Goal: Transaction & Acquisition: Obtain resource

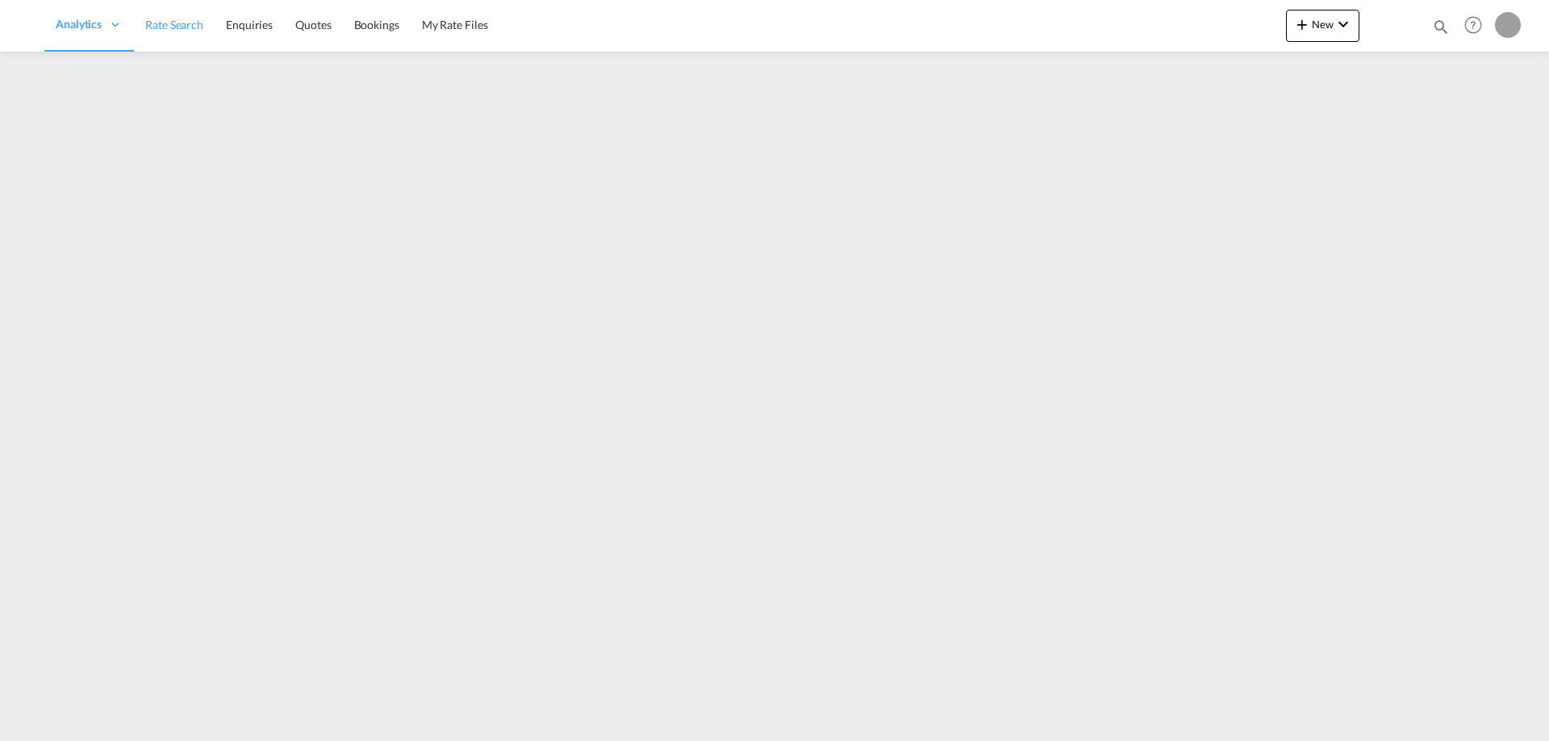
click at [200, 22] on span "Rate Search" at bounding box center [174, 25] width 58 height 14
click at [181, 39] on link "Rate Search" at bounding box center [174, 25] width 81 height 52
click at [297, 27] on span "Rate Search" at bounding box center [283, 25] width 58 height 14
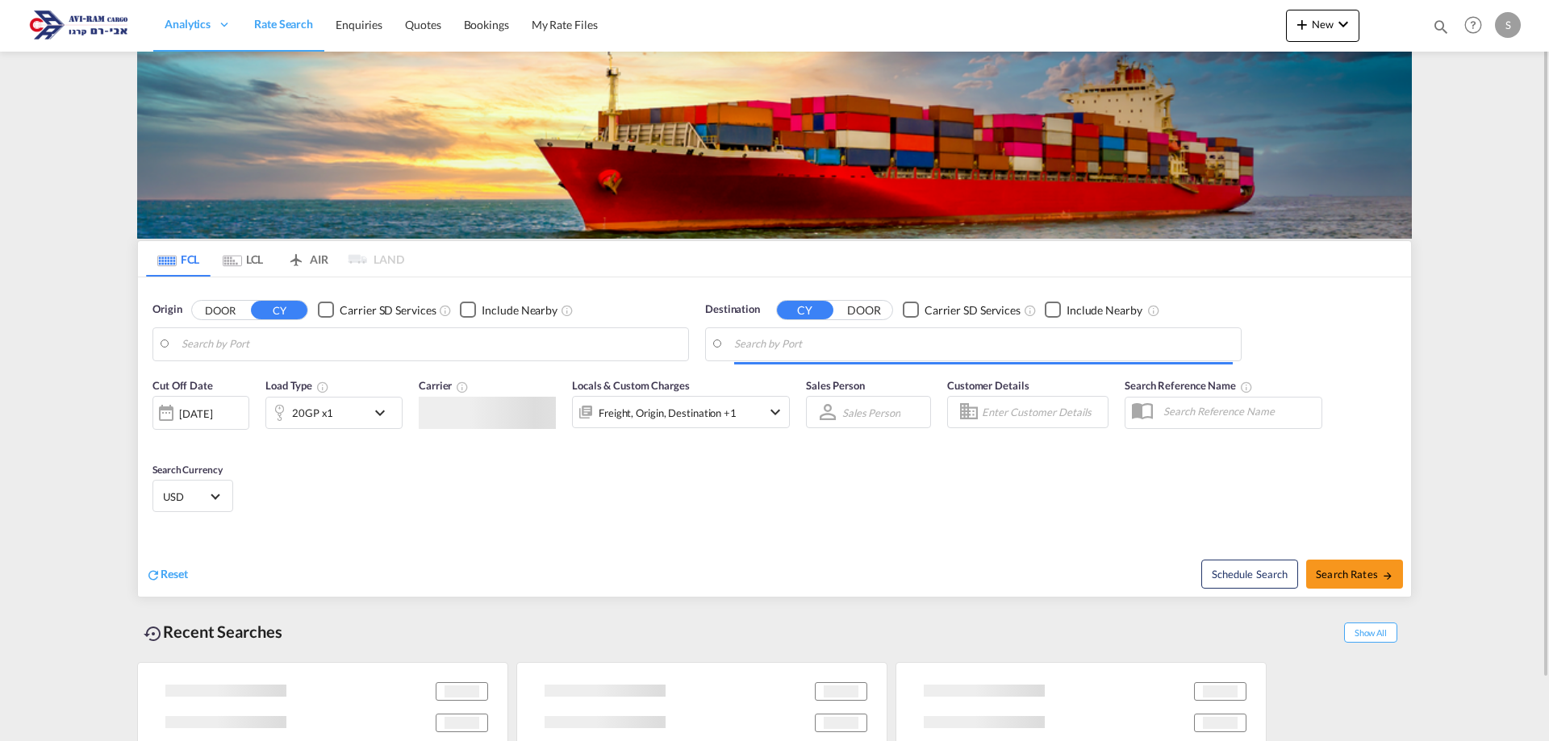
click at [247, 266] on md-tab-item "LCL" at bounding box center [243, 258] width 65 height 35
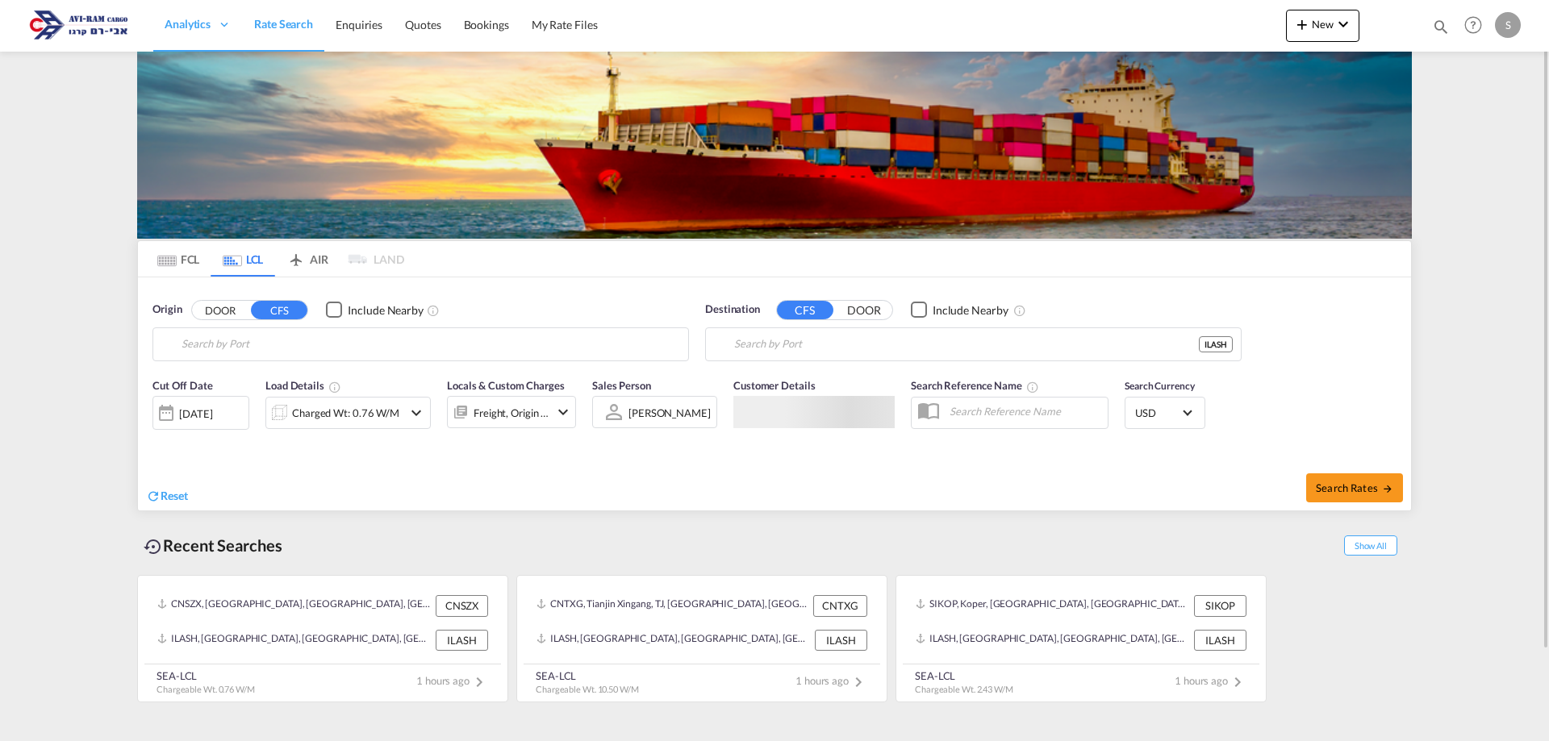
type input "[GEOGRAPHIC_DATA], GD, CNSZX"
type input "Ashdod, ILASH"
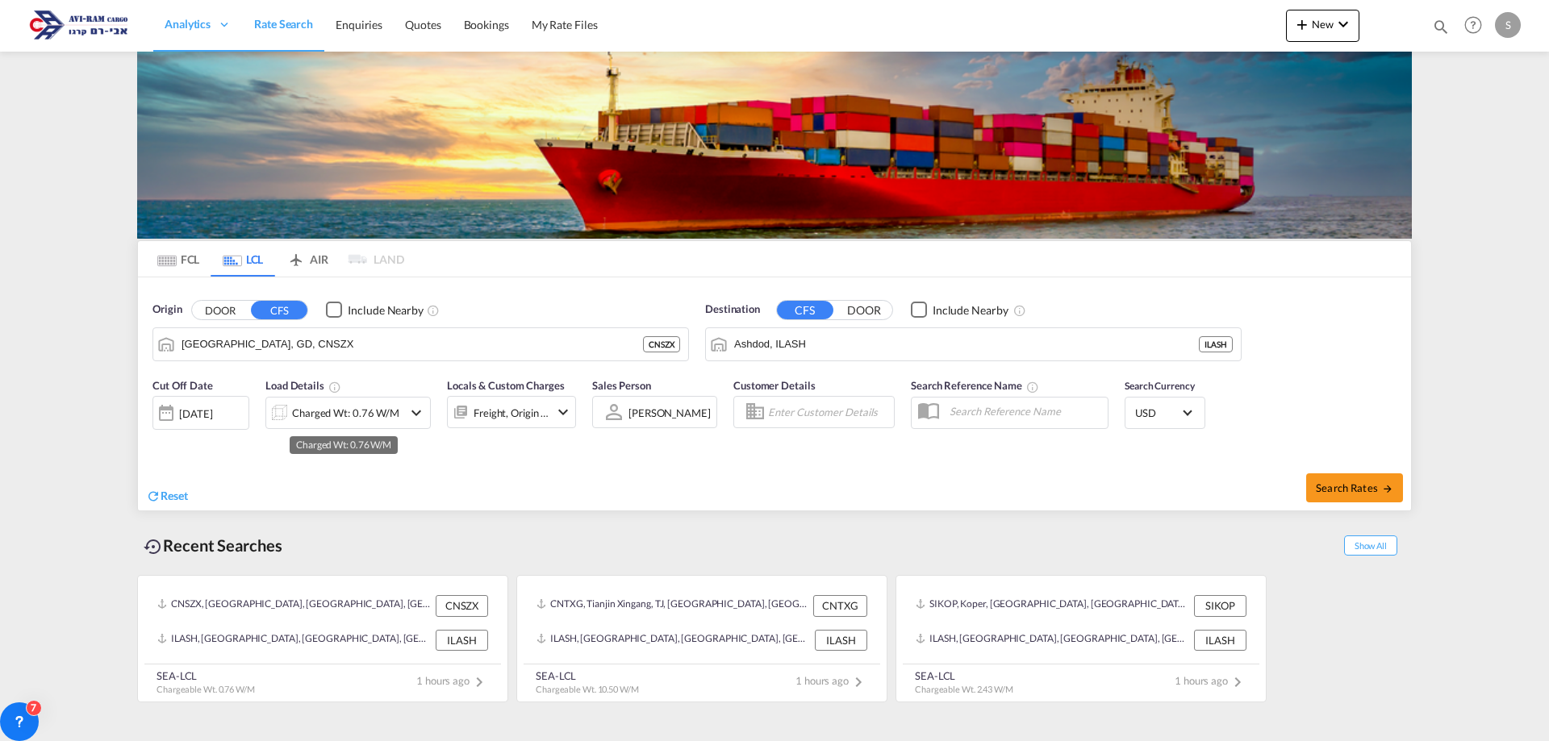
click at [323, 407] on div "Charged Wt: 0.76 W/M" at bounding box center [345, 413] width 107 height 23
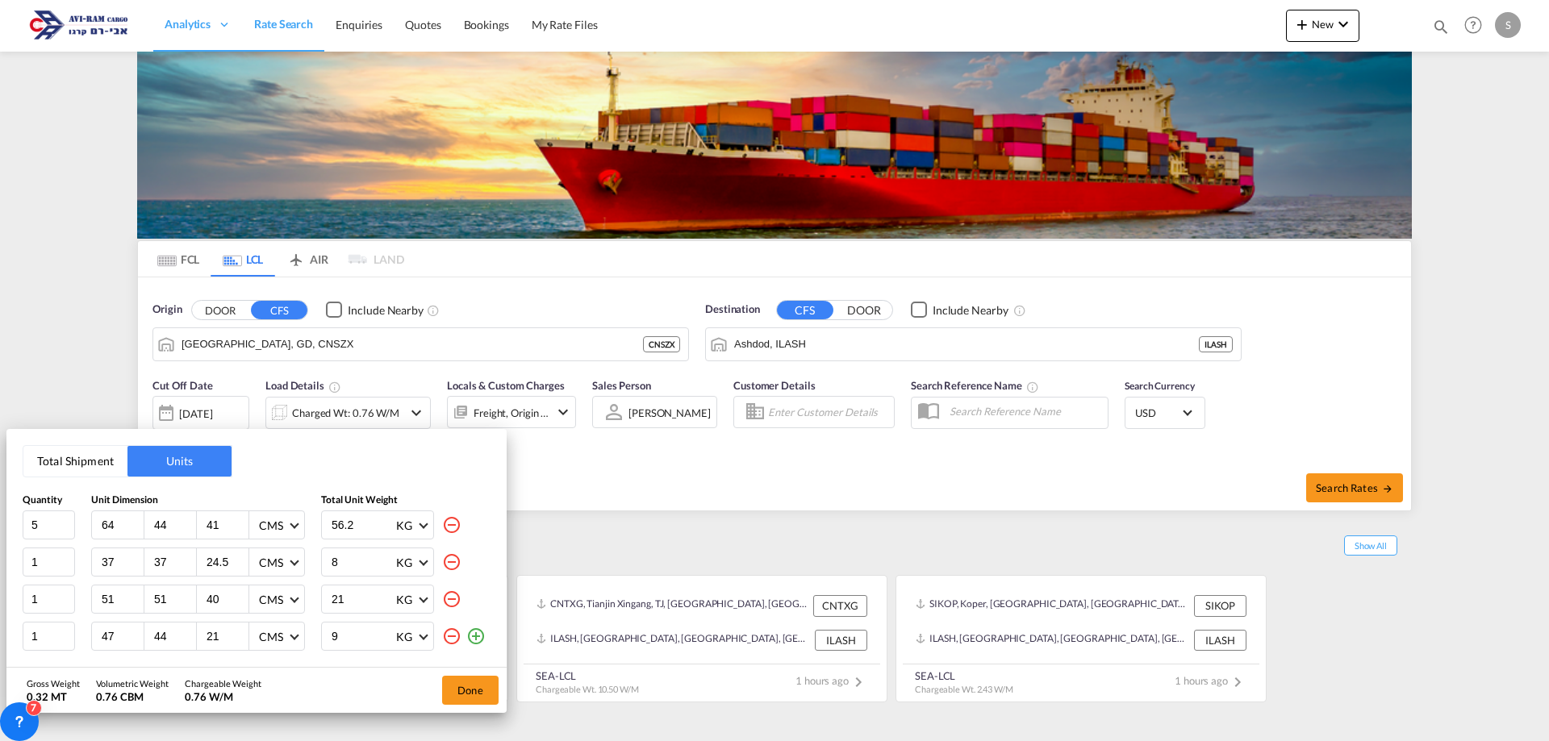
click at [57, 463] on button "Total Shipment" at bounding box center [75, 461] width 104 height 31
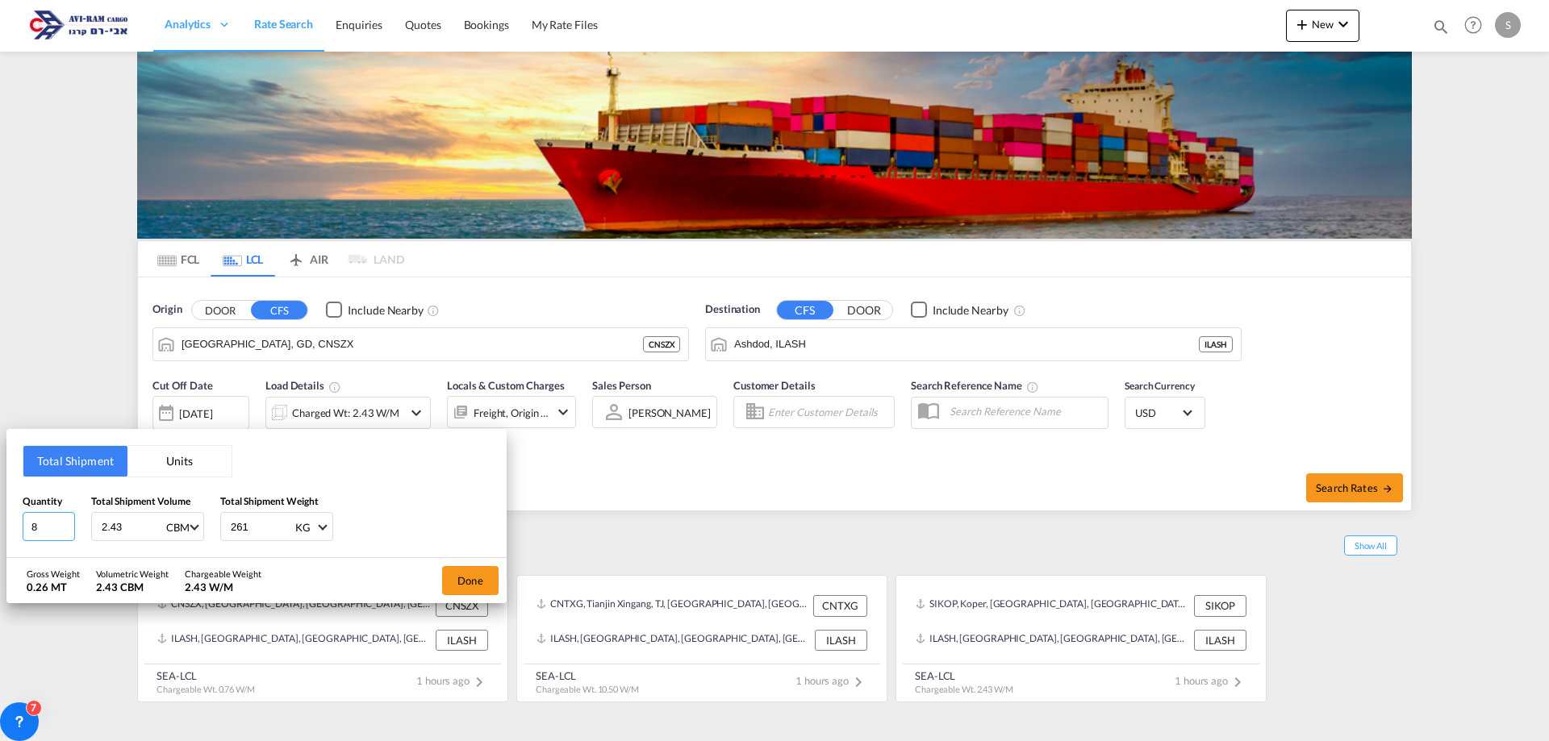
drag, startPoint x: 52, startPoint y: 518, endPoint x: -5, endPoint y: 516, distance: 57.3
click at [0, 516] on html "Analytics Dashboard Rate Search Enquiries Quotes Bookings" at bounding box center [774, 370] width 1549 height 741
type input "3"
type input "5.4"
type input "1684"
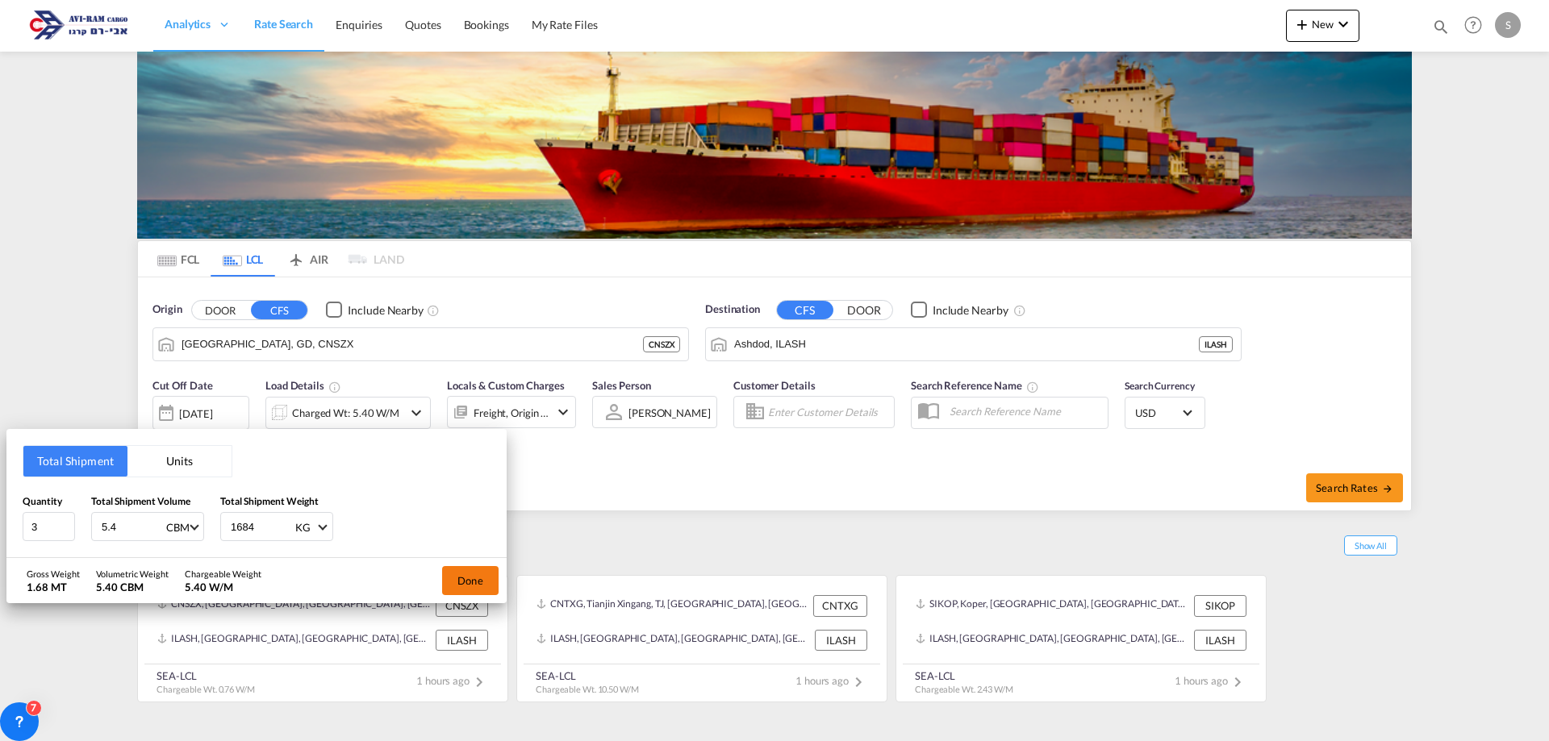
click at [482, 581] on button "Done" at bounding box center [470, 580] width 56 height 29
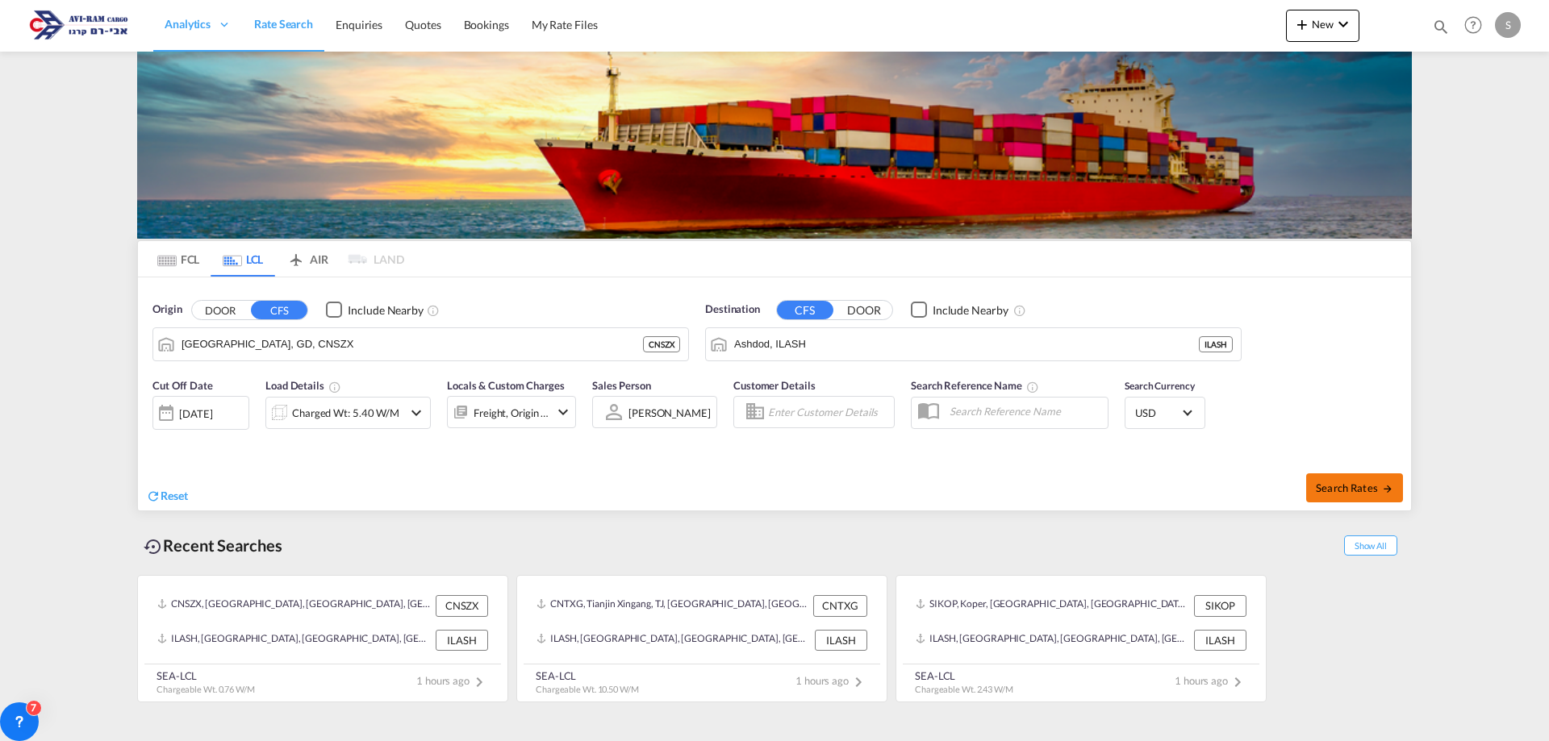
click at [1329, 487] on span "Search Rates" at bounding box center [1354, 488] width 77 height 13
type input "CNSZX to ILASH / [DATE]"
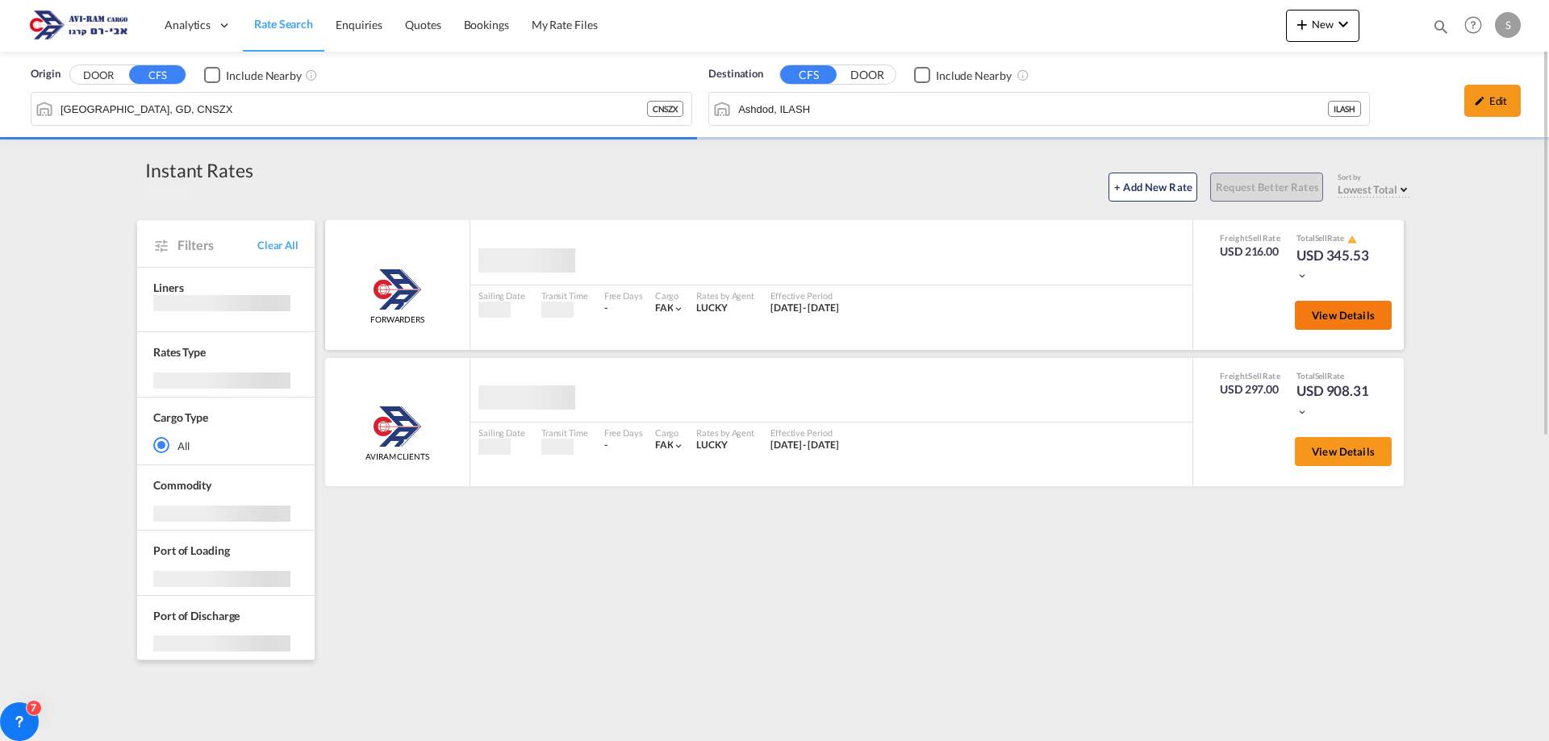
click at [1325, 311] on span "View Details" at bounding box center [1343, 315] width 63 height 13
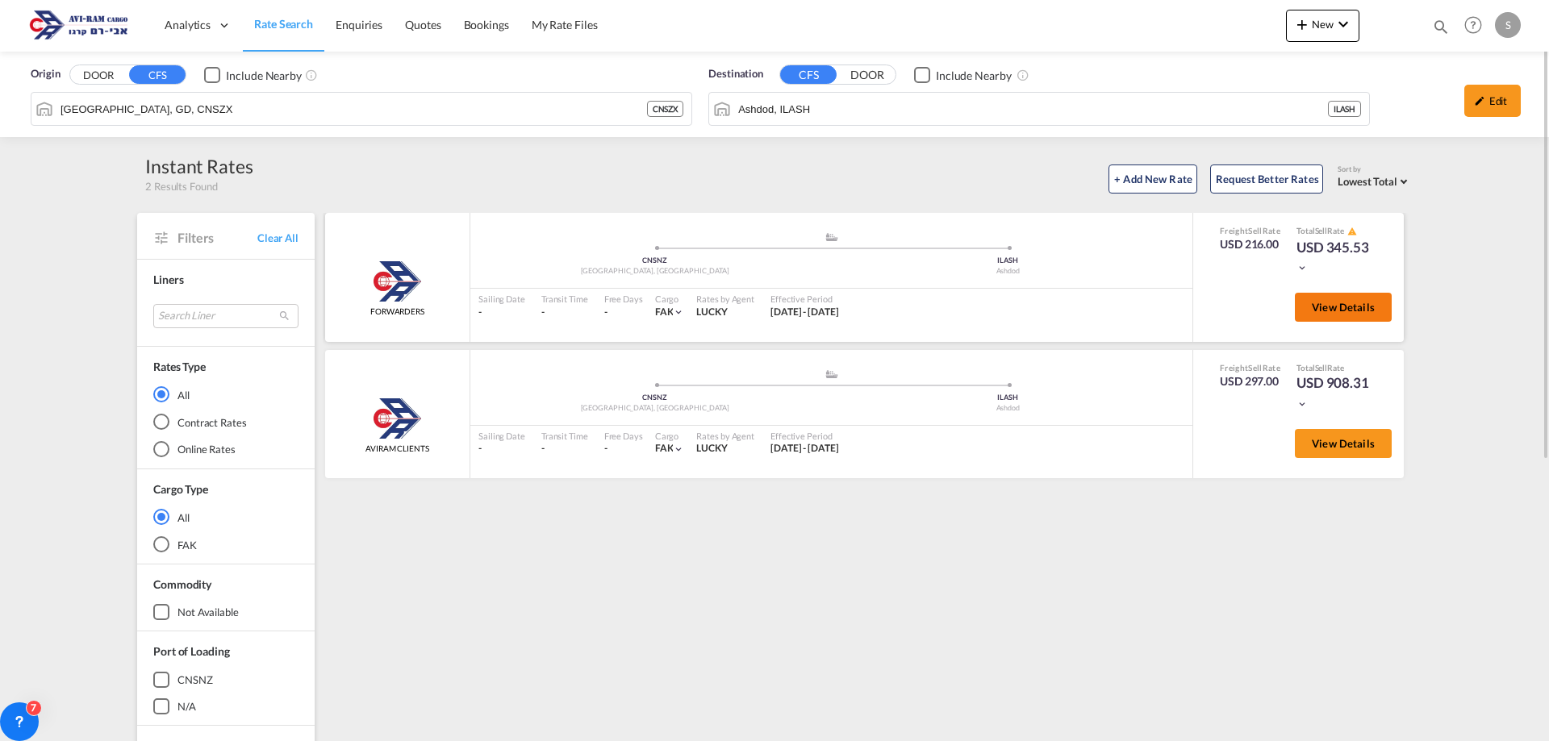
click at [1325, 311] on span "View Details" at bounding box center [1343, 307] width 63 height 13
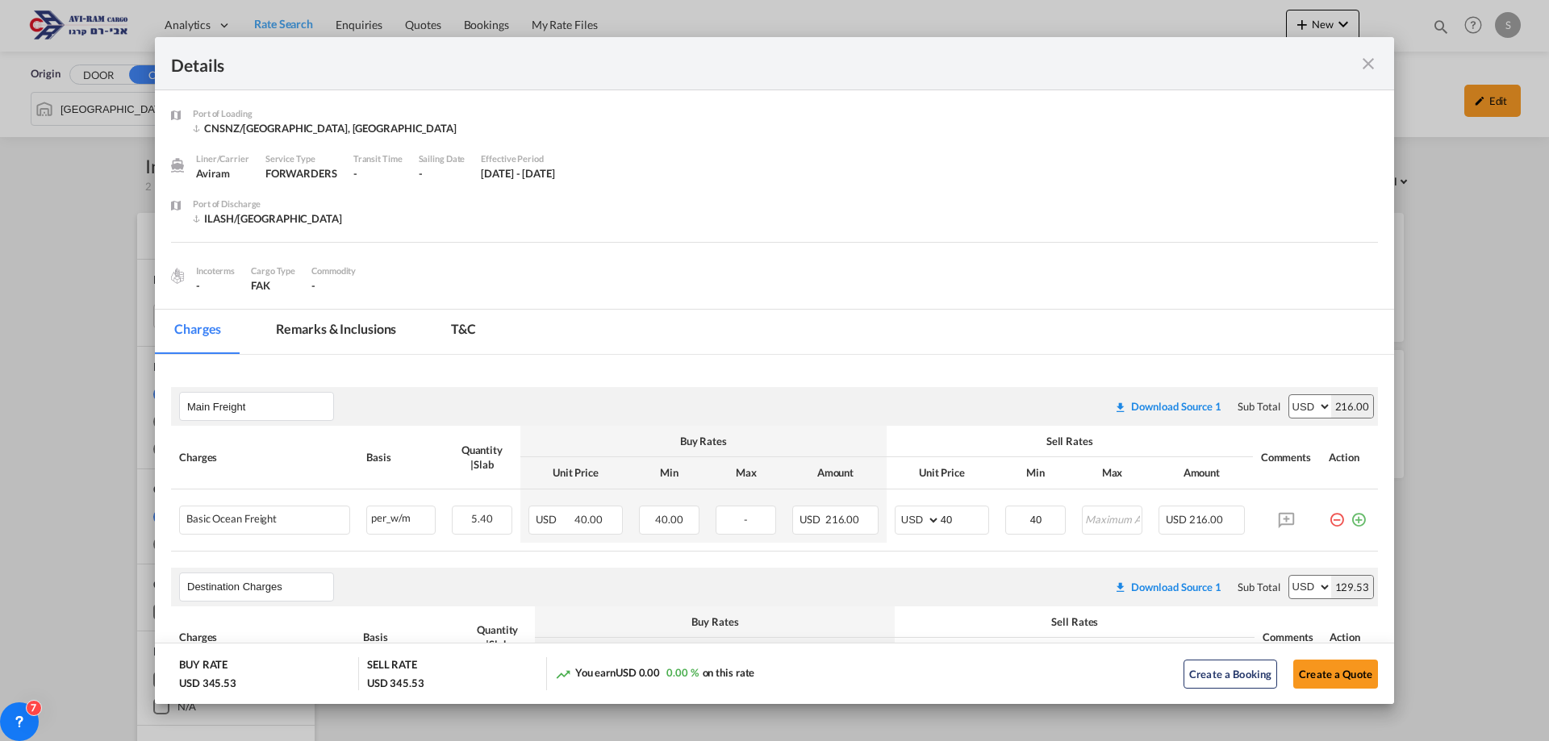
scroll to position [161, 0]
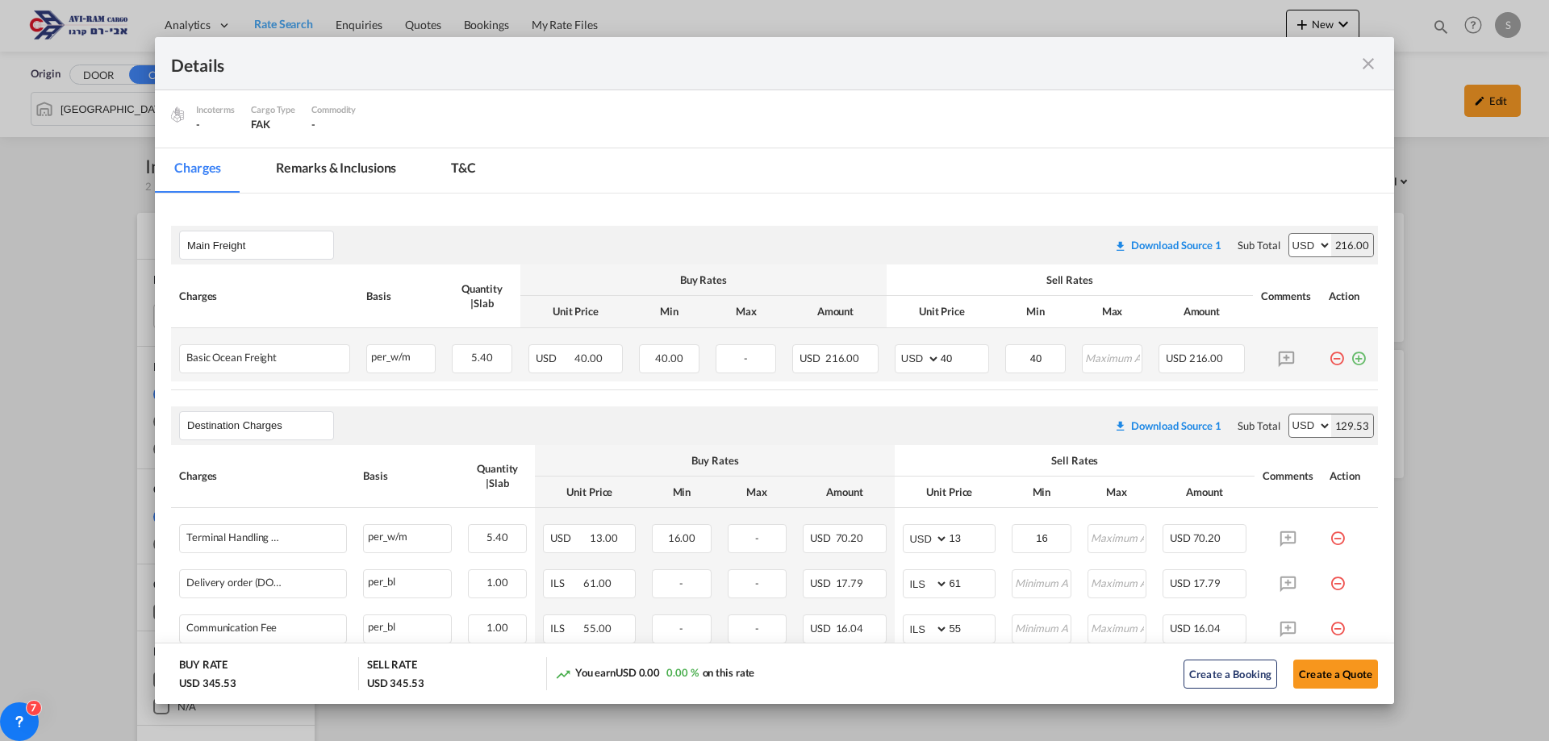
click at [1350, 358] on md-icon "icon-plus-circle-outline green-400-fg" at bounding box center [1358, 352] width 16 height 16
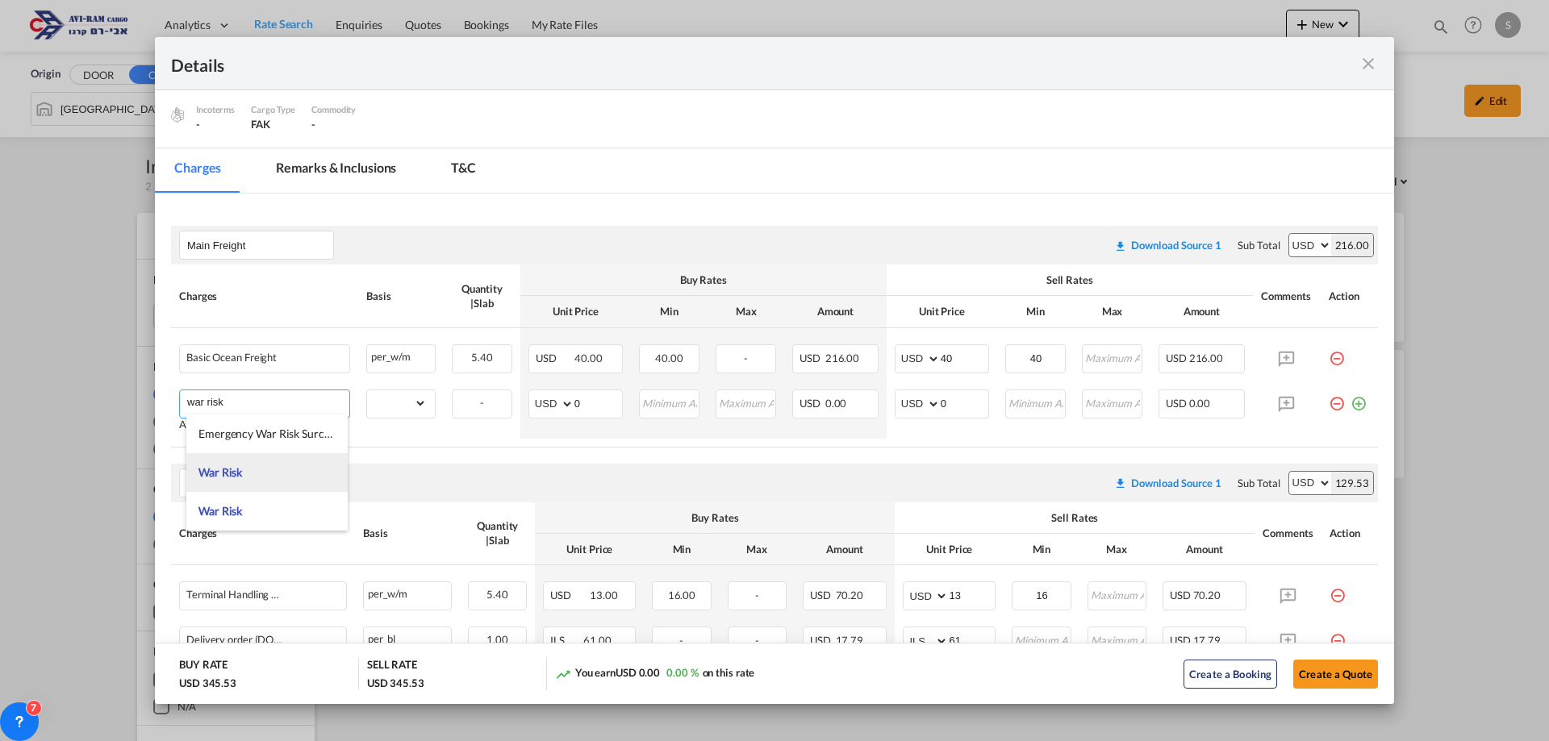
click at [270, 477] on li "War Risk" at bounding box center [266, 472] width 161 height 39
type input "War Risk"
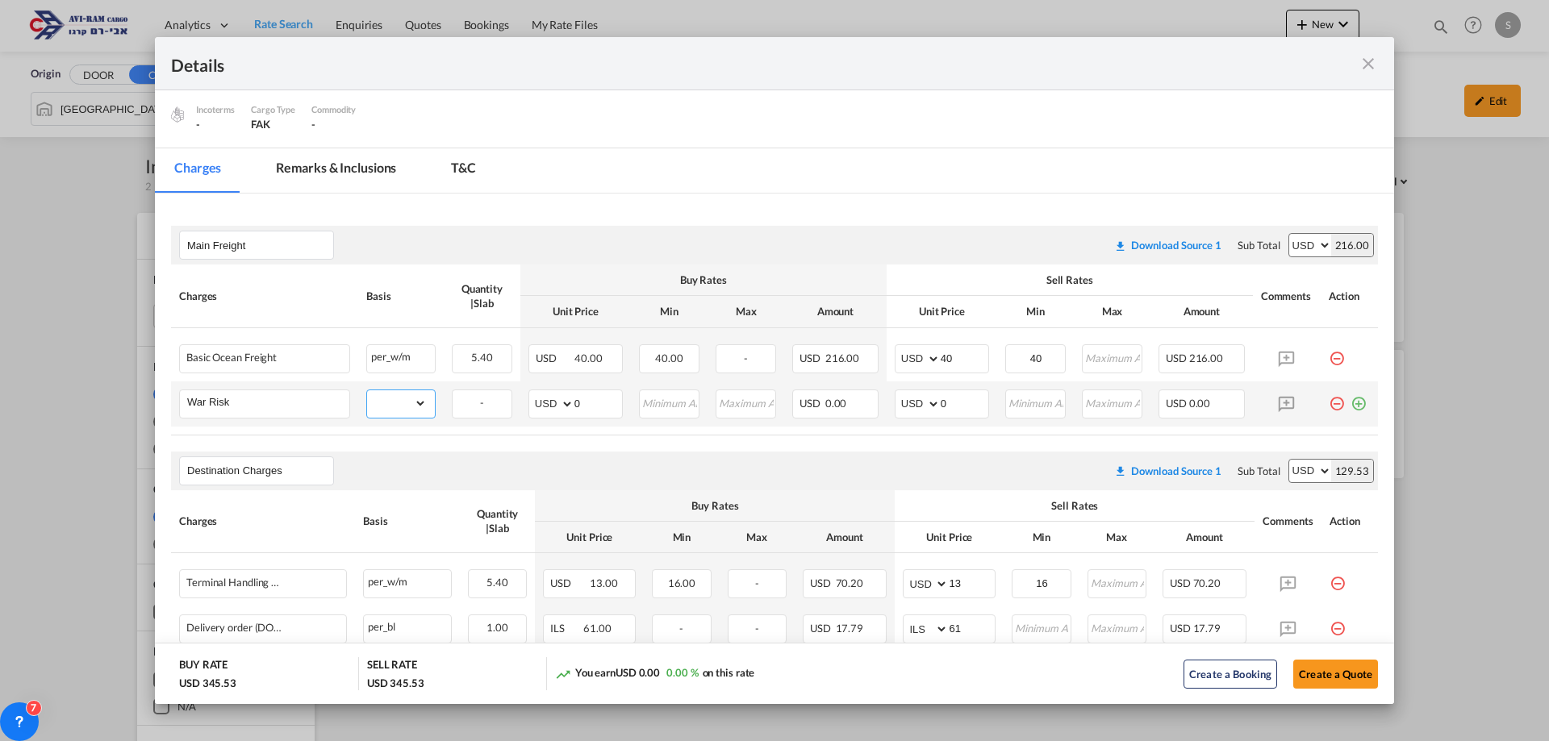
click at [390, 406] on select "gross_weight volumetric_weight per_shipment per_bl per_km per_hawb per_kg flat …" at bounding box center [397, 403] width 60 height 26
select select "per_w/m"
click at [367, 390] on select "gross_weight volumetric_weight per_shipment per_bl per_km per_hawb per_kg flat …" at bounding box center [397, 403] width 60 height 26
drag, startPoint x: 929, startPoint y: 399, endPoint x: 861, endPoint y: 428, distance: 74.5
click at [861, 428] on table "Charges Basis Quantity | Slab Buy Rates Sell Rates Comments Action Unit Price M…" at bounding box center [774, 350] width 1207 height 170
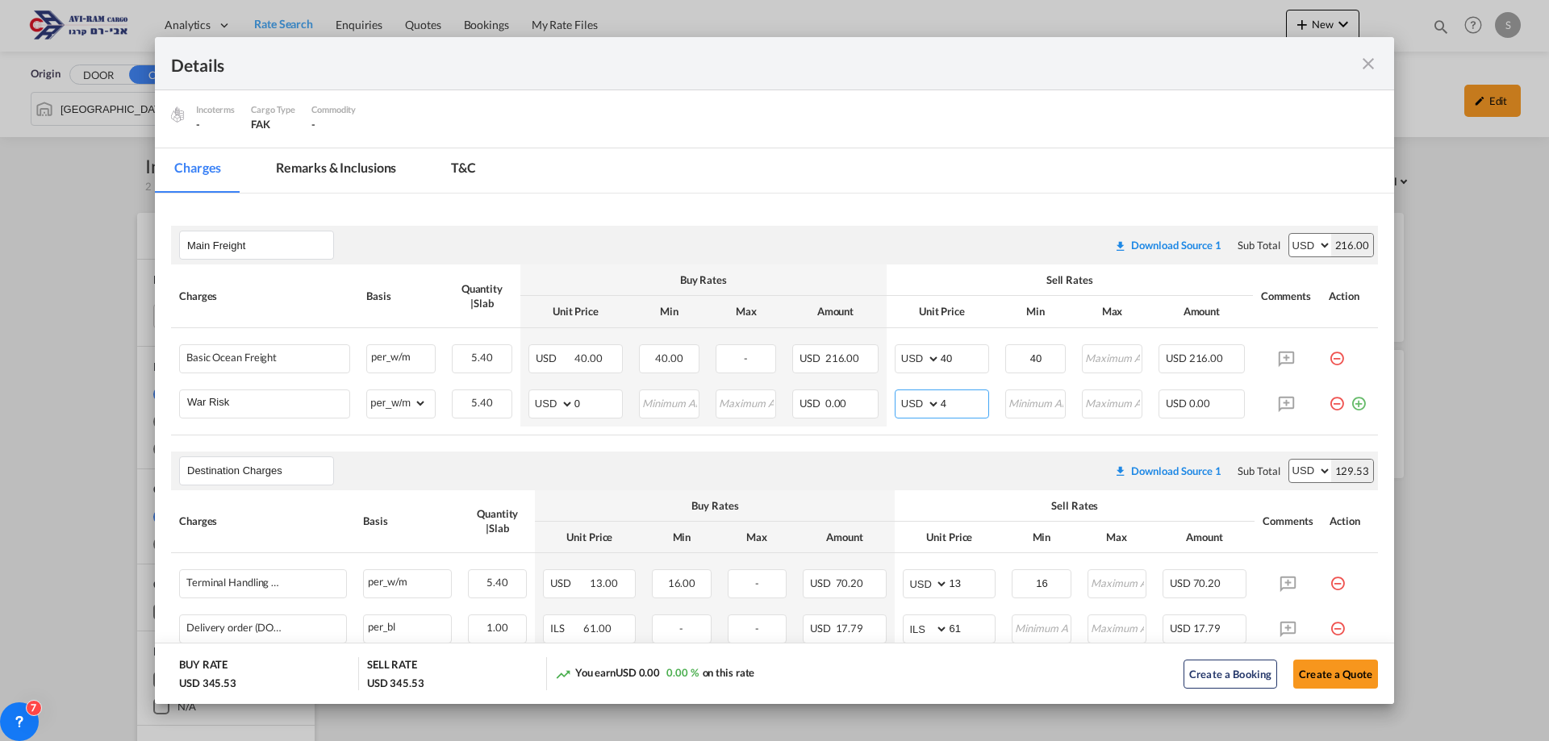
type input "4"
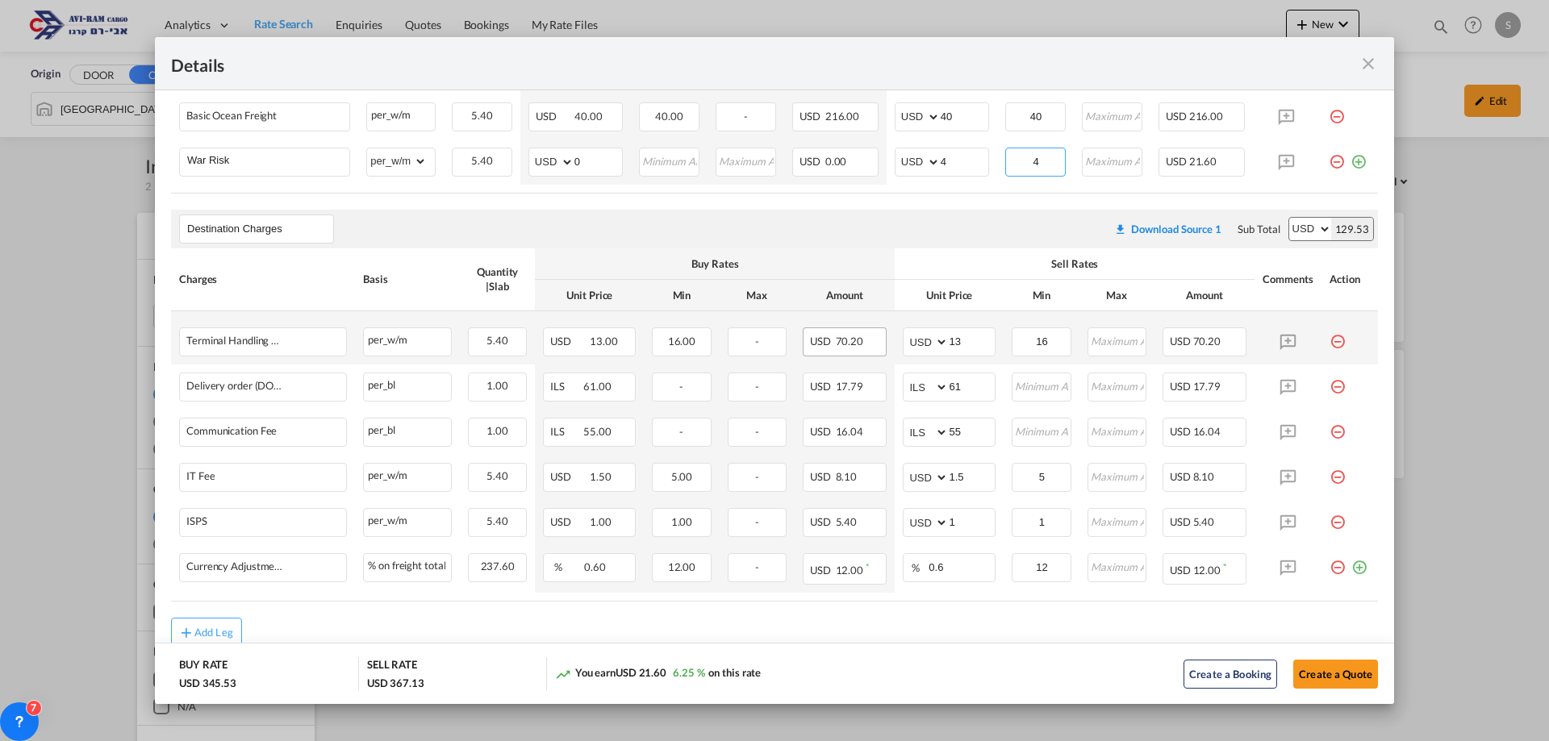
scroll to position [457, 0]
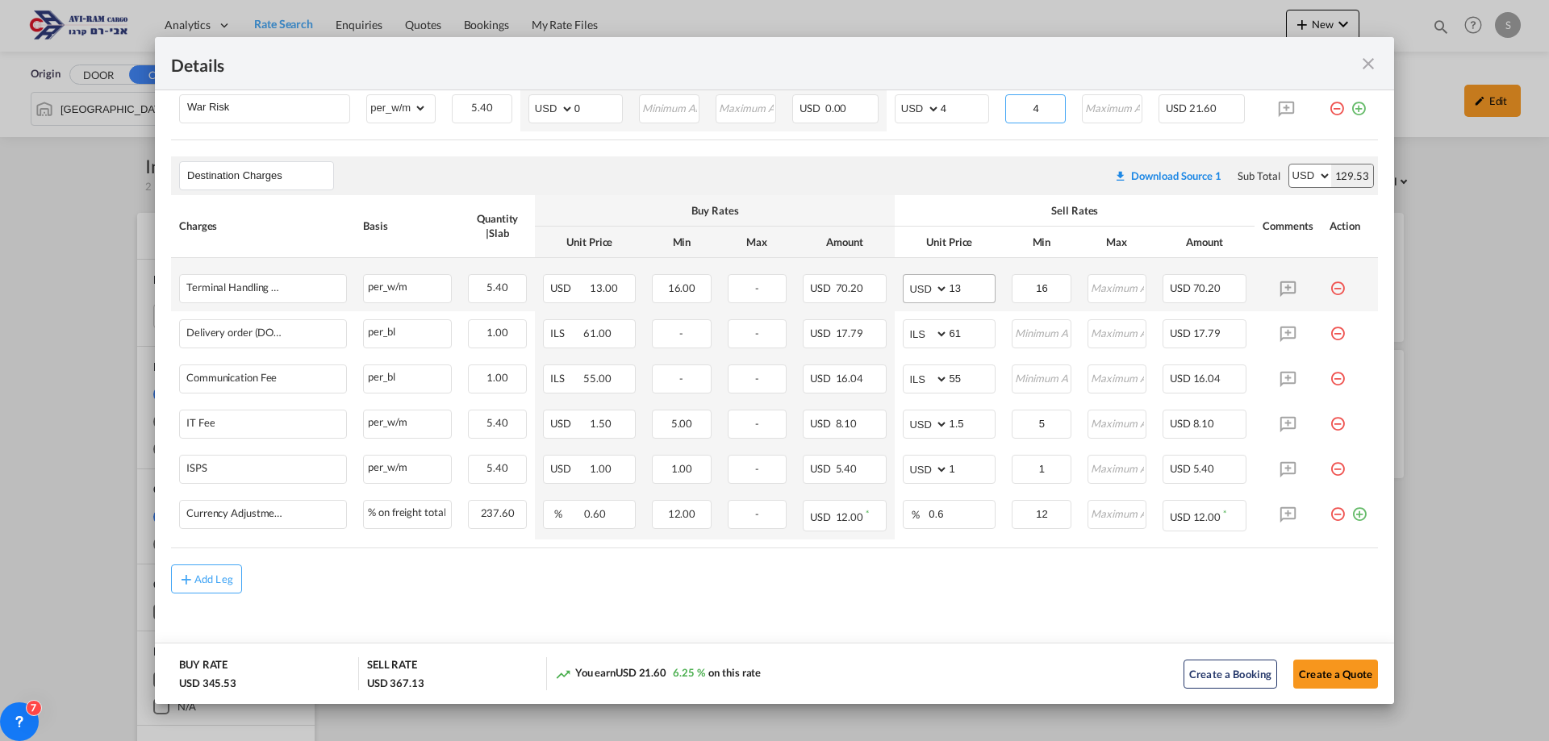
type input "4"
drag, startPoint x: 960, startPoint y: 289, endPoint x: 869, endPoint y: 314, distance: 94.5
click at [878, 309] on tr "Terminal Handling Charge - Destination Please Enter Already Exists per_w/m per_…" at bounding box center [774, 284] width 1207 height 53
type input "16"
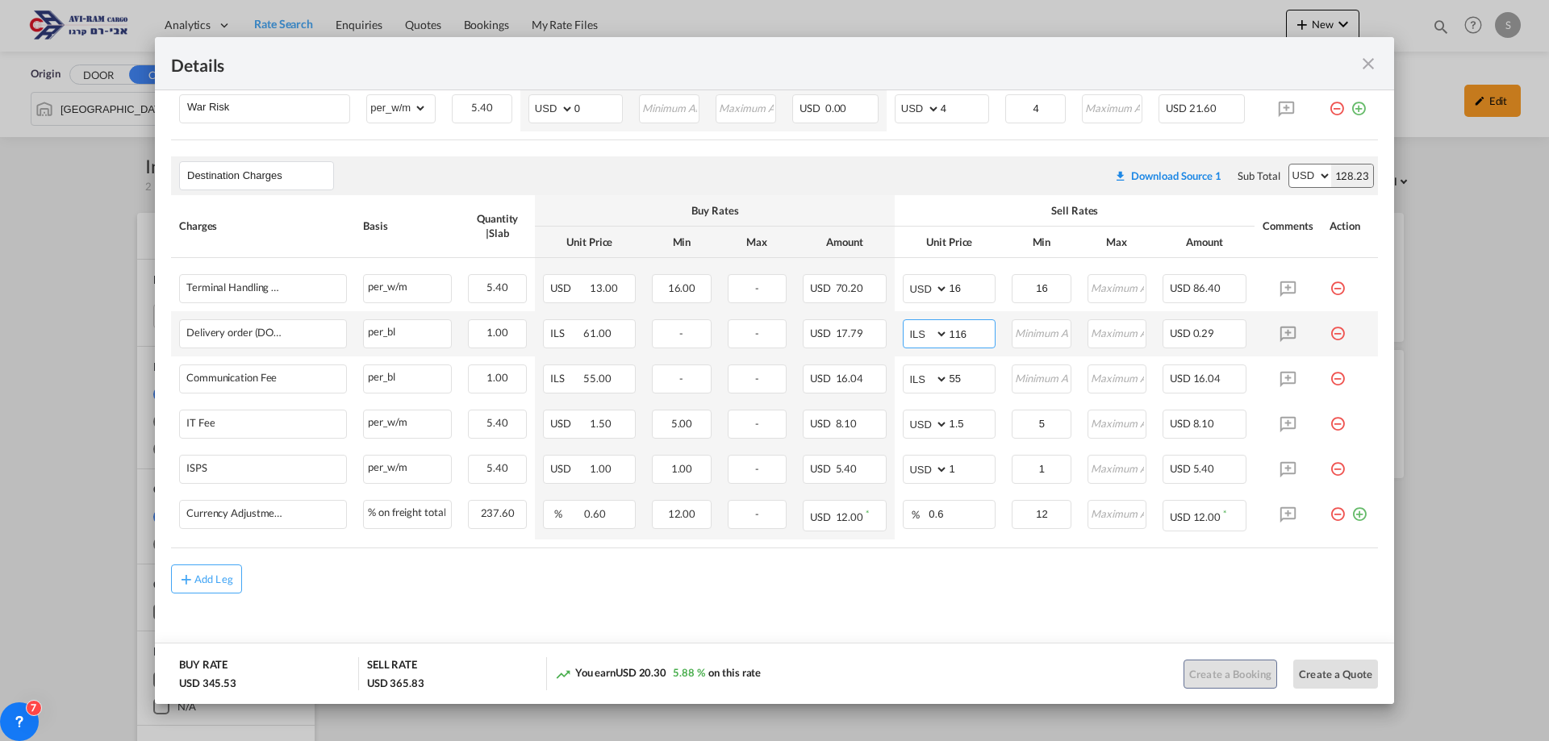
type input "116"
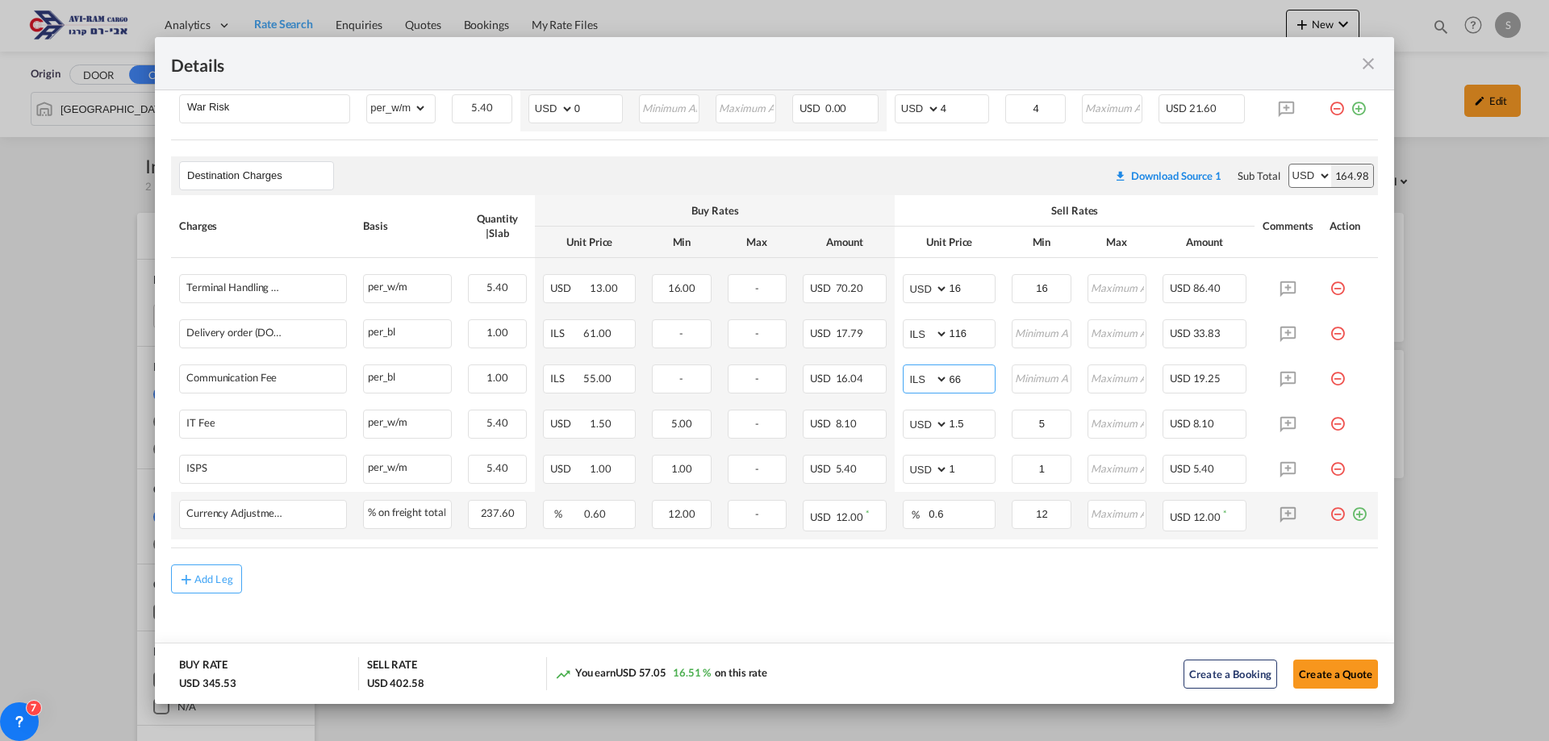
type input "66"
click at [1351, 507] on md-icon "icon-plus-circle-outline green-400-fg" at bounding box center [1359, 508] width 16 height 16
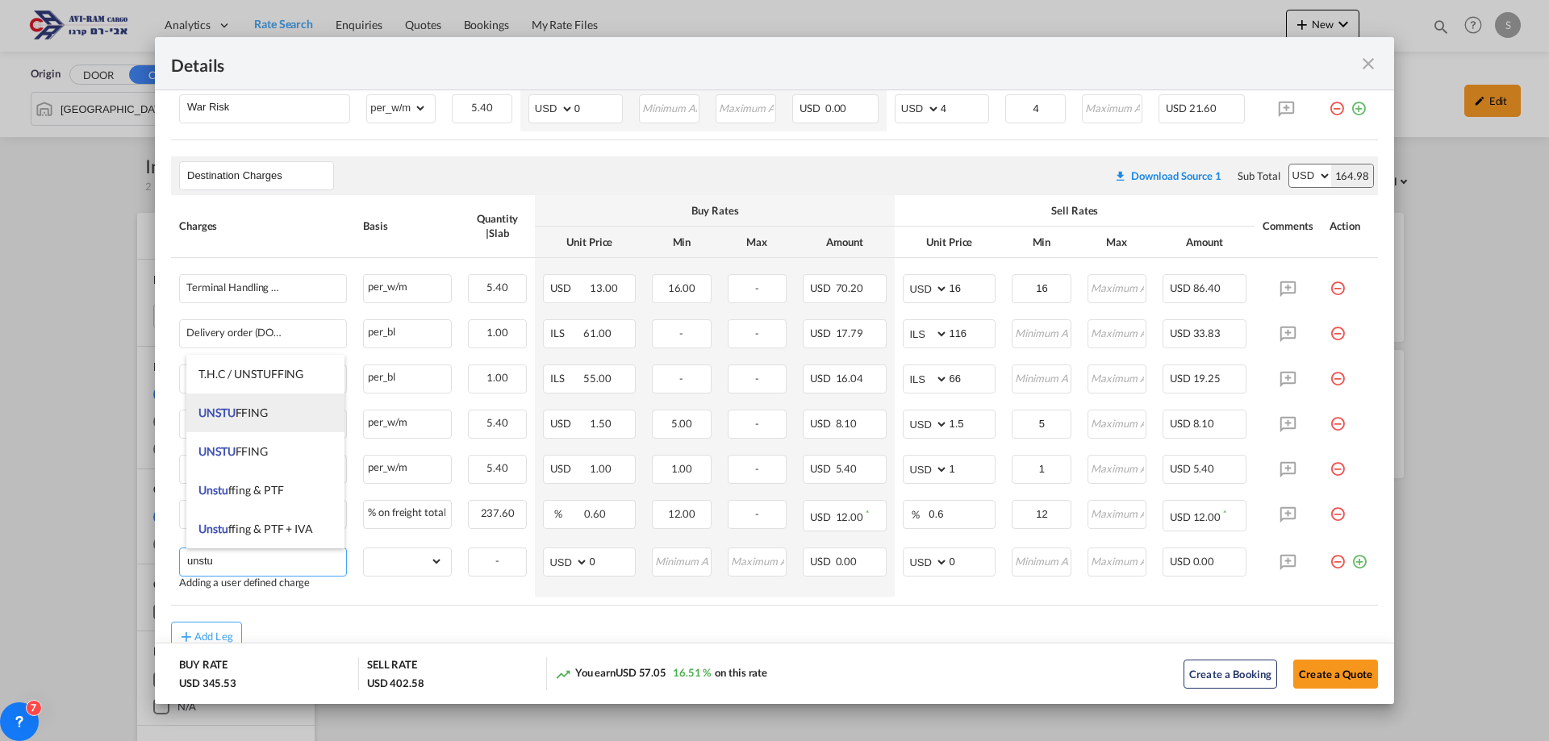
click at [256, 411] on span "UNSTU FFING" at bounding box center [232, 413] width 69 height 14
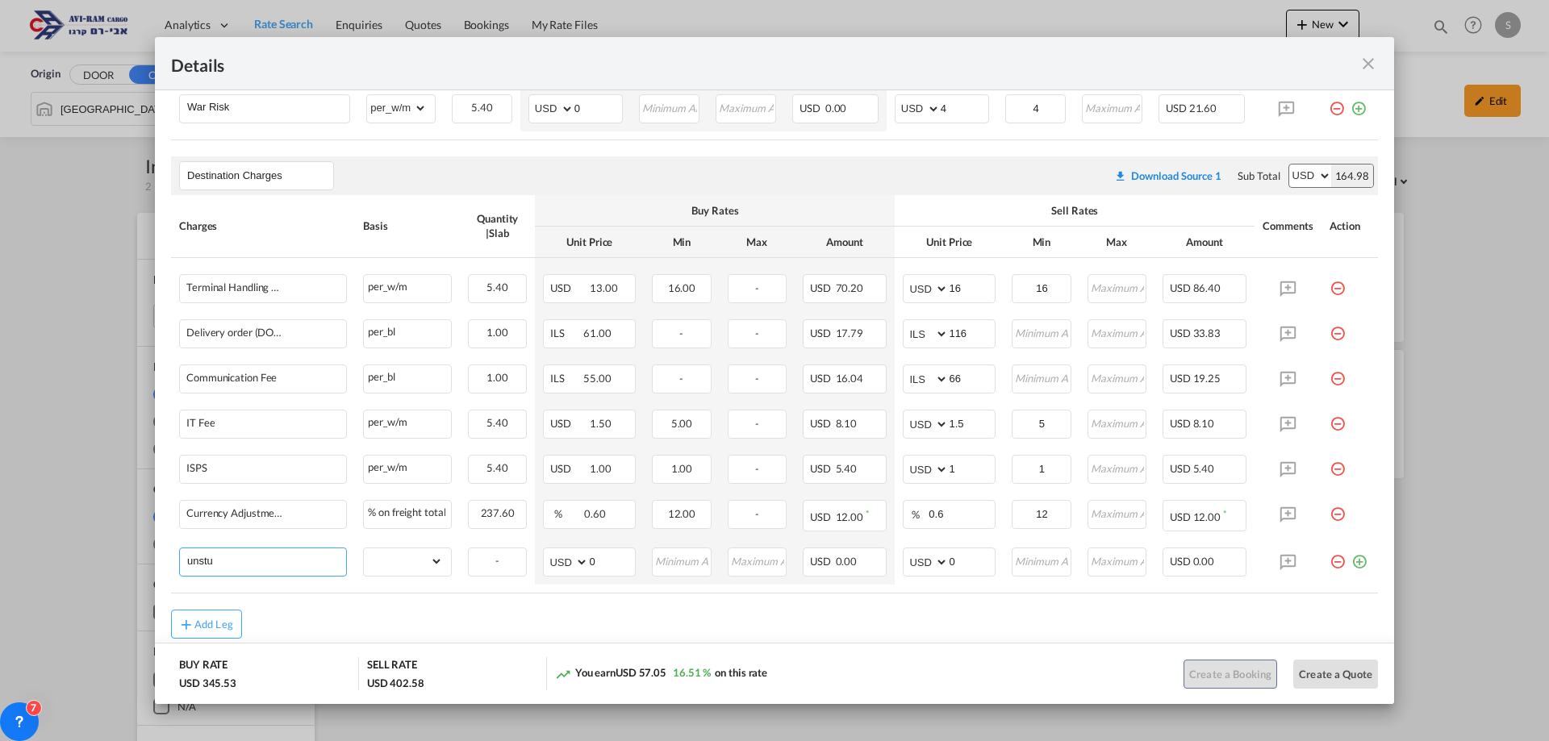
type input "UNSTUFFING"
click at [395, 555] on select "gross_weight volumetric_weight per_shipment per_bl per_km per_hawb per_kg flat …" at bounding box center [403, 562] width 79 height 26
select select "per_ton"
click at [364, 549] on select "gross_weight volumetric_weight per_shipment per_bl per_km per_hawb per_kg flat …" at bounding box center [403, 562] width 79 height 26
drag, startPoint x: 954, startPoint y: 560, endPoint x: 895, endPoint y: 574, distance: 61.4
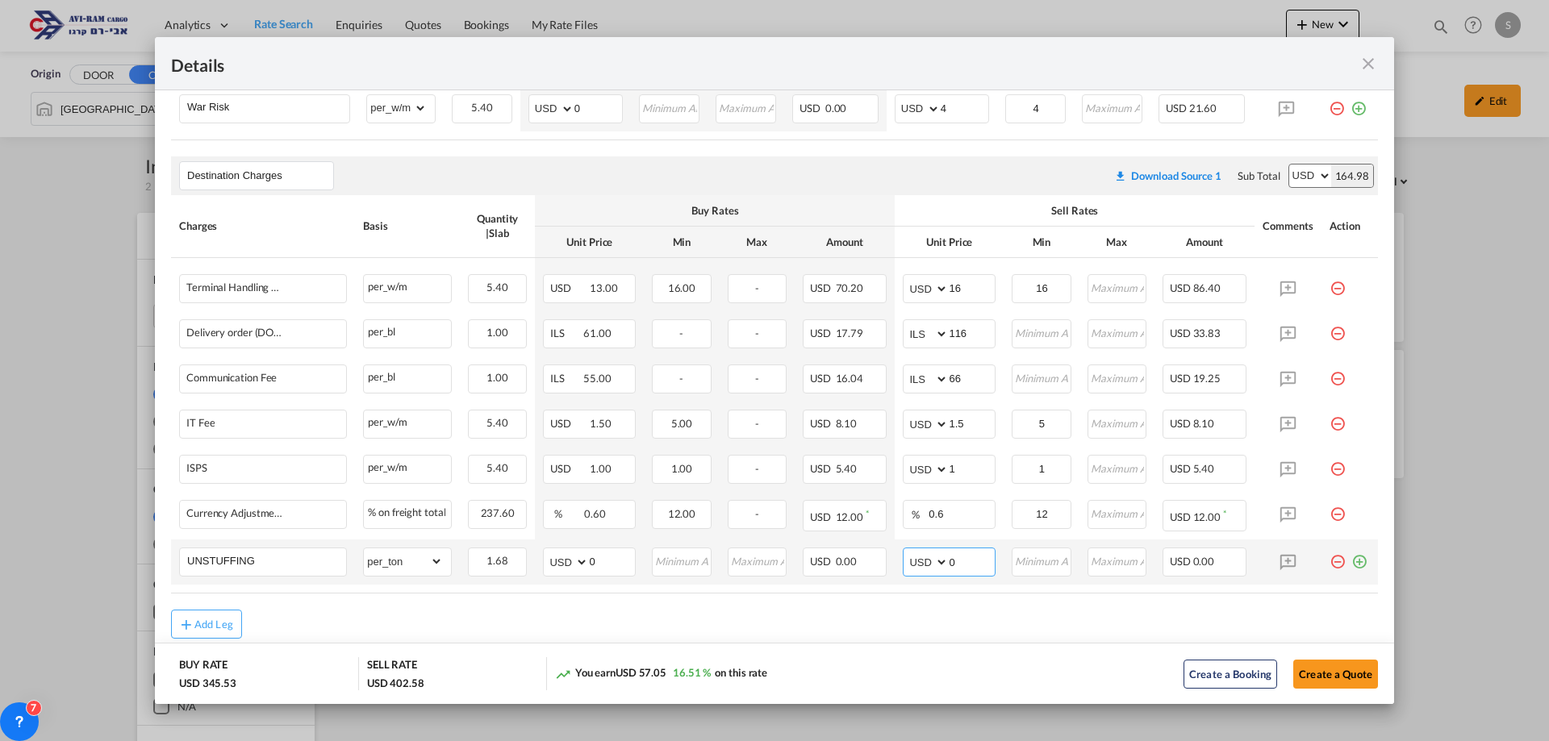
click at [895, 574] on td "AED AFN ALL AMD ANG AOA ARS AUD AWG AZN BAM BBD BDT BGN BHD BIF BMD BND [PERSON…" at bounding box center [949, 562] width 109 height 45
type input "11.6"
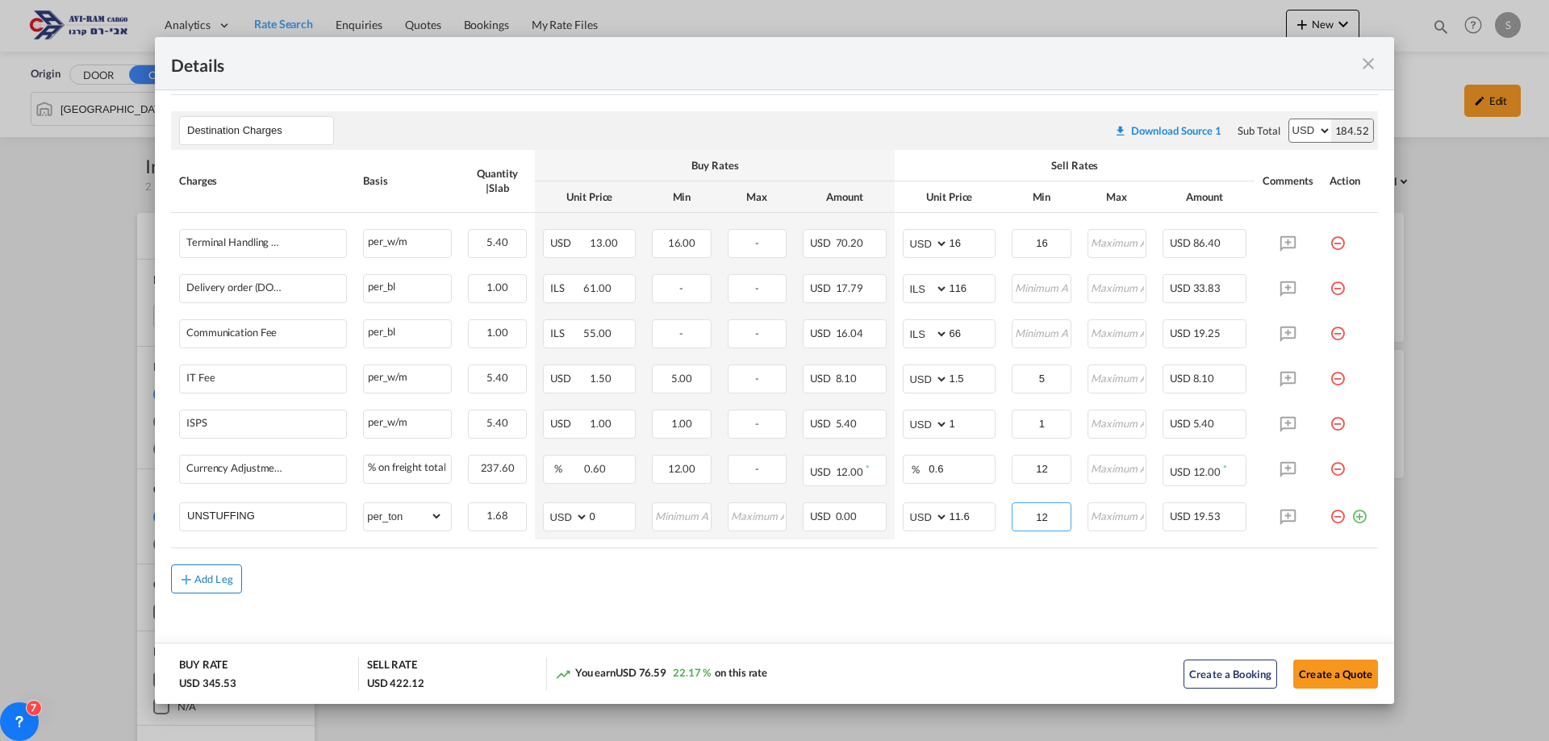
type input "12"
click at [215, 575] on div "Add Leg" at bounding box center [213, 579] width 39 height 10
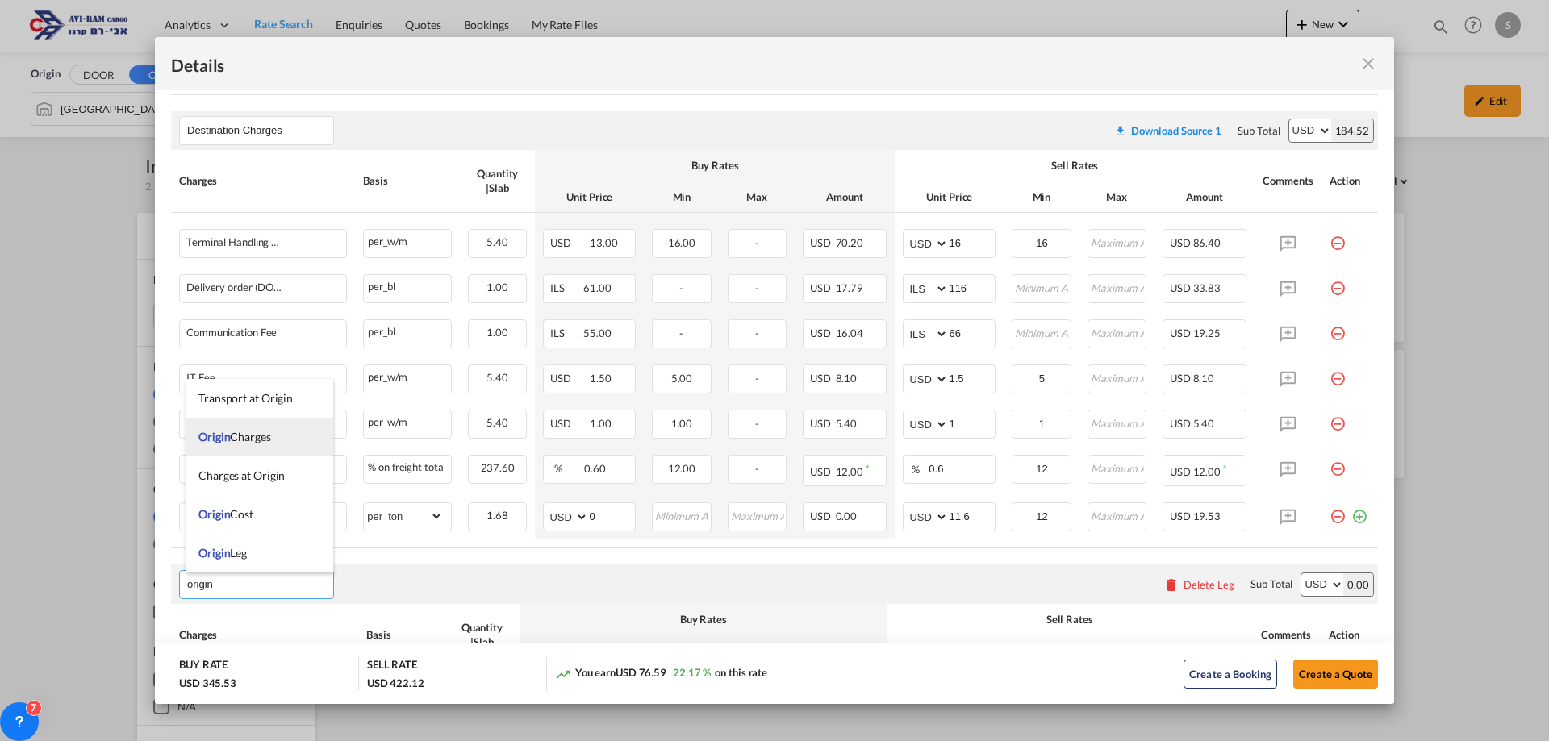
click at [255, 432] on span "Origin Charges" at bounding box center [234, 437] width 73 height 14
type input "Origin Charges"
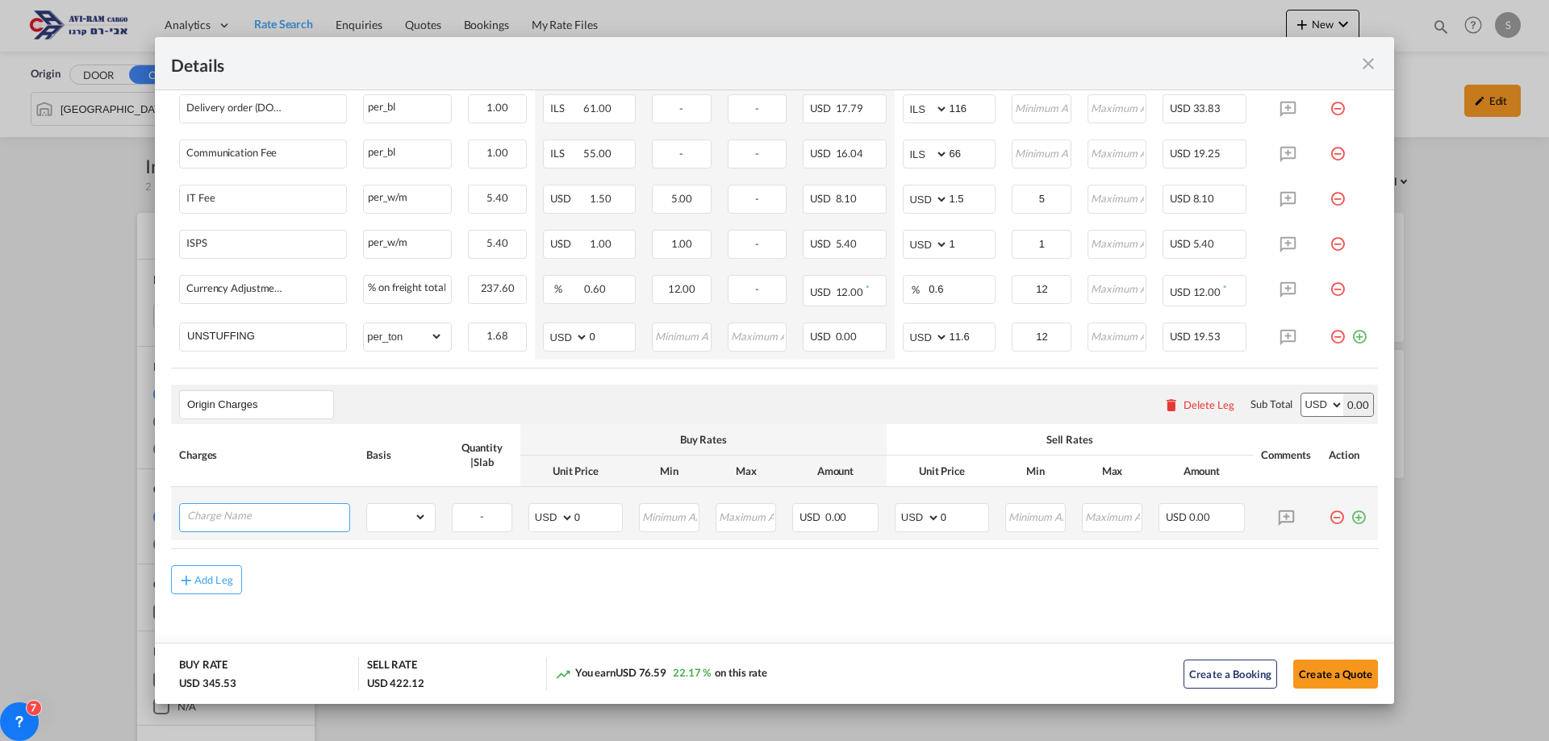
click at [259, 514] on input "Charge Name" at bounding box center [268, 516] width 162 height 24
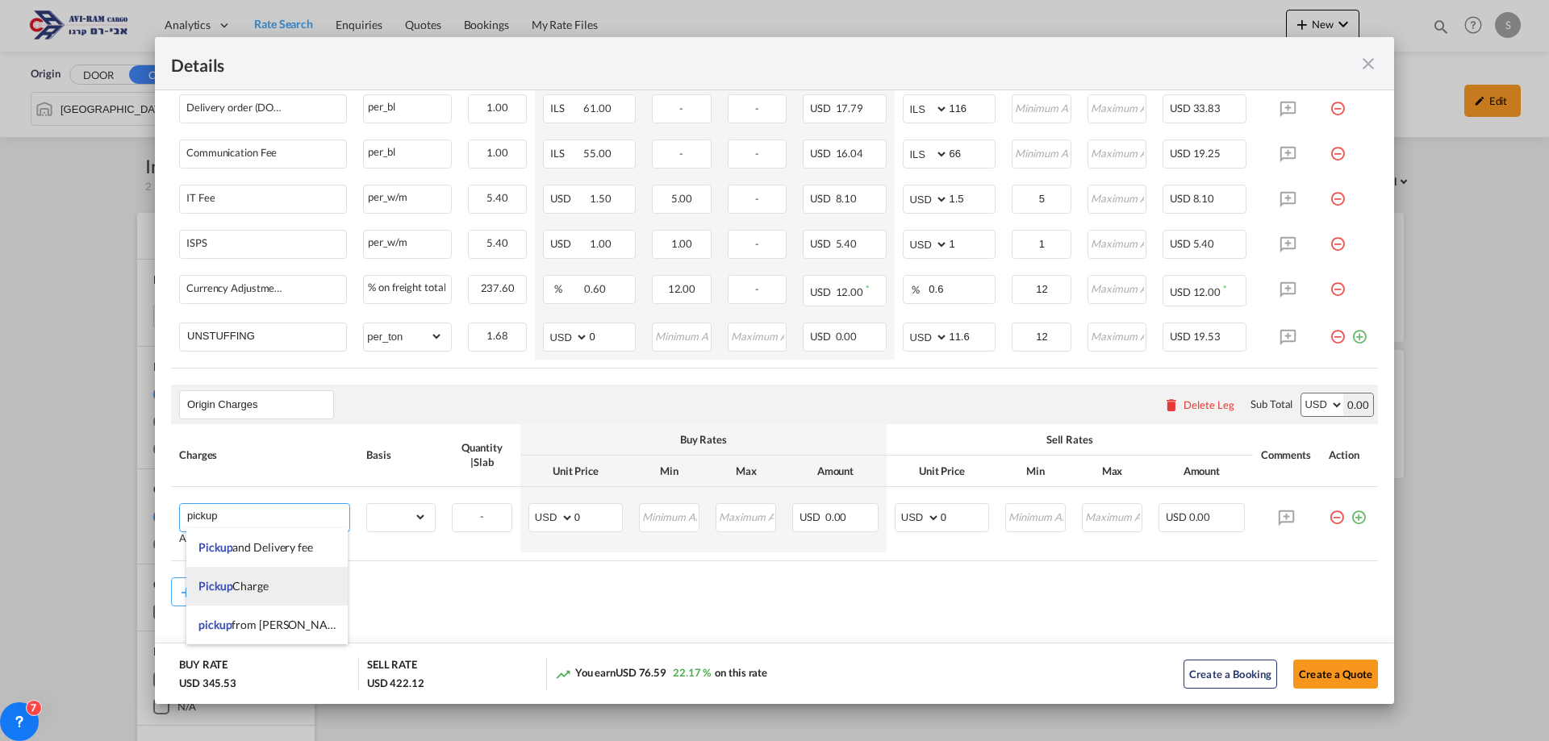
click at [269, 582] on li "Pickup Charge" at bounding box center [266, 586] width 161 height 39
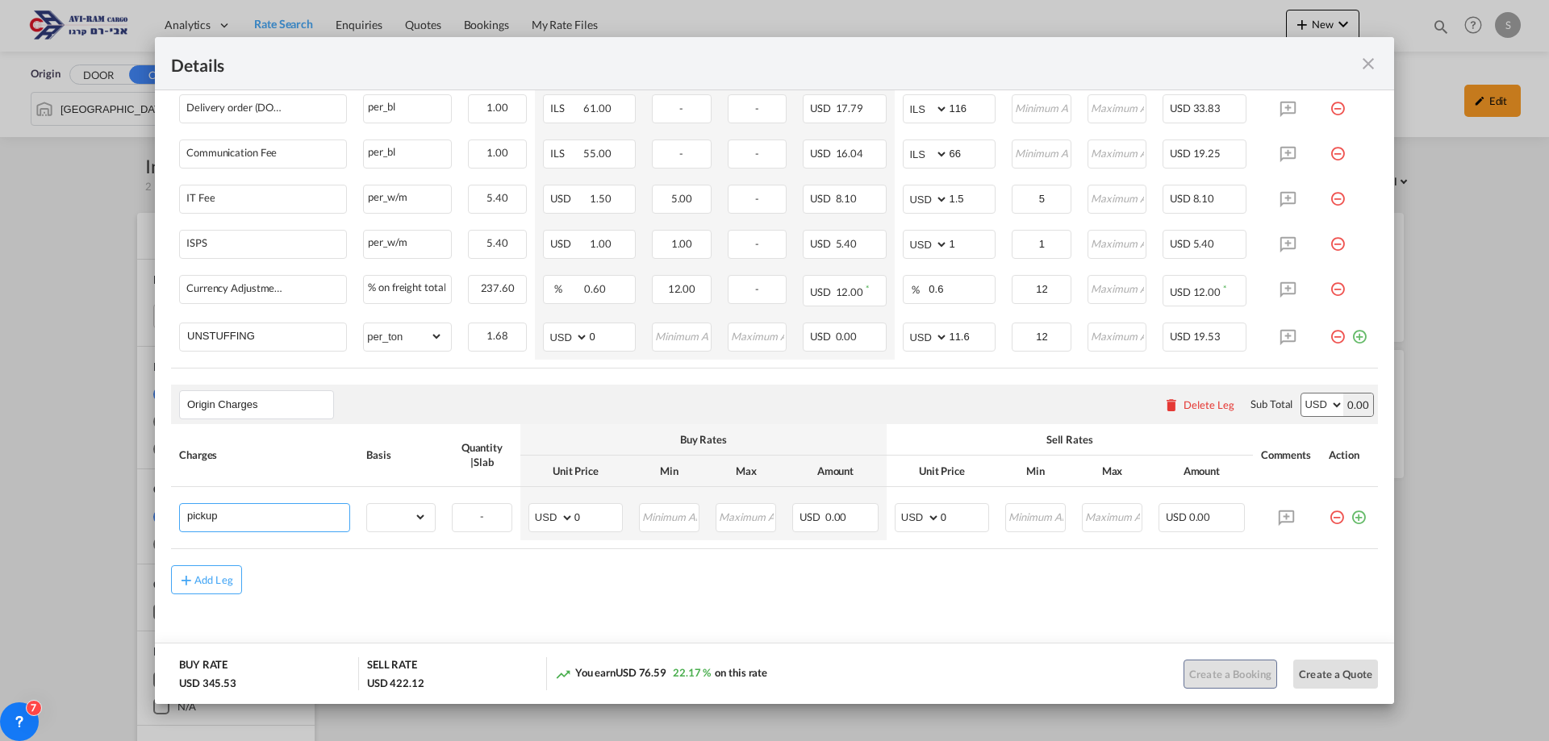
type input "Pickup Charge"
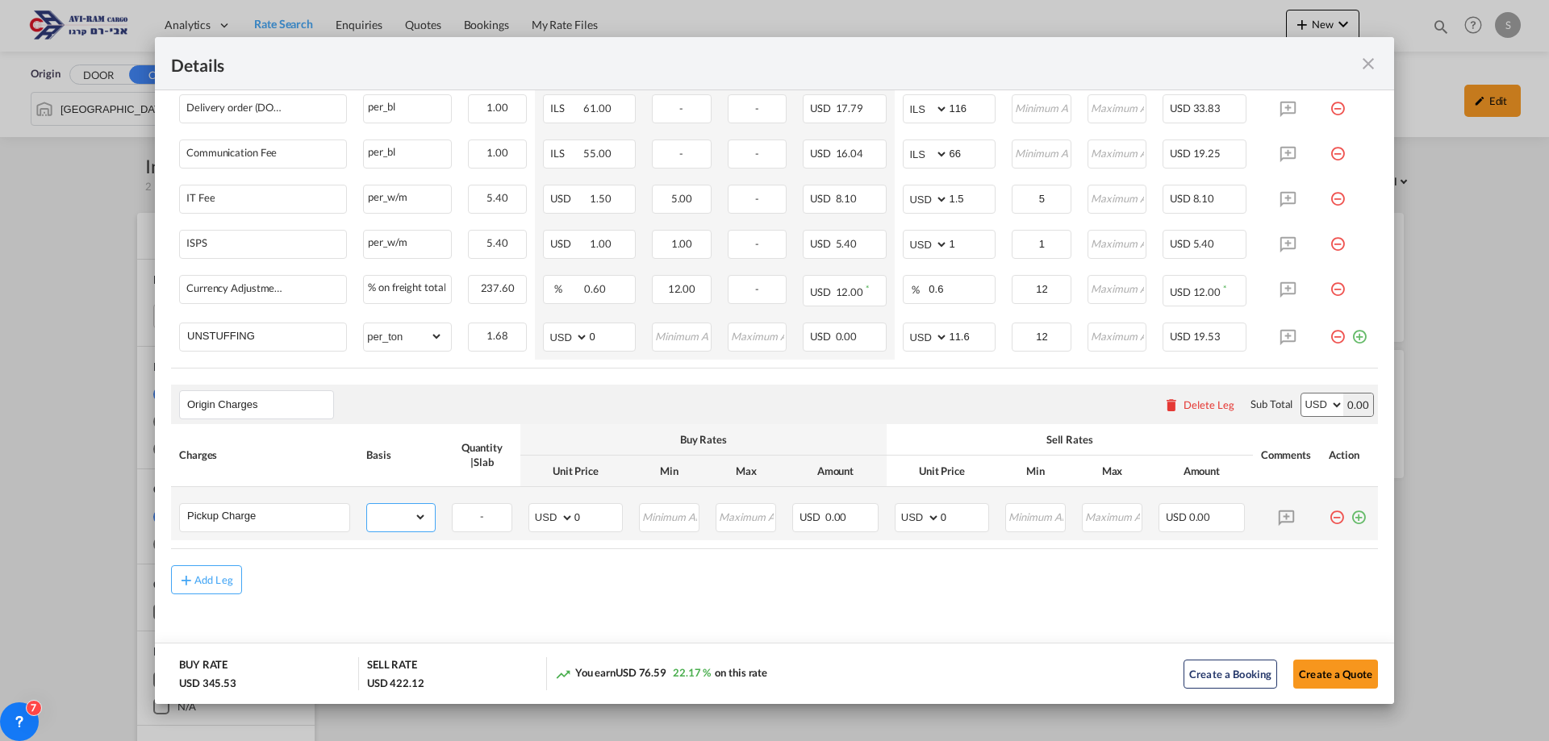
click at [423, 511] on select "gross_weight volumetric_weight per_shipment per_bl per_km per_hawb per_kg flat …" at bounding box center [397, 517] width 60 height 26
select select "per_shipment"
click at [367, 504] on select "gross_weight volumetric_weight per_shipment per_bl per_km per_hawb per_kg flat …" at bounding box center [397, 517] width 60 height 26
click at [908, 510] on select "AED AFN ALL AMD ANG AOA ARS AUD AWG AZN BAM BBD BDT BGN BHD BIF BMD BND [PERSON…" at bounding box center [919, 518] width 42 height 23
select select "string:EUR"
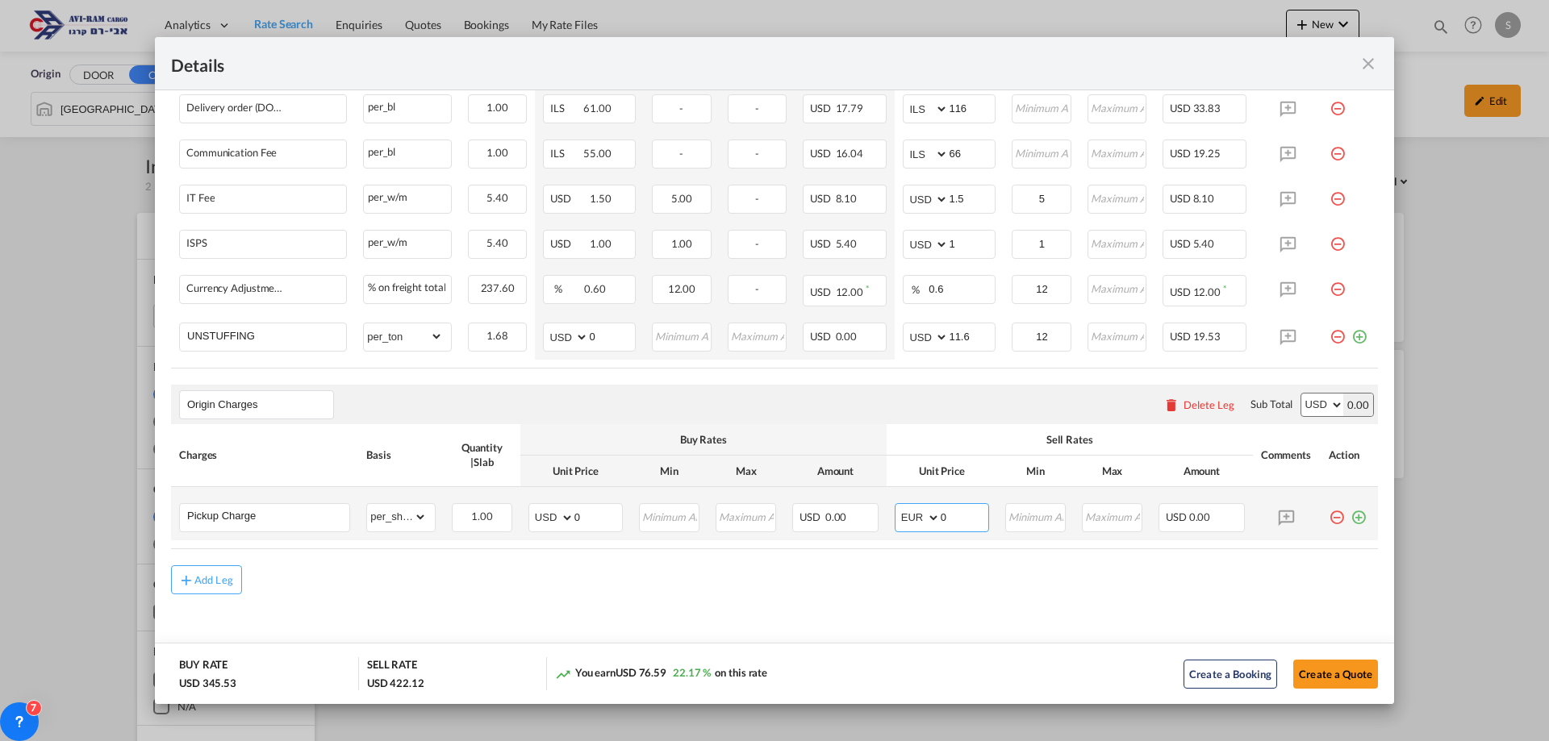
click at [898, 507] on select "AED AFN ALL AMD ANG AOA ARS AUD AWG AZN BAM BBD BDT BGN BHD BIF BMD BND [PERSON…" at bounding box center [919, 518] width 42 height 23
drag, startPoint x: 939, startPoint y: 509, endPoint x: 911, endPoint y: 507, distance: 28.3
click at [911, 507] on md-input-container "AED AFN ALL AMD ANG AOA ARS AUD AWG AZN BAM BBD BDT BGN BHD BIF BMD BND [PERSON…" at bounding box center [942, 517] width 94 height 29
type input "540"
click at [1350, 516] on md-icon "icon-plus-circle-outline green-400-fg" at bounding box center [1358, 511] width 16 height 16
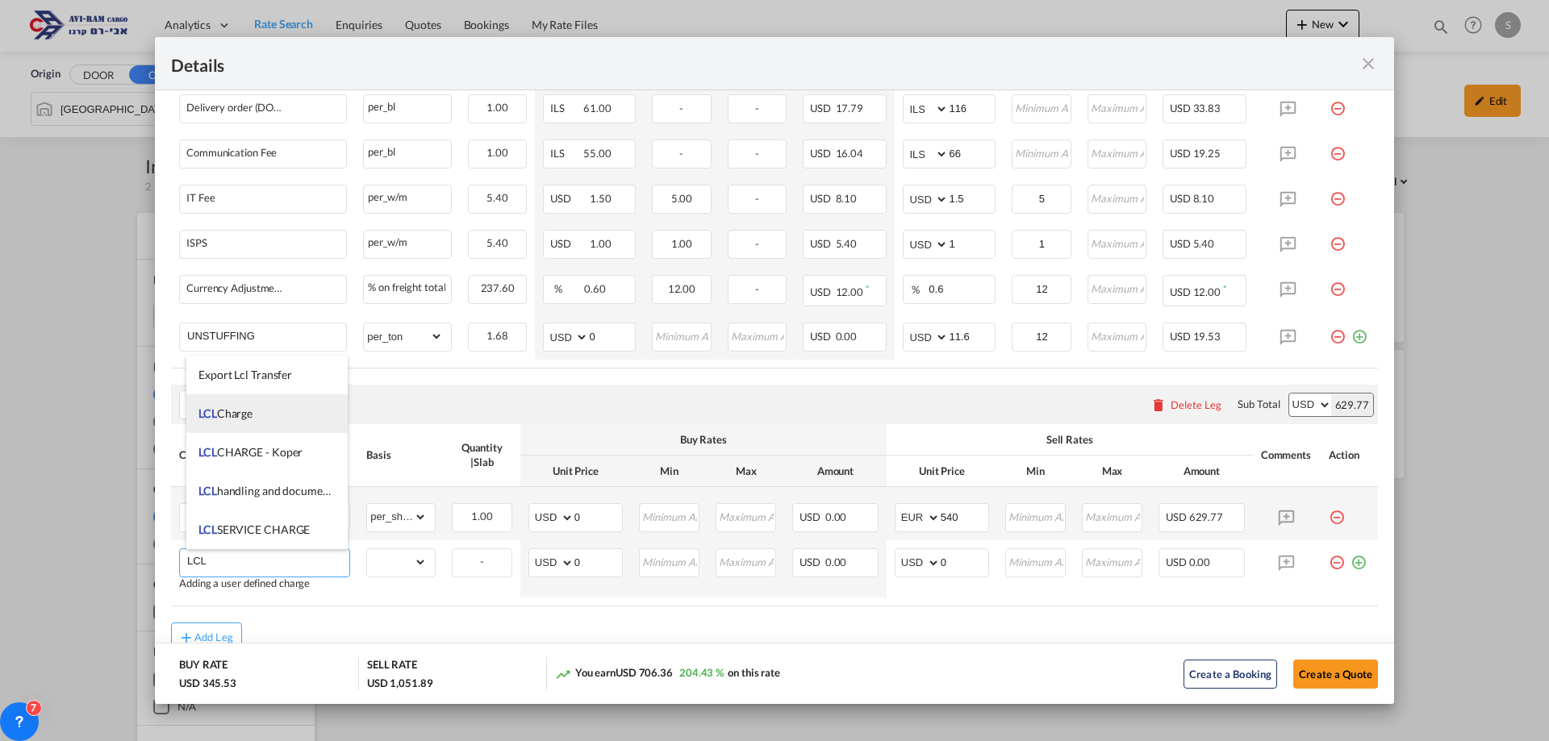
click at [229, 417] on span "LCL Charge" at bounding box center [225, 414] width 54 height 14
type input "LCL Charge"
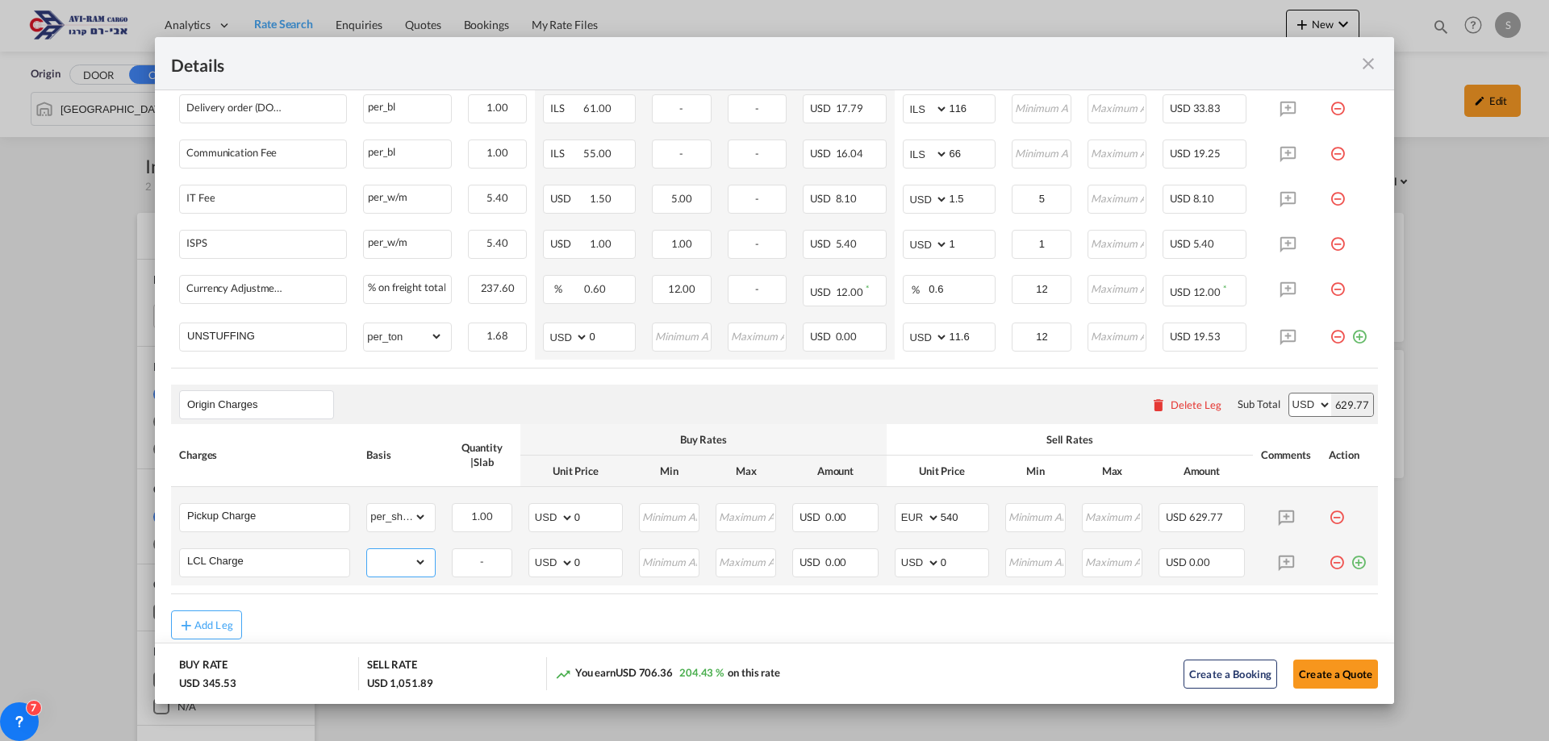
click at [396, 565] on select "gross_weight volumetric_weight per_shipment per_bl per_km per_hawb per_kg flat …" at bounding box center [397, 562] width 60 height 26
select select "per_w/m"
click at [367, 549] on select "gross_weight volumetric_weight per_shipment per_bl per_km per_hawb per_kg flat …" at bounding box center [397, 562] width 60 height 26
drag, startPoint x: 933, startPoint y: 561, endPoint x: 919, endPoint y: 564, distance: 14.7
click at [914, 562] on md-input-container "AED AFN ALL AMD ANG AOA ARS AUD AWG AZN BAM BBD BDT BGN BHD BIF BMD BND [PERSON…" at bounding box center [942, 563] width 94 height 29
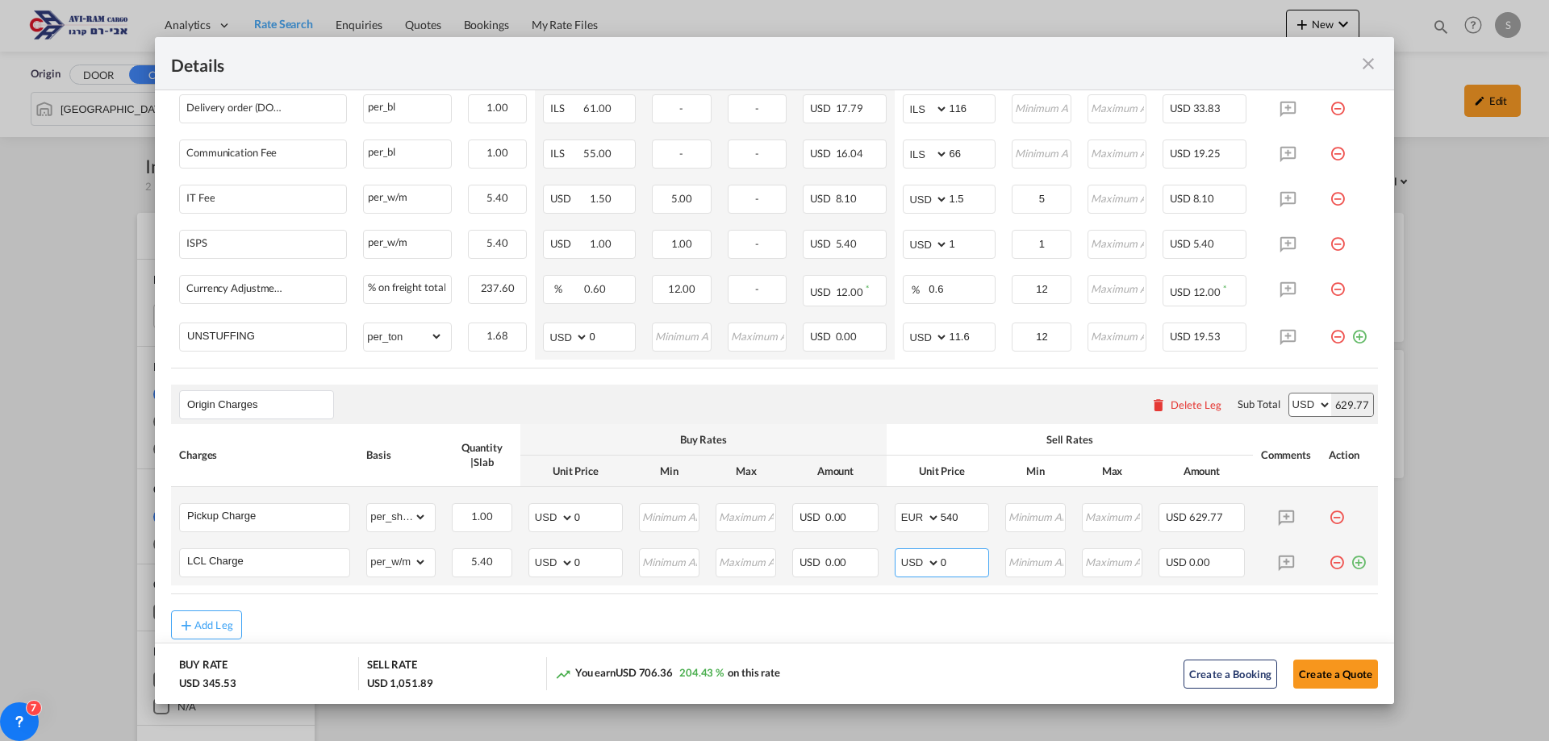
drag, startPoint x: 944, startPoint y: 561, endPoint x: 891, endPoint y: 570, distance: 53.8
click at [895, 568] on md-input-container "AED AFN ALL AMD ANG AOA ARS AUD AWG AZN BAM BBD BDT BGN BHD BIF BMD BND [PERSON…" at bounding box center [942, 563] width 94 height 29
type input "19"
click at [910, 562] on select "AED AFN ALL AMD ANG AOA ARS AUD AWG AZN BAM BBD BDT BGN BHD BIF BMD BND [PERSON…" at bounding box center [919, 563] width 42 height 23
select select "string:EUR"
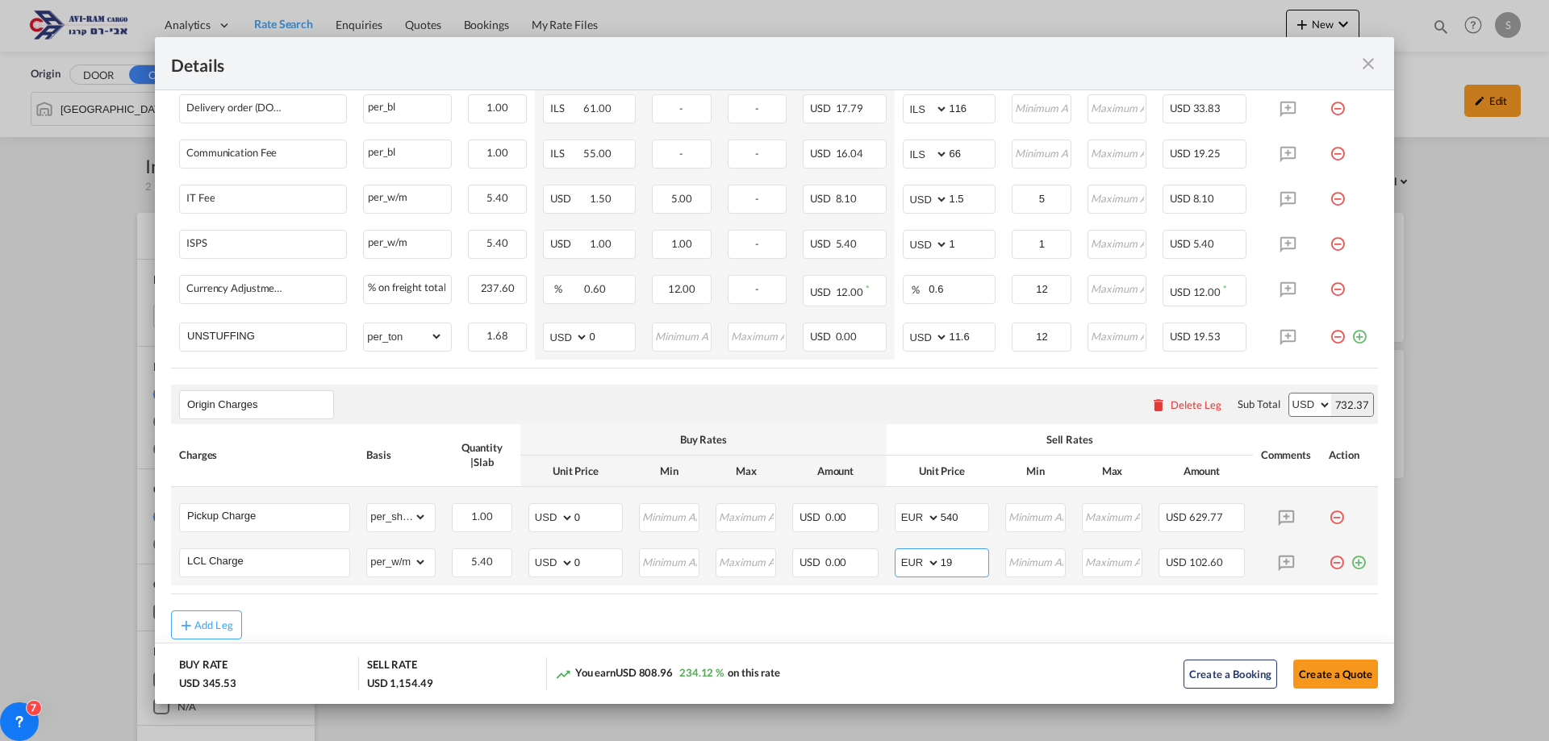
click at [898, 552] on select "AED AFN ALL AMD ANG AOA ARS AUD AWG AZN BAM BBD BDT BGN BHD BIF BMD BND [PERSON…" at bounding box center [919, 563] width 42 height 23
click at [1352, 558] on md-icon "icon-plus-circle-outline green-400-fg" at bounding box center [1358, 557] width 16 height 16
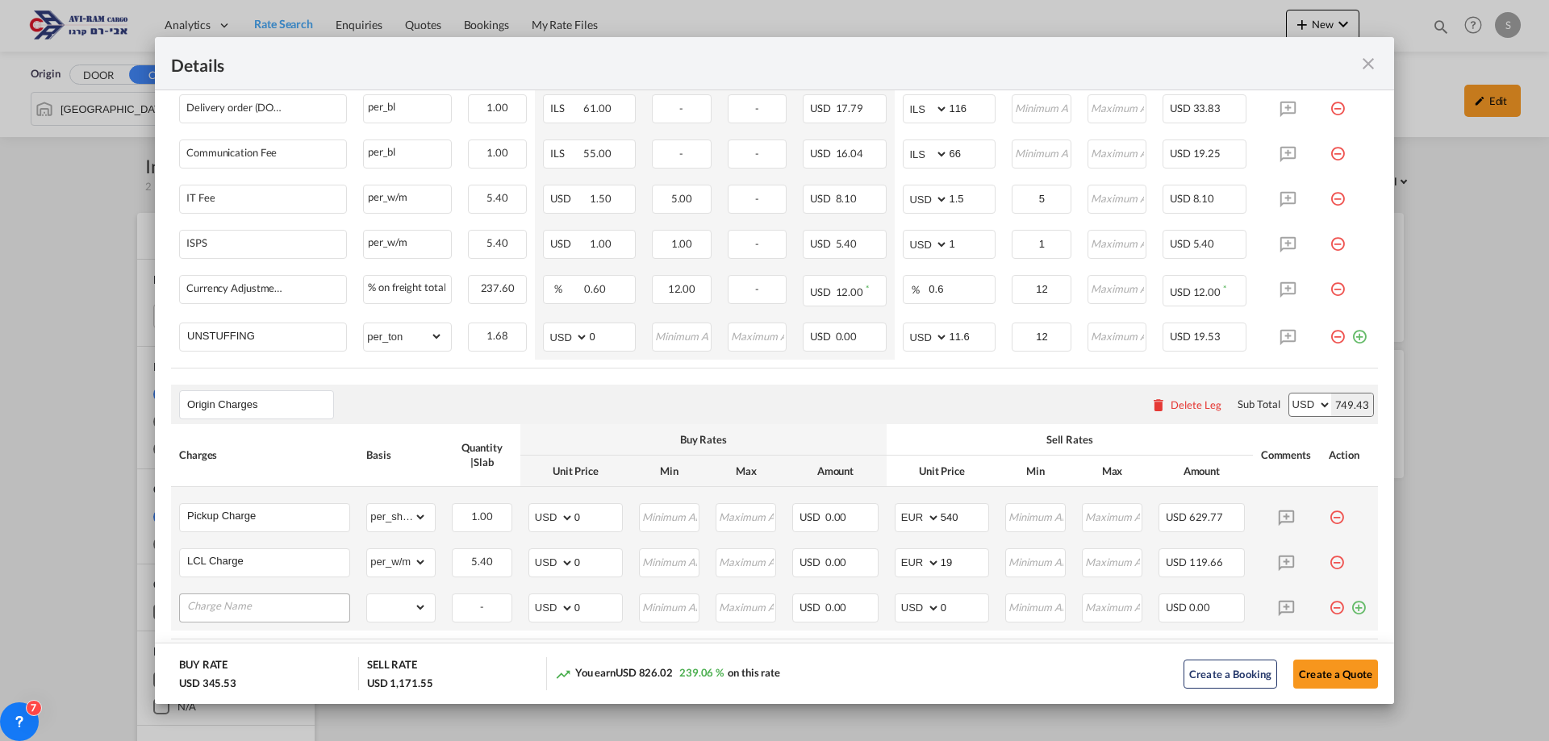
click at [269, 606] on input "Charge Name" at bounding box center [268, 607] width 162 height 24
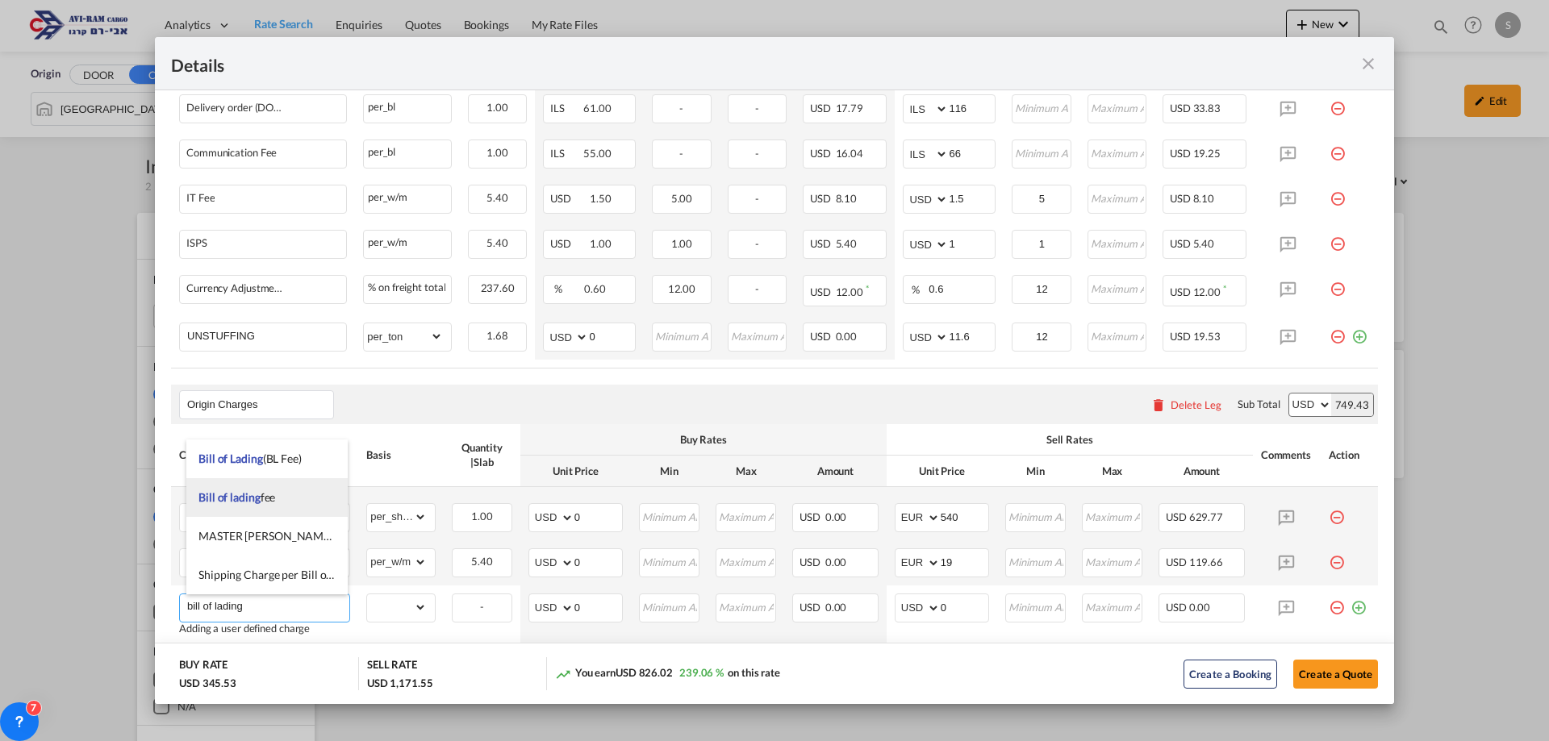
click at [277, 498] on li "Bill of lading fee" at bounding box center [266, 497] width 161 height 39
type input "Bill of lading fee"
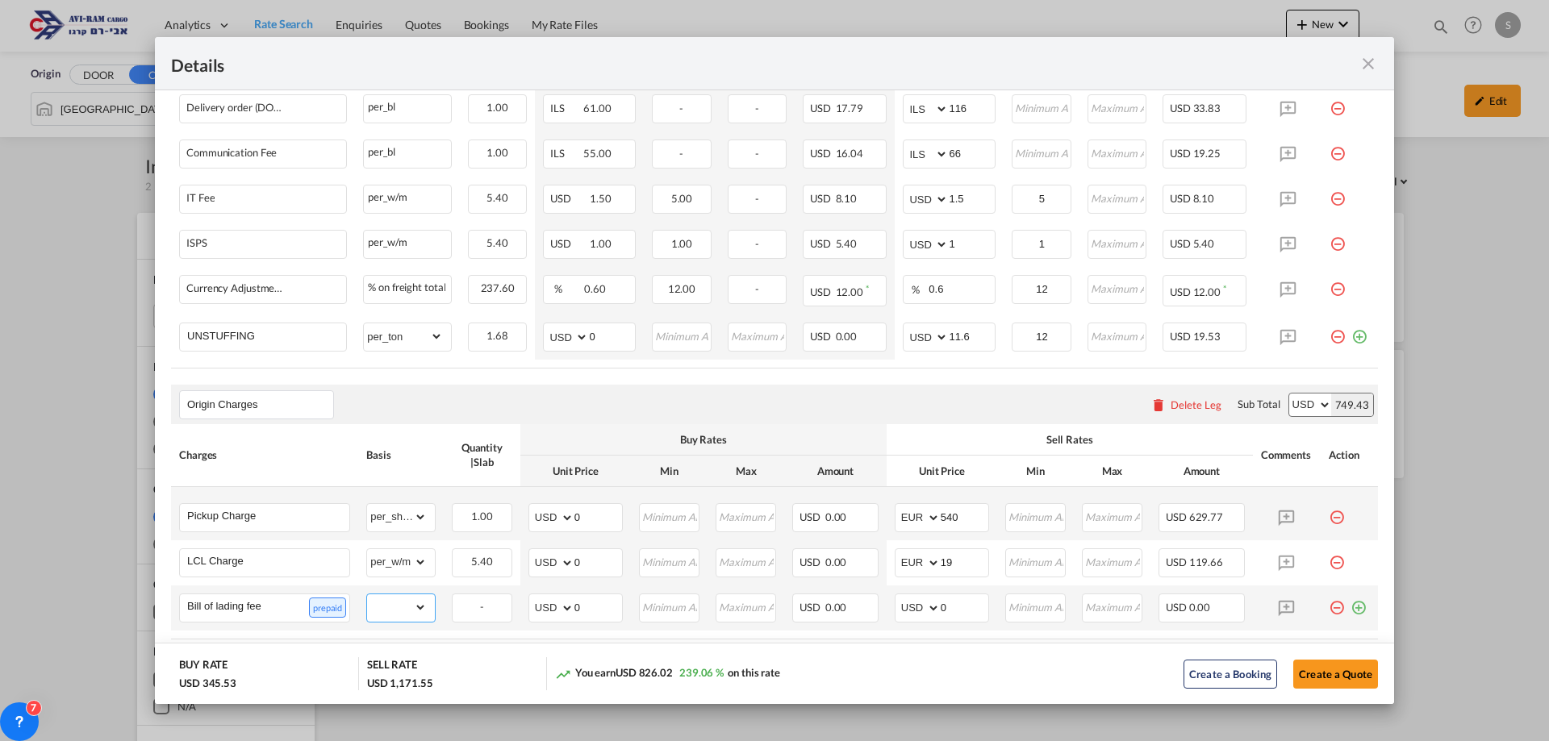
click at [402, 606] on select "gross_weight volumetric_weight per_shipment per_bl per_km per_hawb per_kg flat …" at bounding box center [397, 608] width 60 height 26
select select "per_shipment"
click at [367, 595] on select "gross_weight volumetric_weight per_shipment per_bl per_km per_hawb per_kg flat …" at bounding box center [397, 608] width 60 height 26
click at [903, 611] on select "AED AFN ALL AMD ANG AOA ARS AUD AWG AZN BAM BBD BDT BGN BHD BIF BMD BND [PERSON…" at bounding box center [919, 608] width 42 height 23
select select "string:EUR"
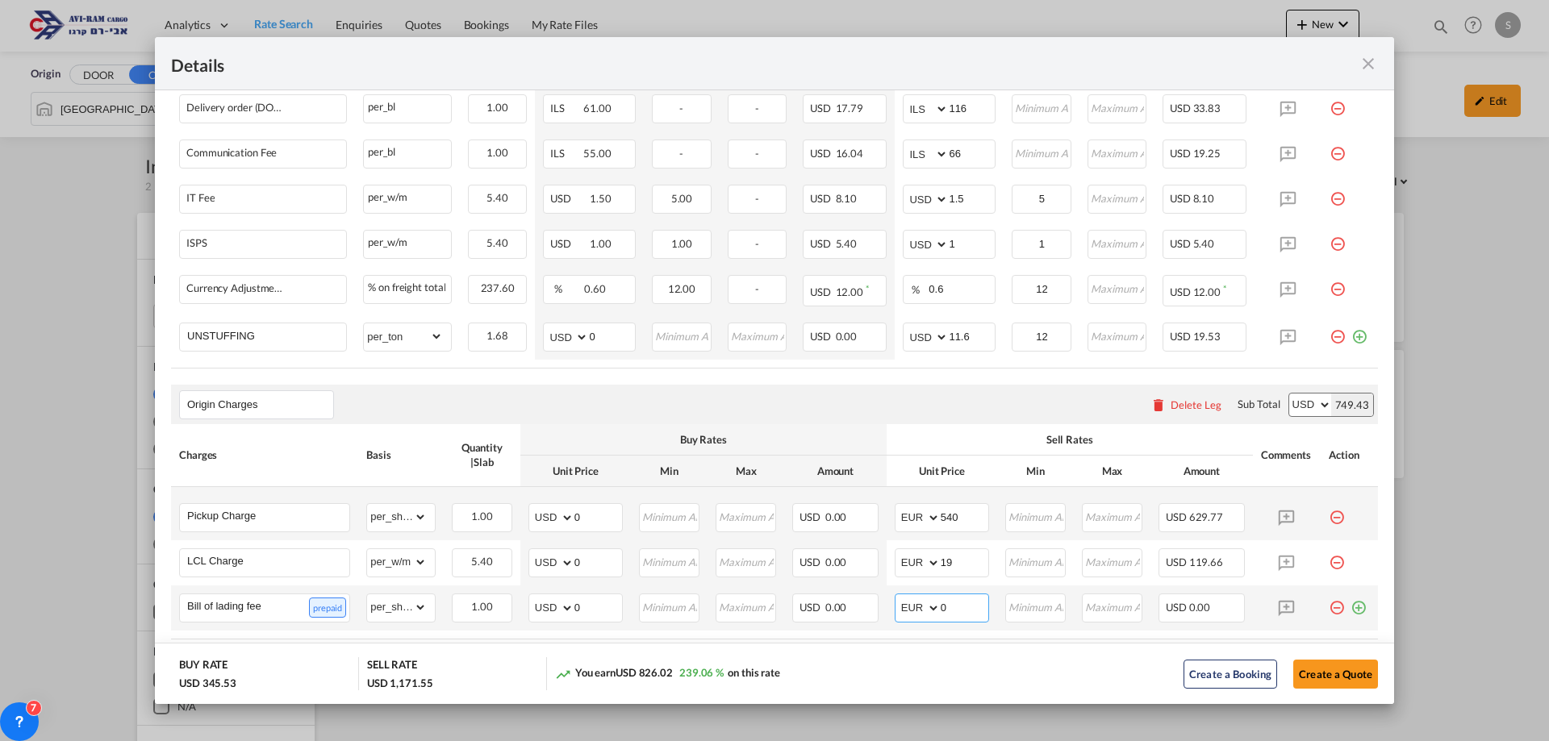
click at [898, 597] on select "AED AFN ALL AMD ANG AOA ARS AUD AWG AZN BAM BBD BDT BGN BHD BIF BMD BND [PERSON…" at bounding box center [919, 608] width 42 height 23
drag, startPoint x: 945, startPoint y: 609, endPoint x: 841, endPoint y: 617, distance: 104.4
click at [841, 617] on tr "Bill of lading fee prepaid Please Enter Already Exists gross_weight volumetric_…" at bounding box center [774, 608] width 1207 height 45
type input "25"
drag, startPoint x: 1346, startPoint y: 607, endPoint x: 532, endPoint y: 599, distance: 814.0
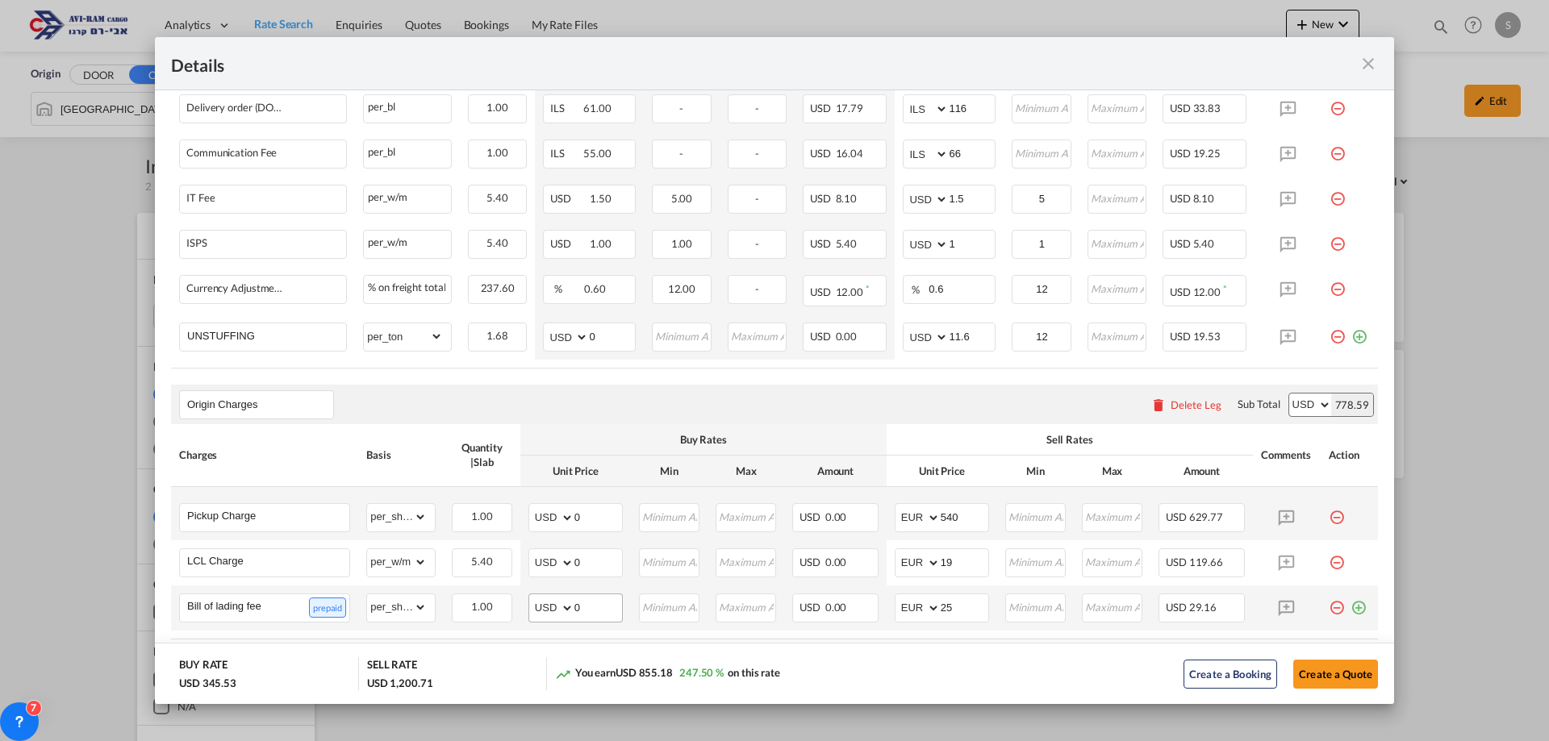
click at [1350, 607] on md-icon "icon-plus-circle-outline green-400-fg" at bounding box center [1358, 602] width 16 height 16
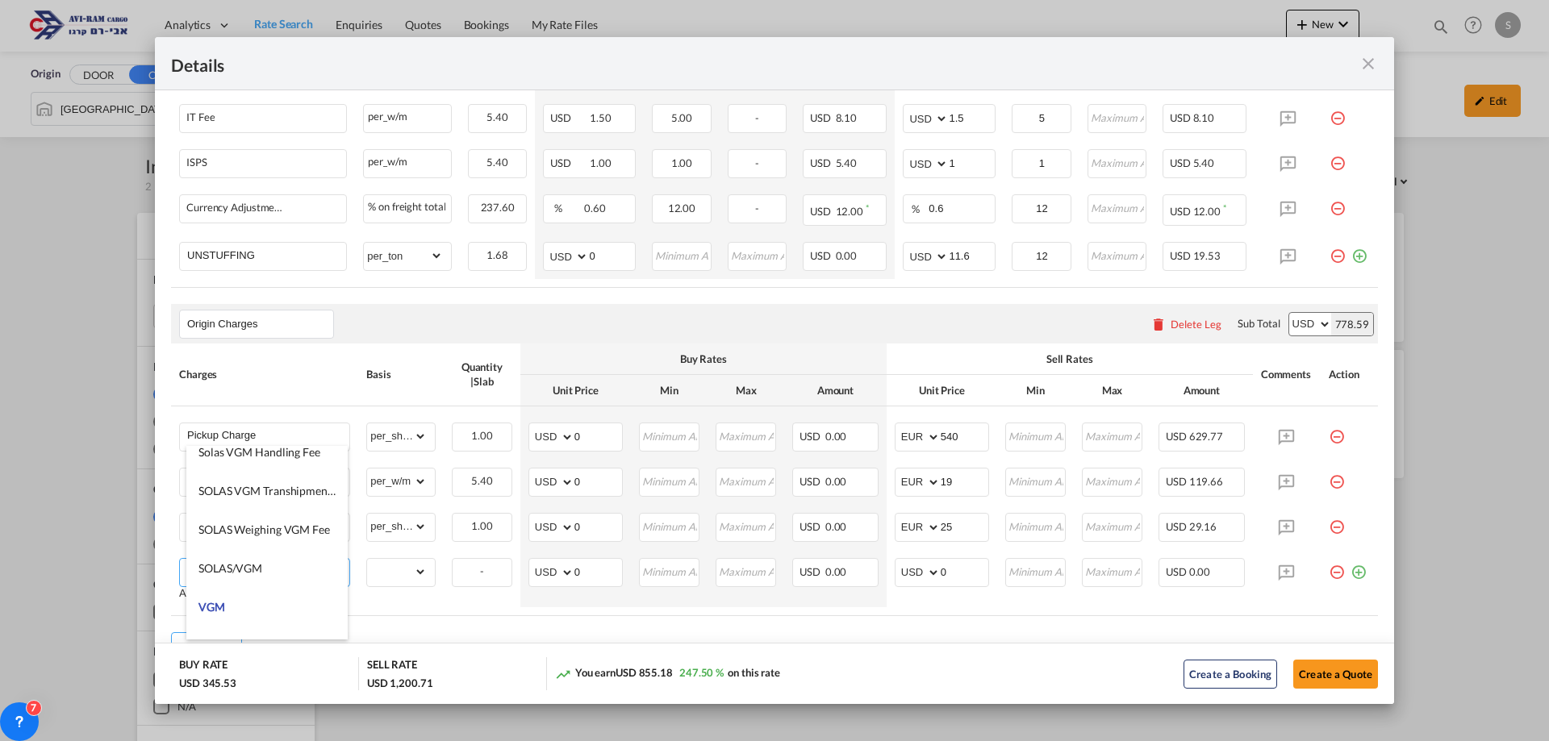
scroll to position [403, 0]
type input "VGM"
click at [253, 522] on li "VGM" at bounding box center [266, 526] width 161 height 39
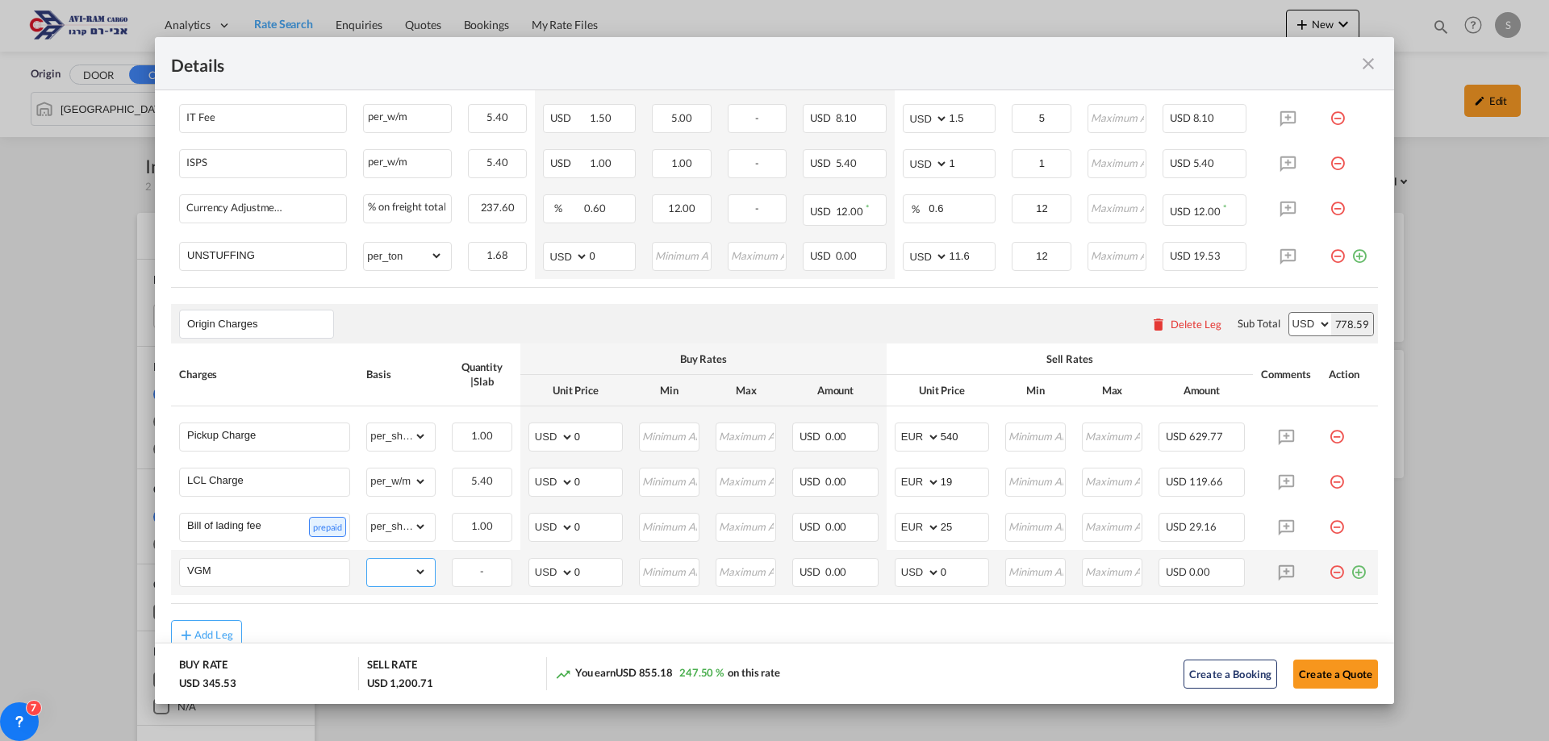
drag, startPoint x: 399, startPoint y: 581, endPoint x: 401, endPoint y: 572, distance: 9.0
click at [400, 578] on select "gross_weight volumetric_weight per_shipment per_bl per_km per_hawb per_kg flat …" at bounding box center [397, 572] width 60 height 26
select select "per_shipment"
click at [367, 559] on select "gross_weight volumetric_weight per_shipment per_bl per_km per_hawb per_kg flat …" at bounding box center [397, 572] width 60 height 26
click at [907, 576] on select "AED AFN ALL AMD ANG AOA ARS AUD AWG AZN BAM BBD BDT BGN BHD BIF BMD BND [PERSON…" at bounding box center [919, 572] width 42 height 23
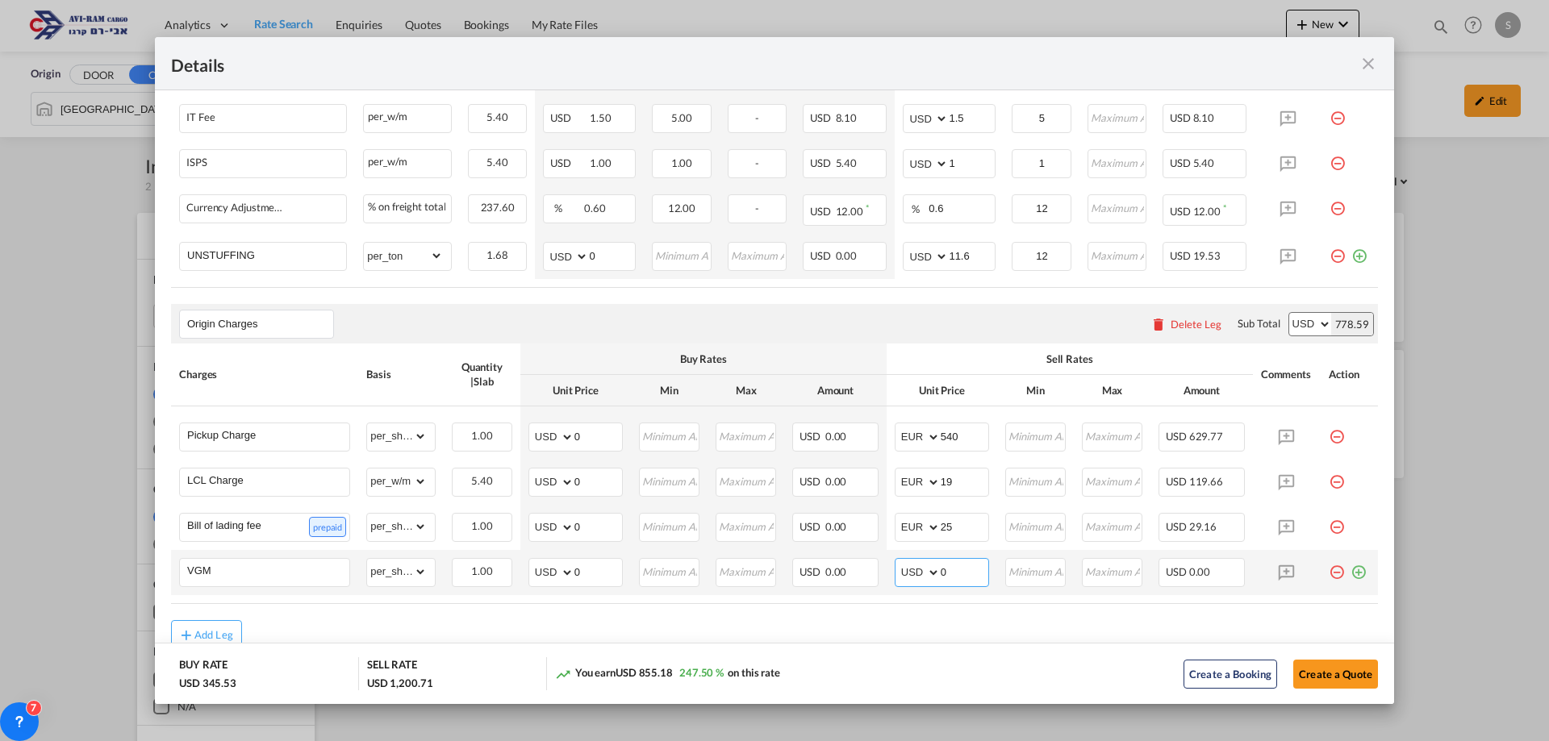
select select "string:EUR"
click at [898, 561] on select "AED AFN ALL AMD ANG AOA ARS AUD AWG AZN BAM BBD BDT BGN BHD BIF BMD BND [PERSON…" at bounding box center [919, 572] width 42 height 23
drag, startPoint x: 938, startPoint y: 571, endPoint x: 904, endPoint y: 570, distance: 33.9
click at [905, 570] on md-input-container "AED AFN ALL AMD ANG AOA ARS AUD AWG AZN BAM BBD BDT BGN BHD BIF BMD BND [PERSON…" at bounding box center [942, 572] width 94 height 29
type input "15"
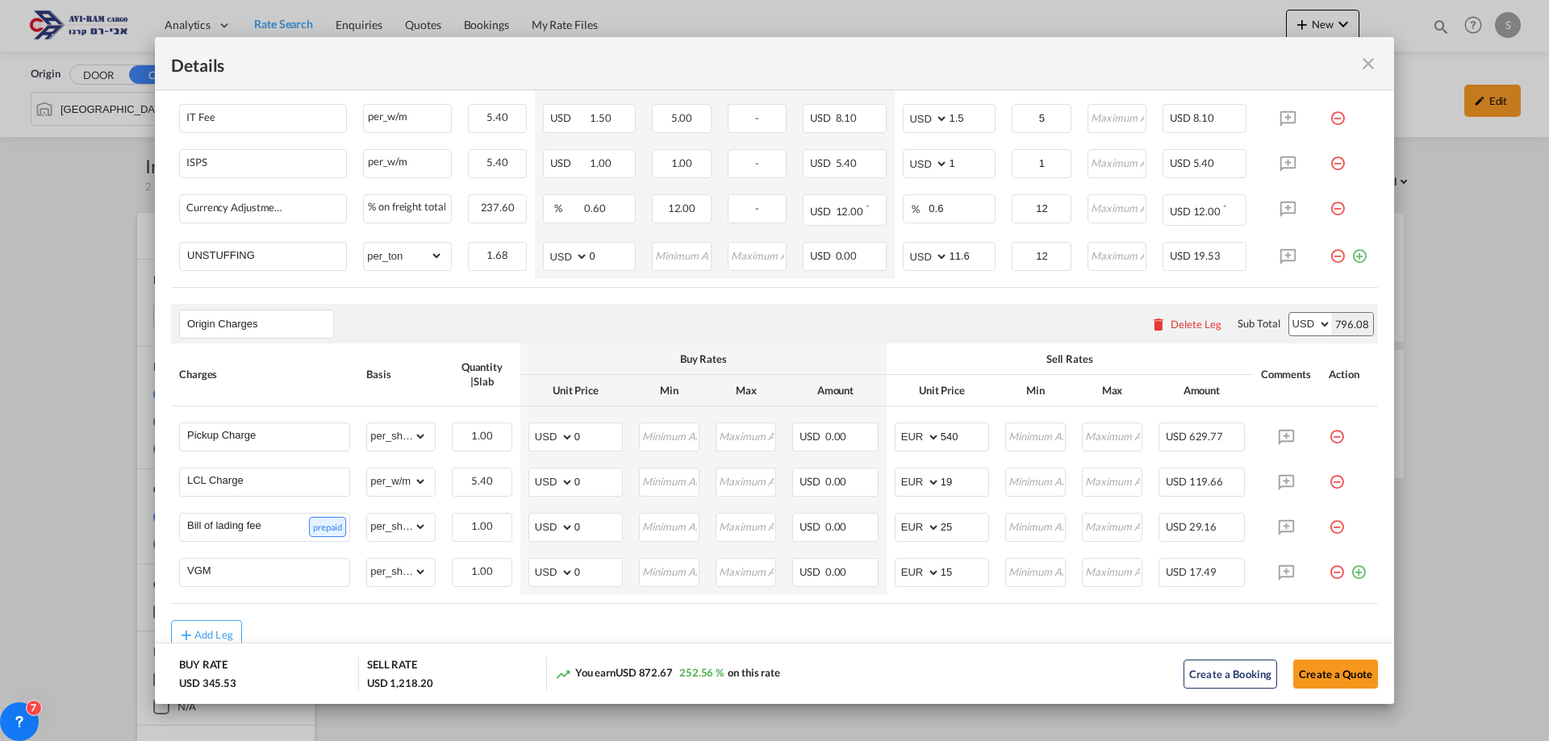
drag, startPoint x: 1336, startPoint y: 670, endPoint x: 1355, endPoint y: 698, distance: 34.2
click at [1336, 670] on button "Create a Quote" at bounding box center [1335, 674] width 85 height 29
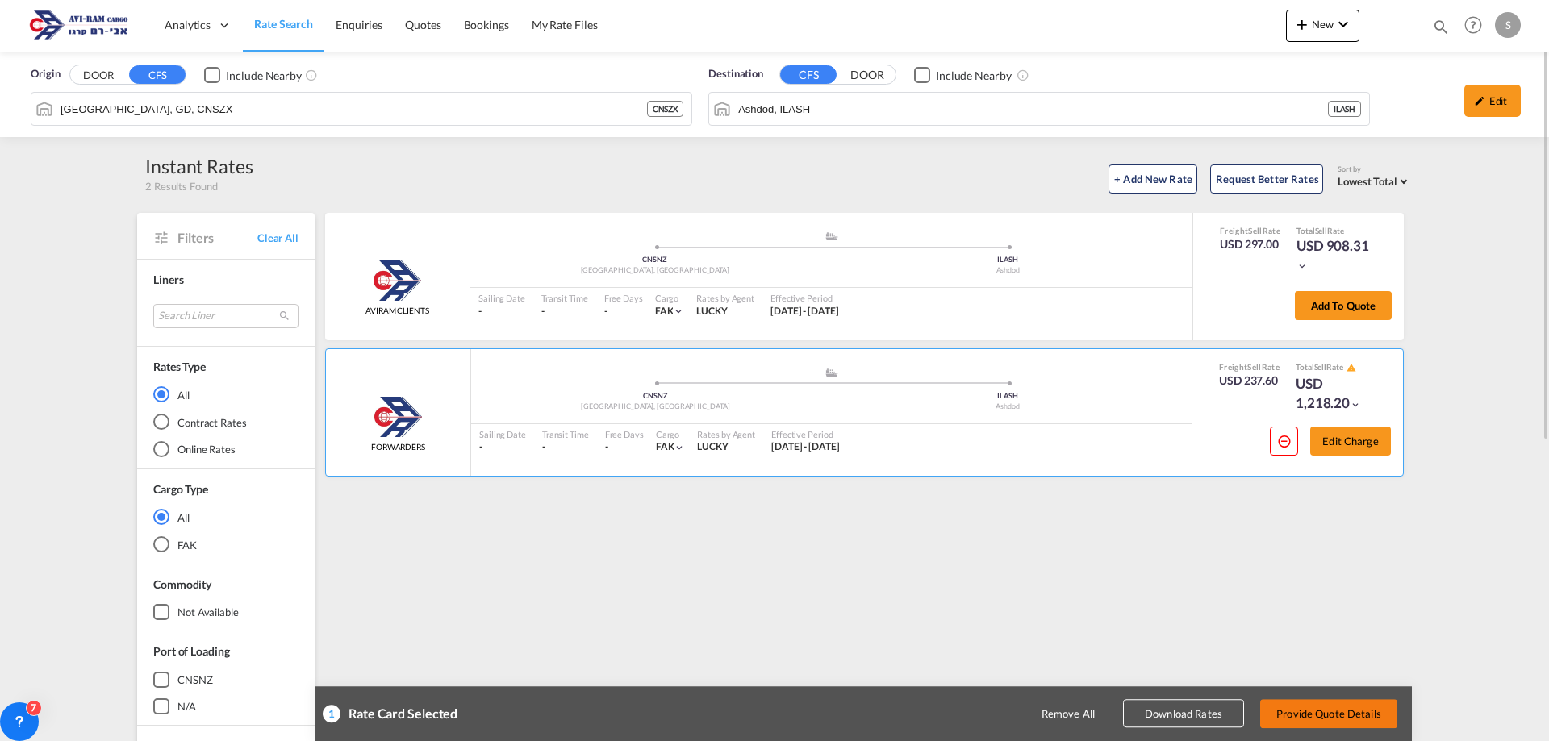
click at [1374, 722] on button "Provide Quote Details" at bounding box center [1328, 713] width 137 height 29
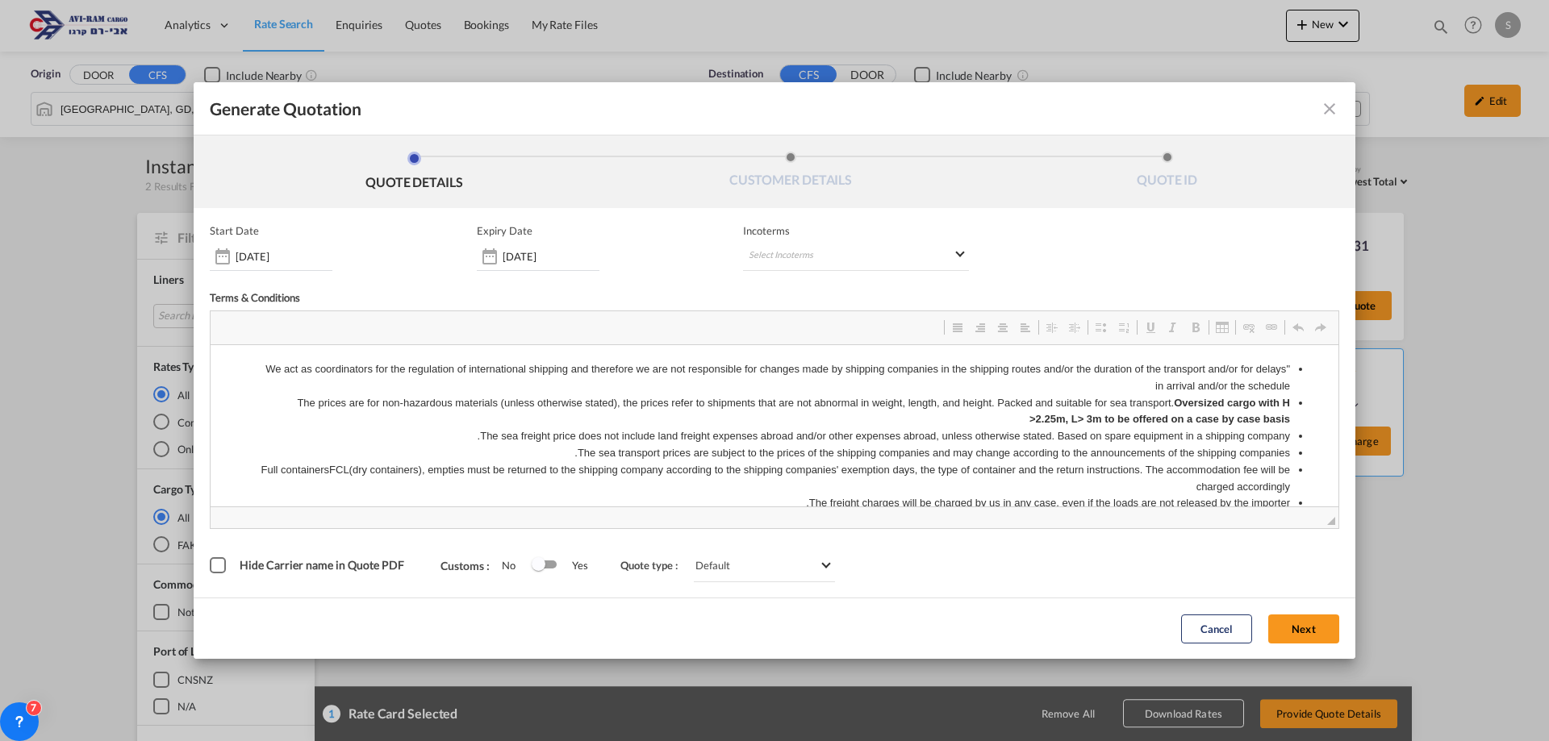
scroll to position [0, 0]
click at [791, 252] on md-select "Select Incoterms CIP - import Carriage and Insurance Paid to CIF - export Cost,…" at bounding box center [856, 256] width 226 height 29
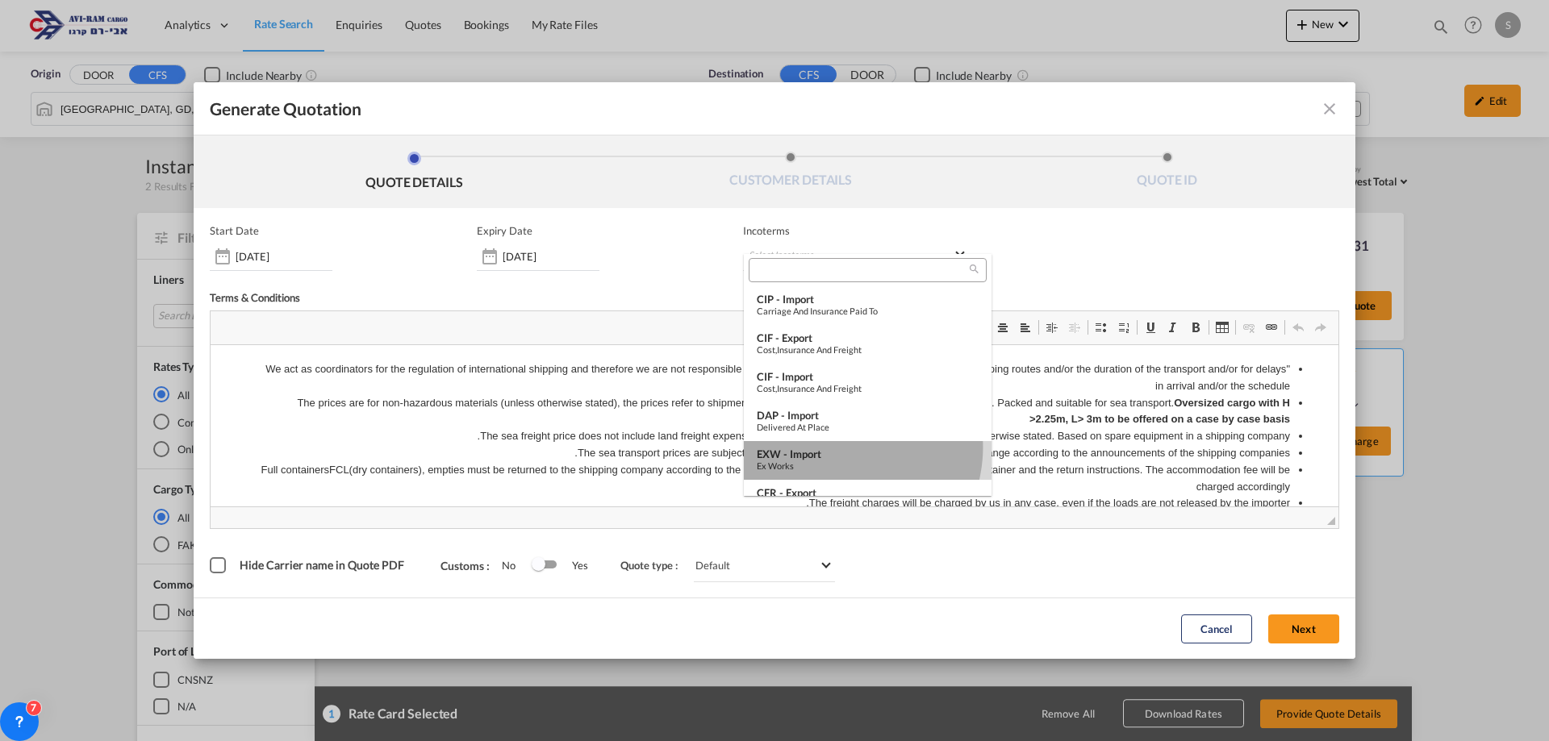
click at [840, 448] on div "EXW - import" at bounding box center [868, 454] width 222 height 13
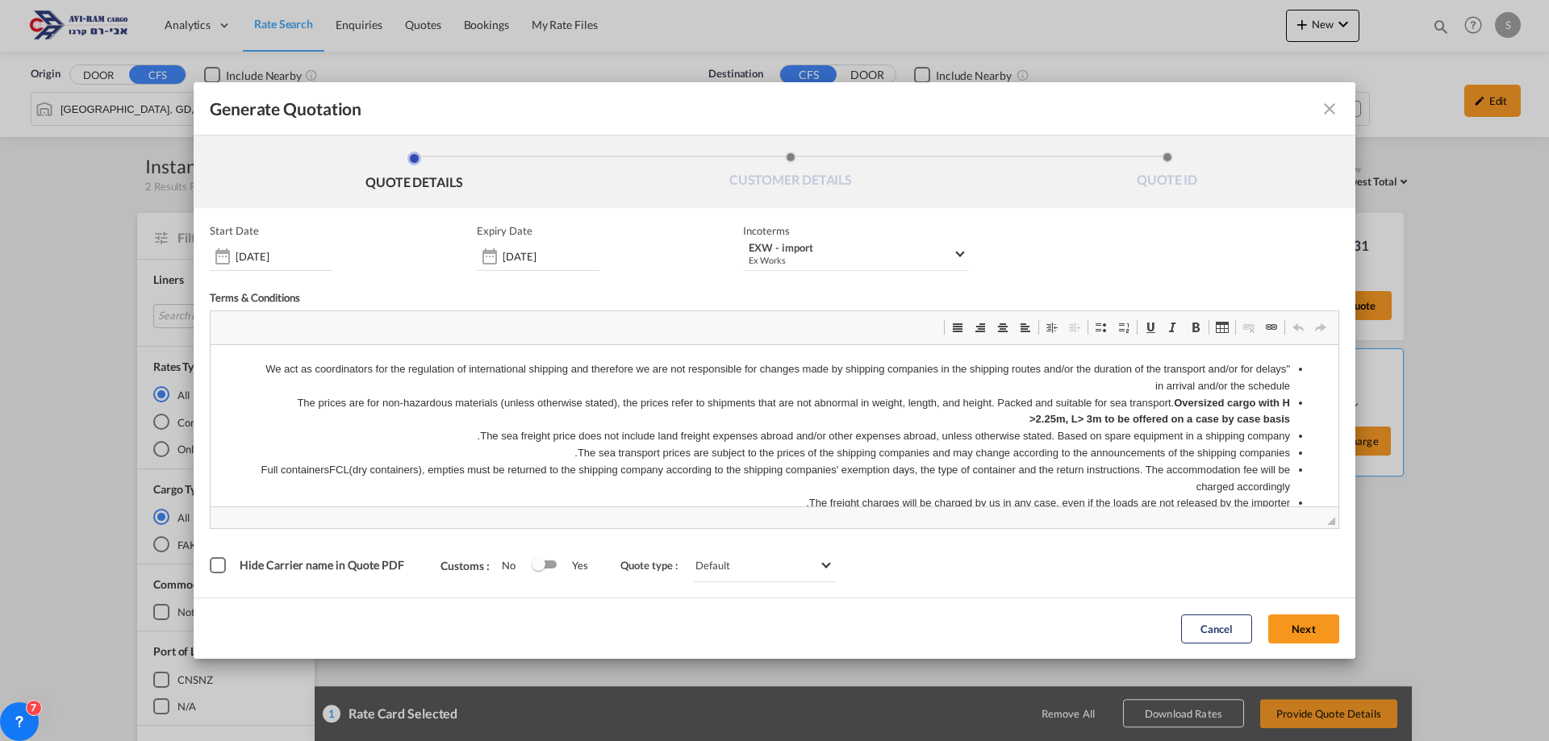
click at [1329, 108] on md-icon "icon-close fg-AAA8AD cursor m-0" at bounding box center [1329, 108] width 19 height 19
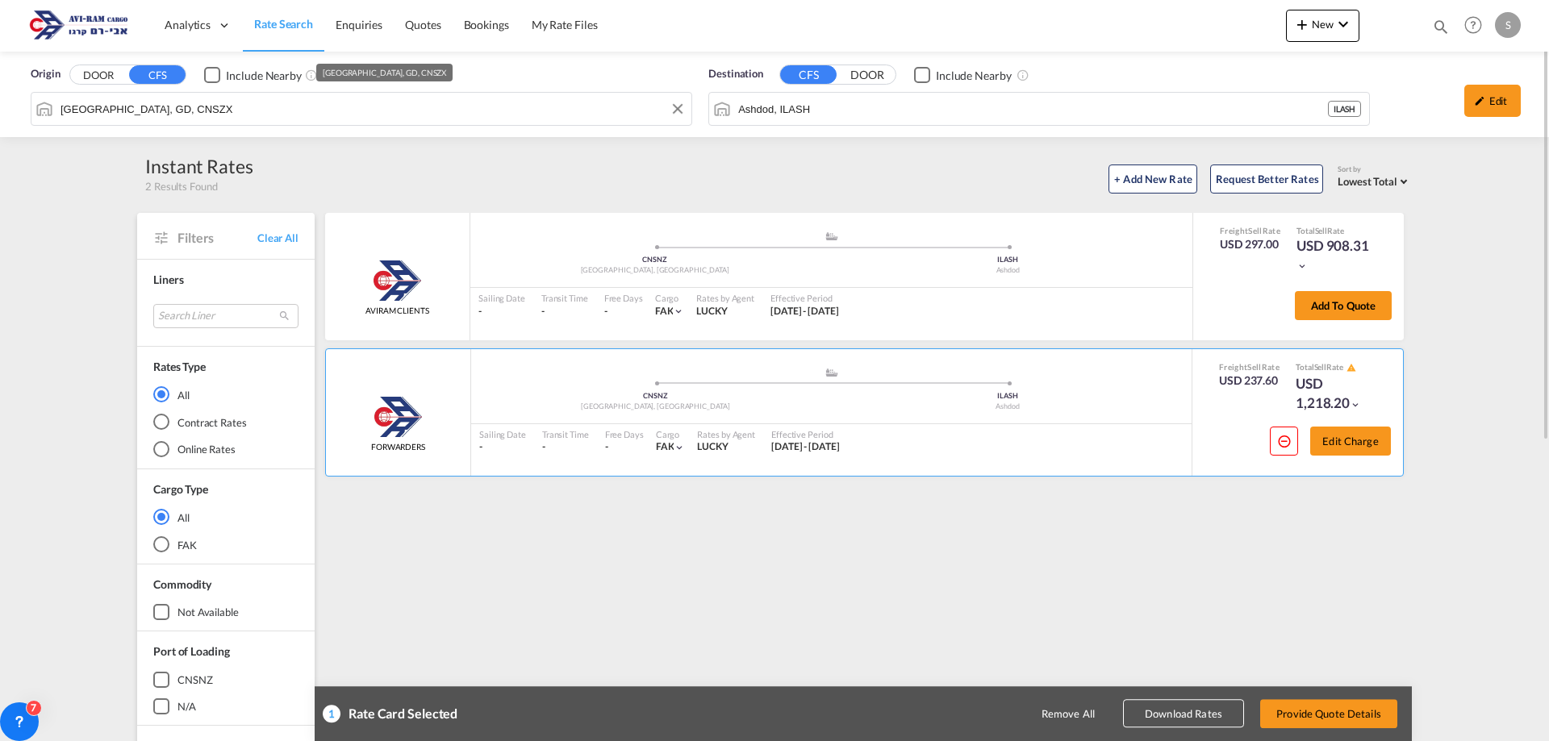
click at [341, 109] on input "[GEOGRAPHIC_DATA], GD, CNSZX" at bounding box center [371, 109] width 623 height 24
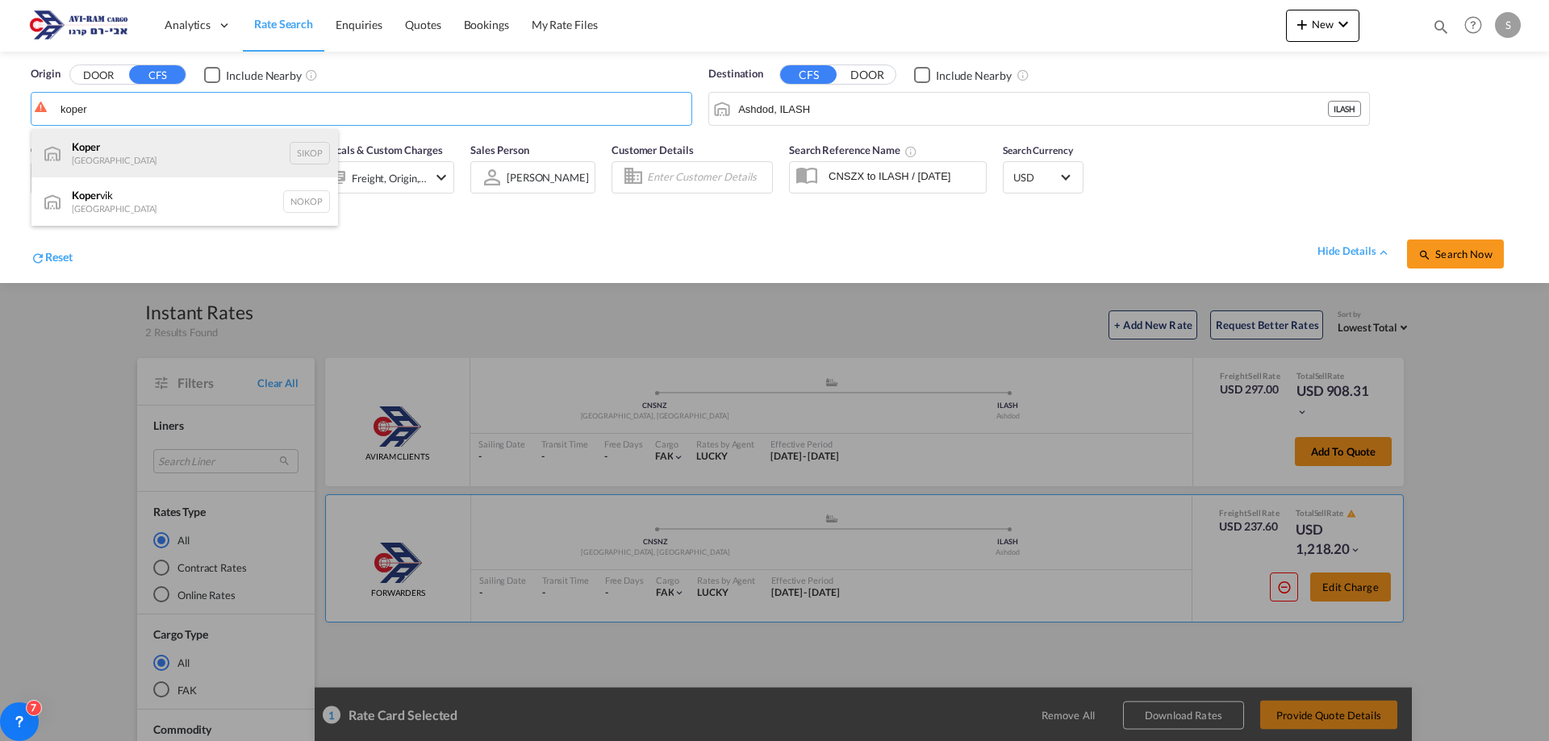
click at [201, 161] on div "Koper Slovenia SIKOP" at bounding box center [184, 153] width 307 height 48
type input "Koper, SIKOP"
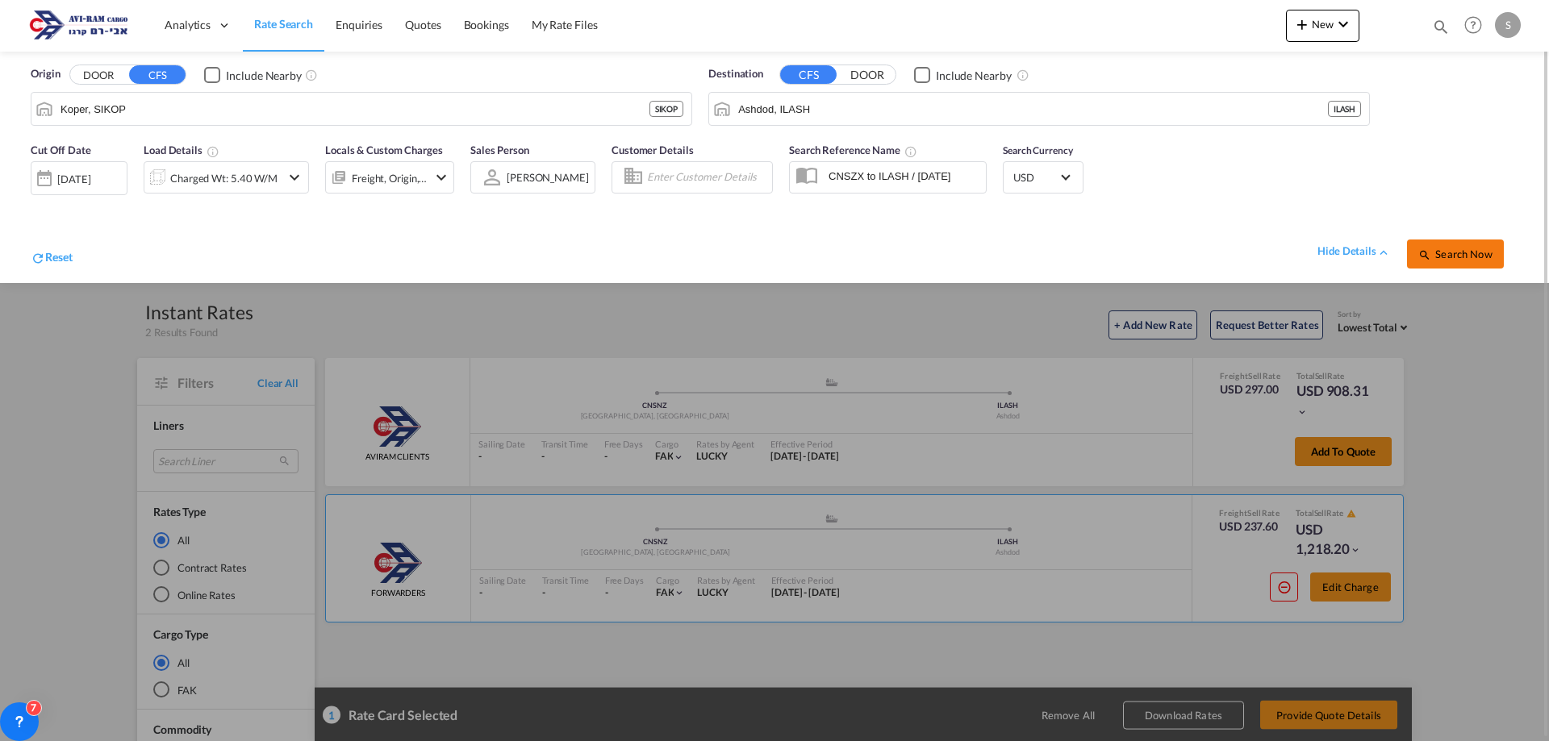
click at [1454, 262] on button "Search Now" at bounding box center [1455, 254] width 97 height 29
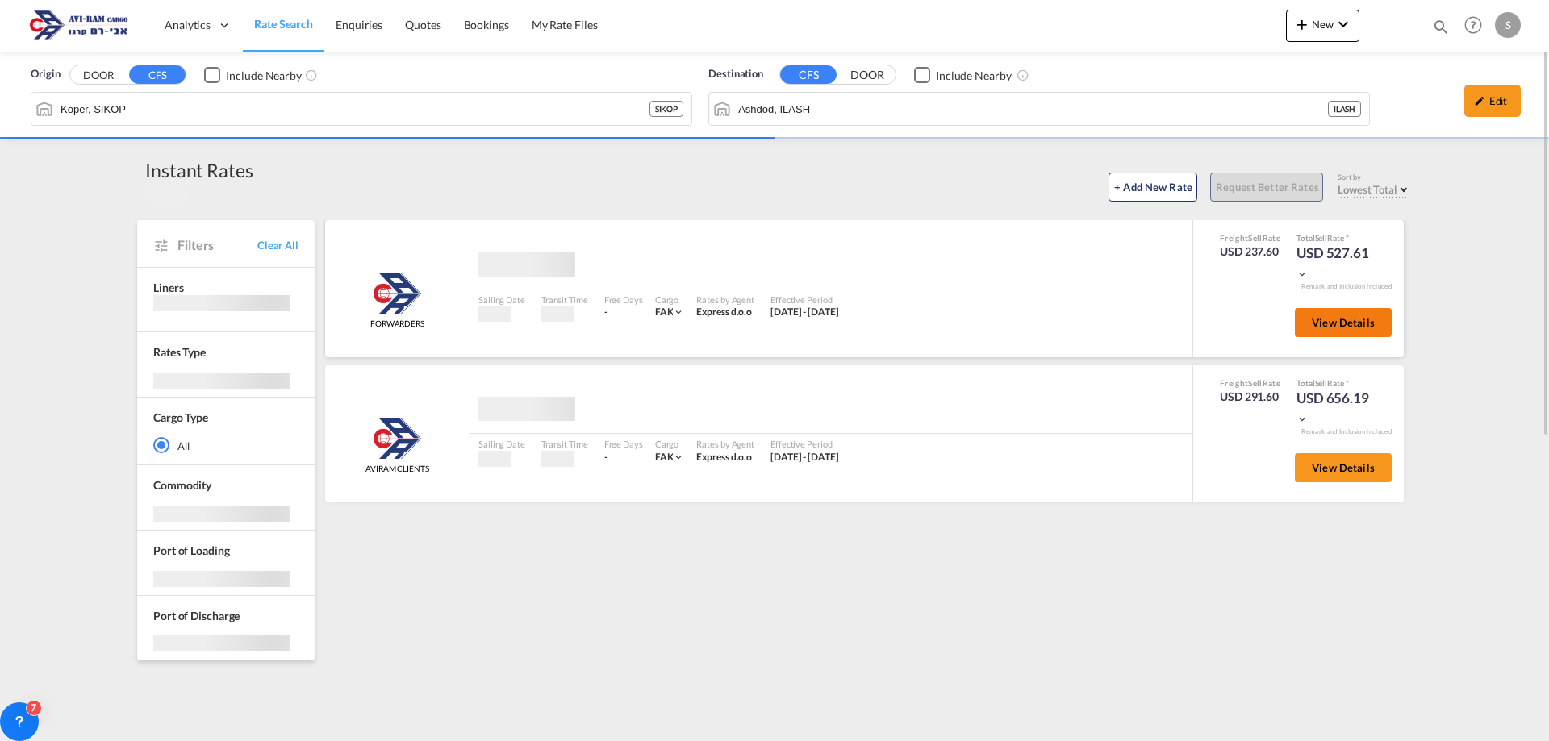
click at [1308, 315] on button "View Details" at bounding box center [1343, 322] width 97 height 29
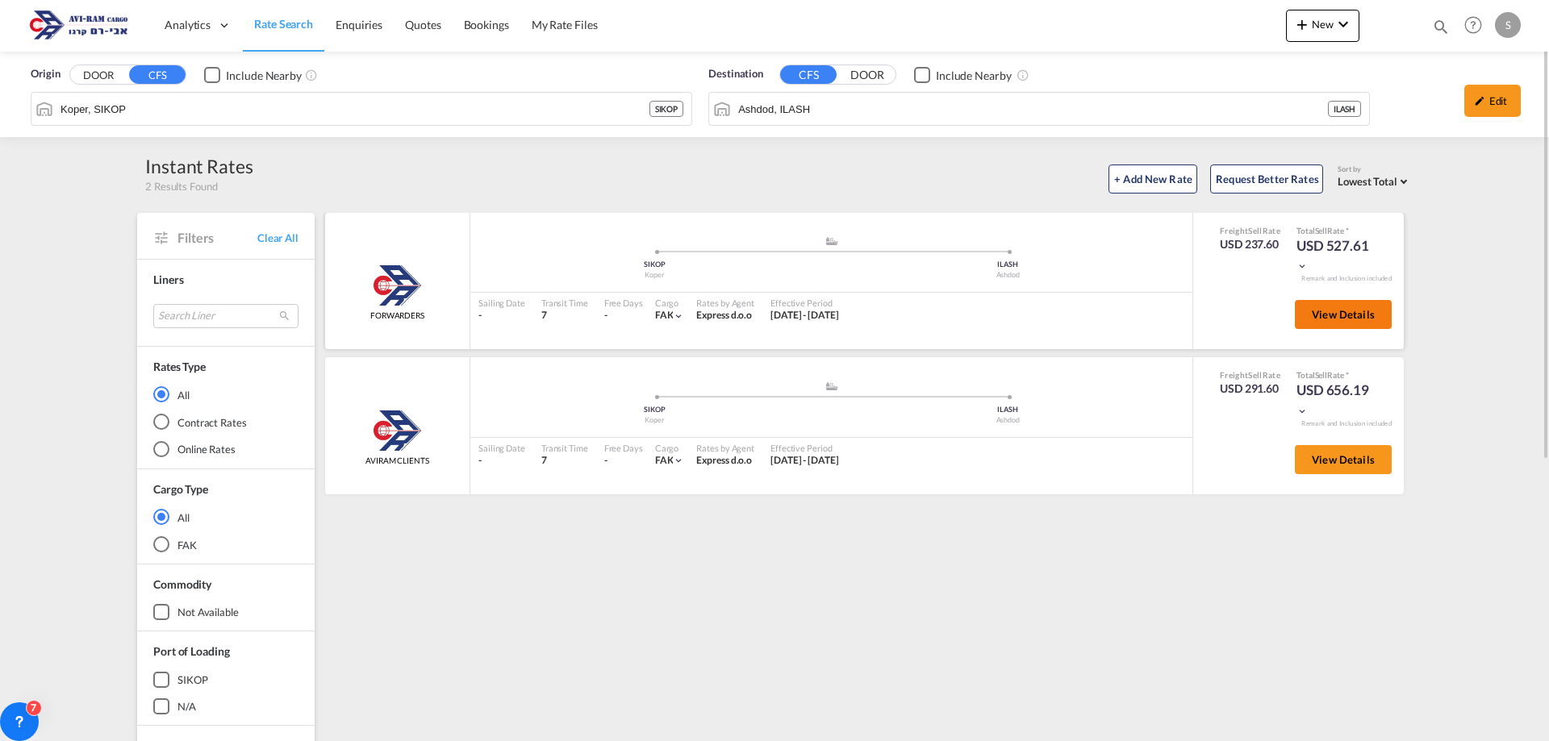
click at [1308, 316] on button "View Details" at bounding box center [1343, 314] width 97 height 29
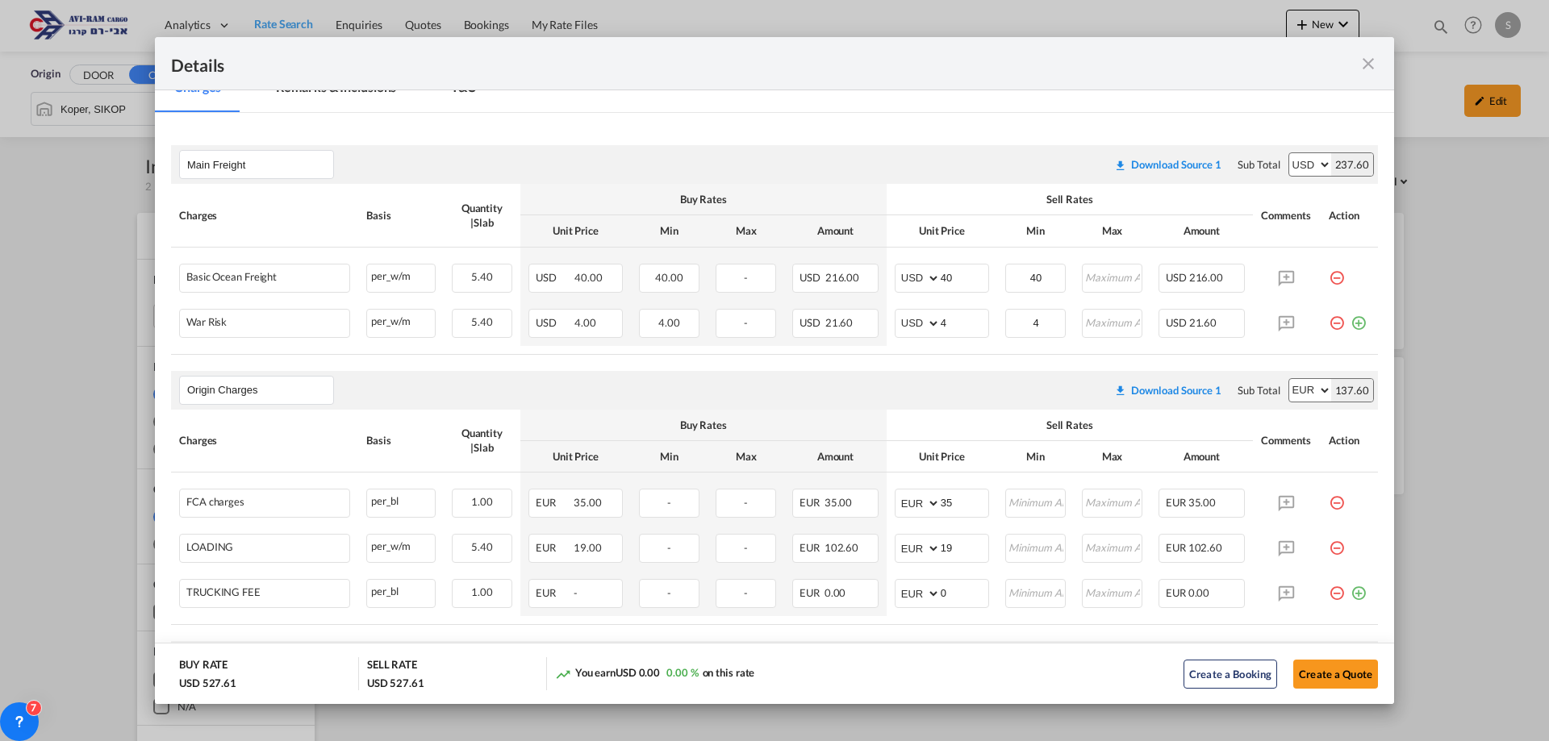
scroll to position [484, 0]
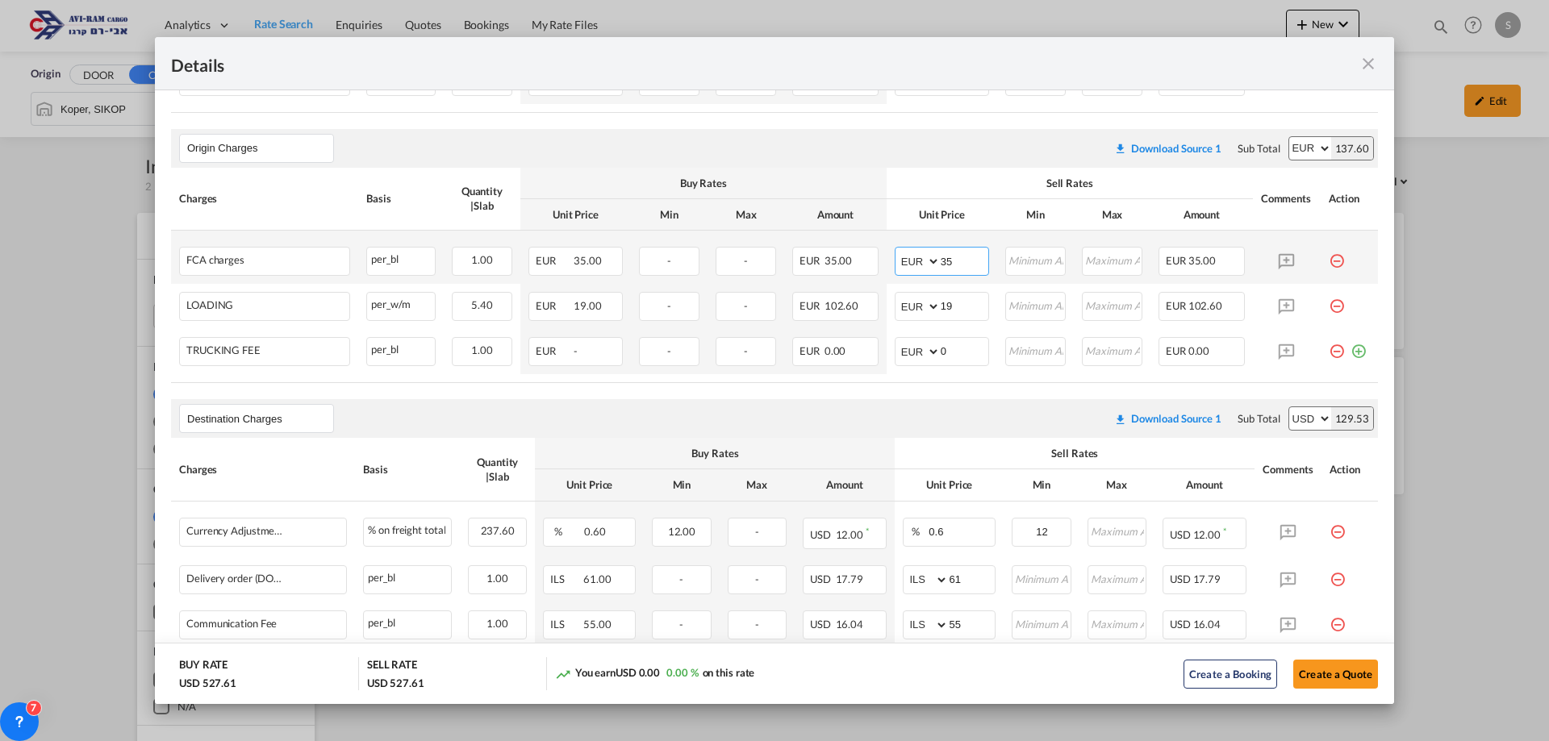
drag, startPoint x: 958, startPoint y: 263, endPoint x: 902, endPoint y: 280, distance: 59.0
click at [902, 280] on td "AED AFN ALL AMD ANG AOA ARS AUD AWG AZN BAM BBD BDT BGN BHD BIF BMD BND [PERSON…" at bounding box center [942, 257] width 111 height 53
type input "40"
click at [910, 166] on div "Origin Charges Please enter leg name Leg Name Already Exists Download Source 1 …" at bounding box center [774, 148] width 1207 height 39
drag, startPoint x: 950, startPoint y: 351, endPoint x: 891, endPoint y: 348, distance: 59.0
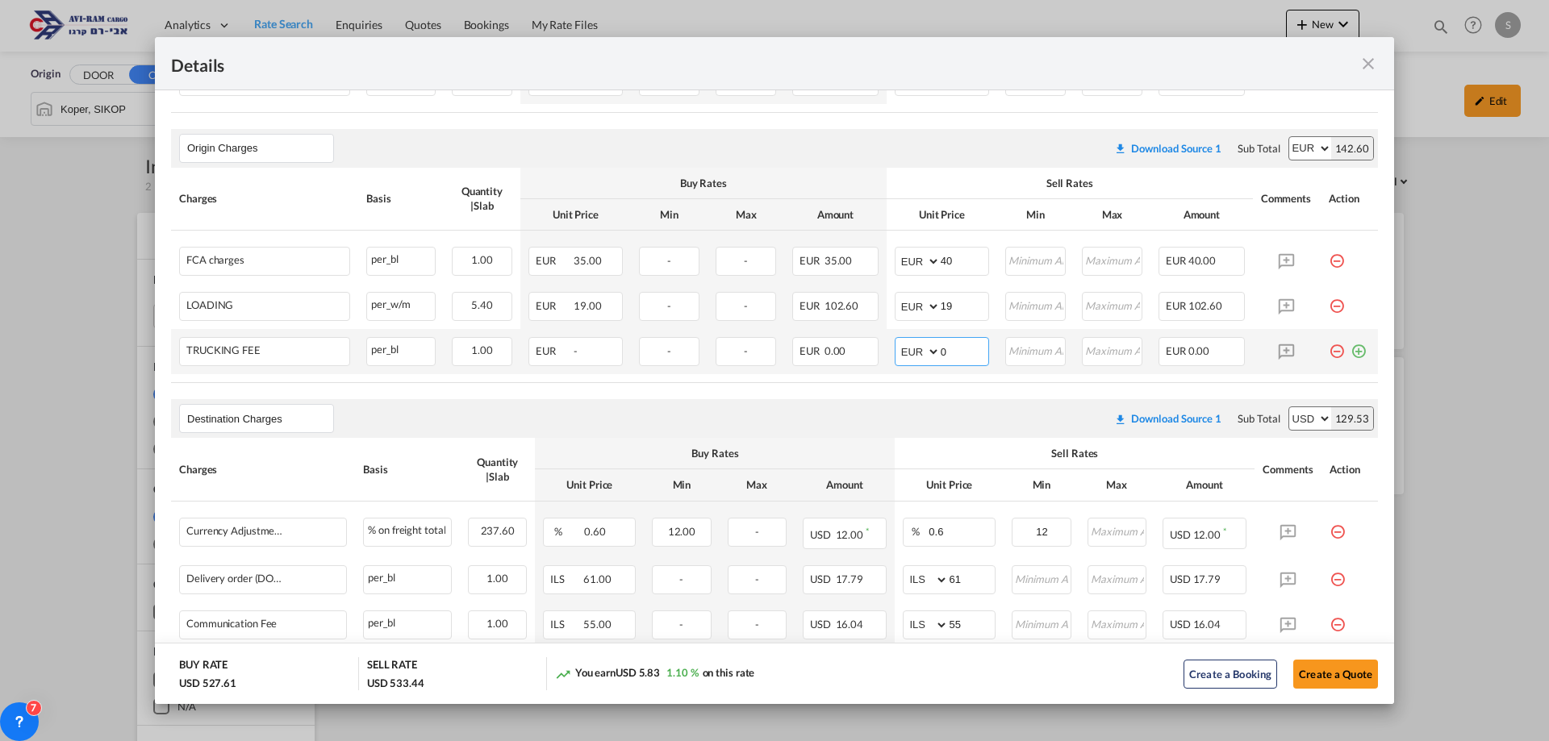
click at [895, 348] on md-input-container "AED AFN ALL AMD ANG AOA ARS AUD AWG AZN BAM BBD BDT BGN BHD BIF BMD BND [PERSON…" at bounding box center [942, 351] width 94 height 29
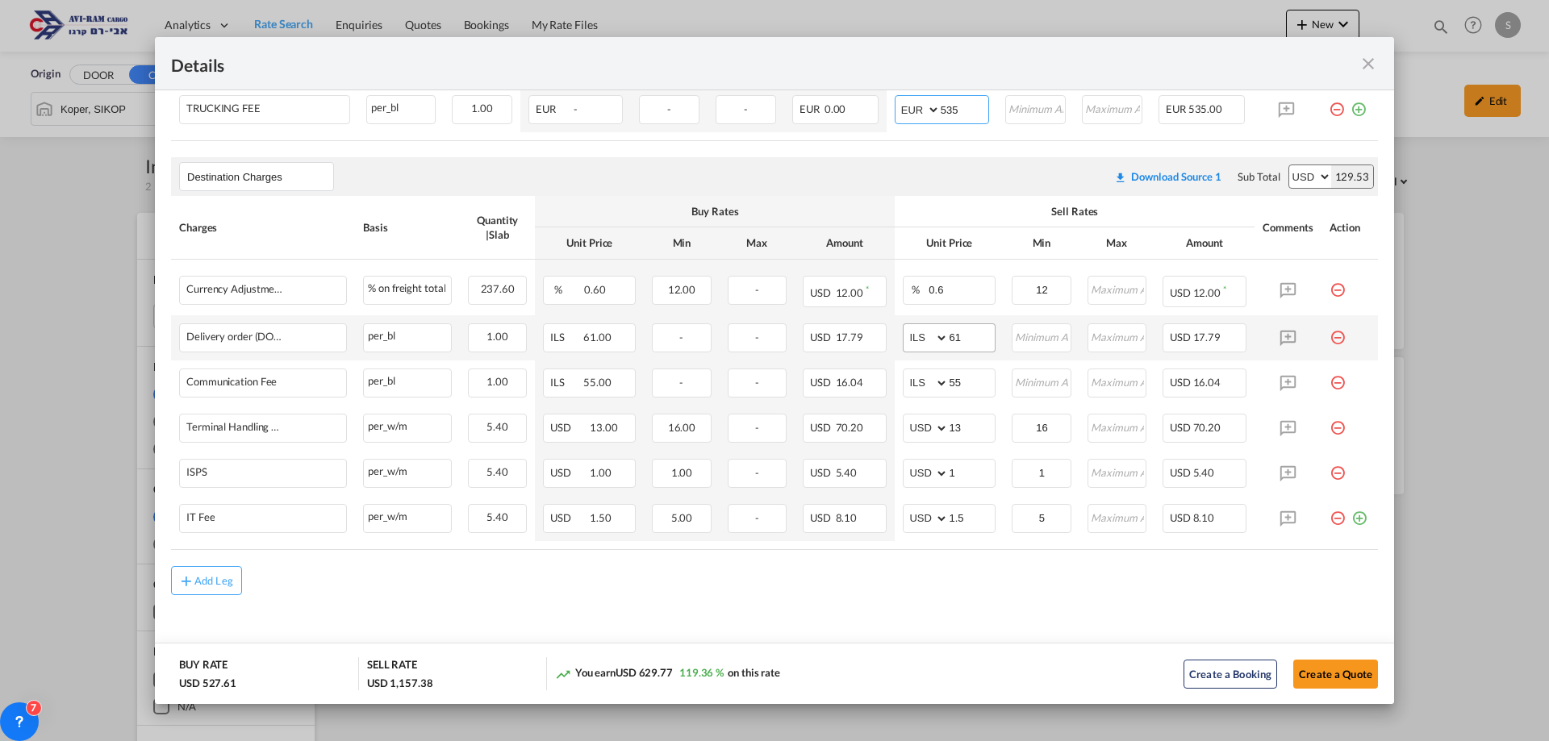
type input "535"
drag, startPoint x: 941, startPoint y: 331, endPoint x: 877, endPoint y: 336, distance: 64.8
click at [878, 337] on tr "Delivery order (DO Fee) Please Enter Already Exists per_bl per_bl can not appli…" at bounding box center [774, 337] width 1207 height 45
type input "116"
type input "66"
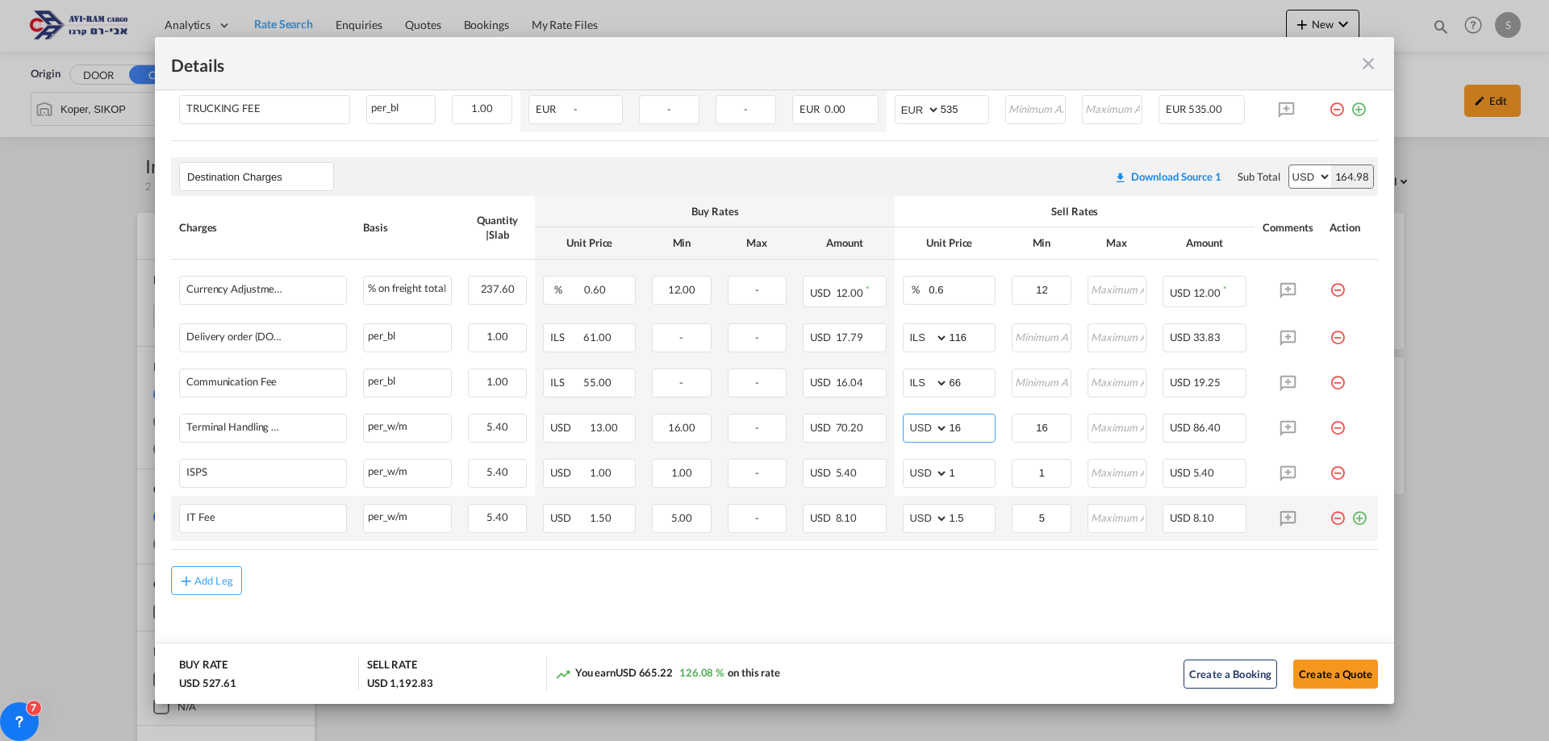
type input "16"
click at [1351, 519] on md-icon "icon-plus-circle-outline green-400-fg" at bounding box center [1359, 512] width 16 height 16
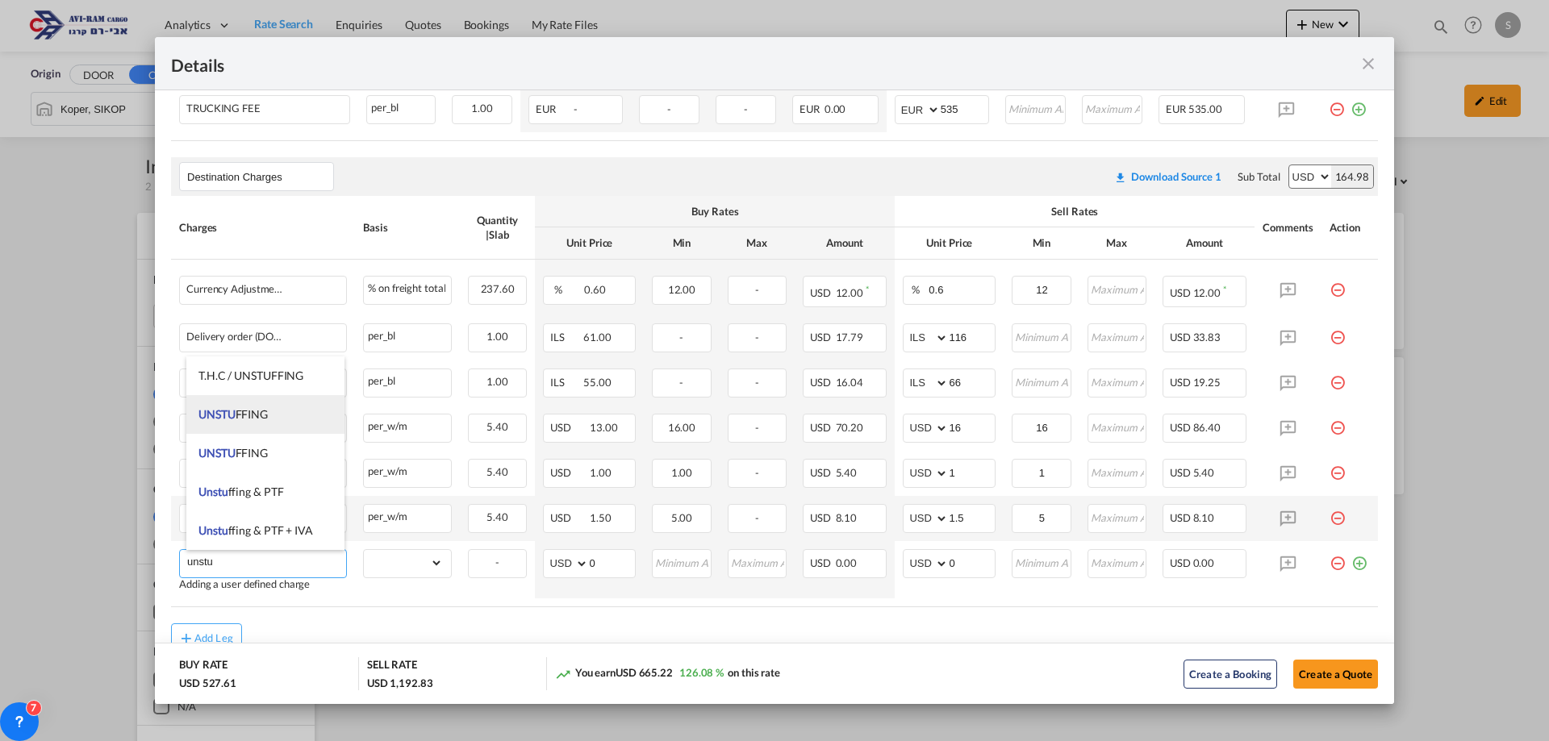
click at [266, 409] on span "UNSTU FFING" at bounding box center [232, 414] width 69 height 14
type input "UNSTUFFING"
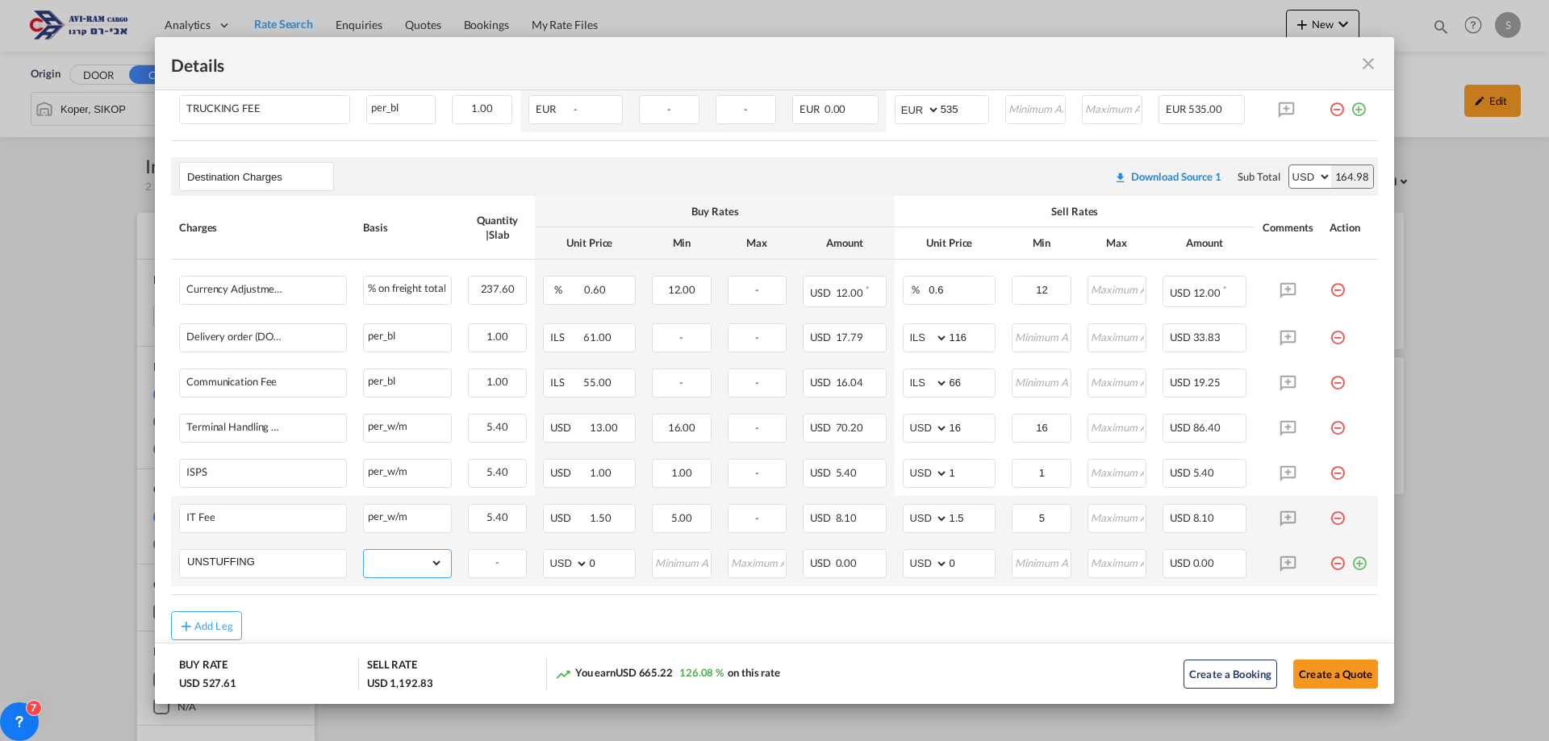
click at [398, 561] on select "gross_weight volumetric_weight per_shipment per_bl per_km per_hawb per_kg flat …" at bounding box center [403, 563] width 79 height 26
select select "per_ton"
click at [364, 550] on select "gross_weight volumetric_weight per_shipment per_bl per_km per_hawb per_kg flat …" at bounding box center [403, 563] width 79 height 26
drag, startPoint x: 954, startPoint y: 563, endPoint x: 874, endPoint y: 565, distance: 79.9
click at [903, 568] on md-input-container "AED AFN ALL AMD ANG AOA ARS AUD AWG AZN BAM BBD BDT BGN BHD BIF BMD BND [PERSON…" at bounding box center [949, 563] width 93 height 29
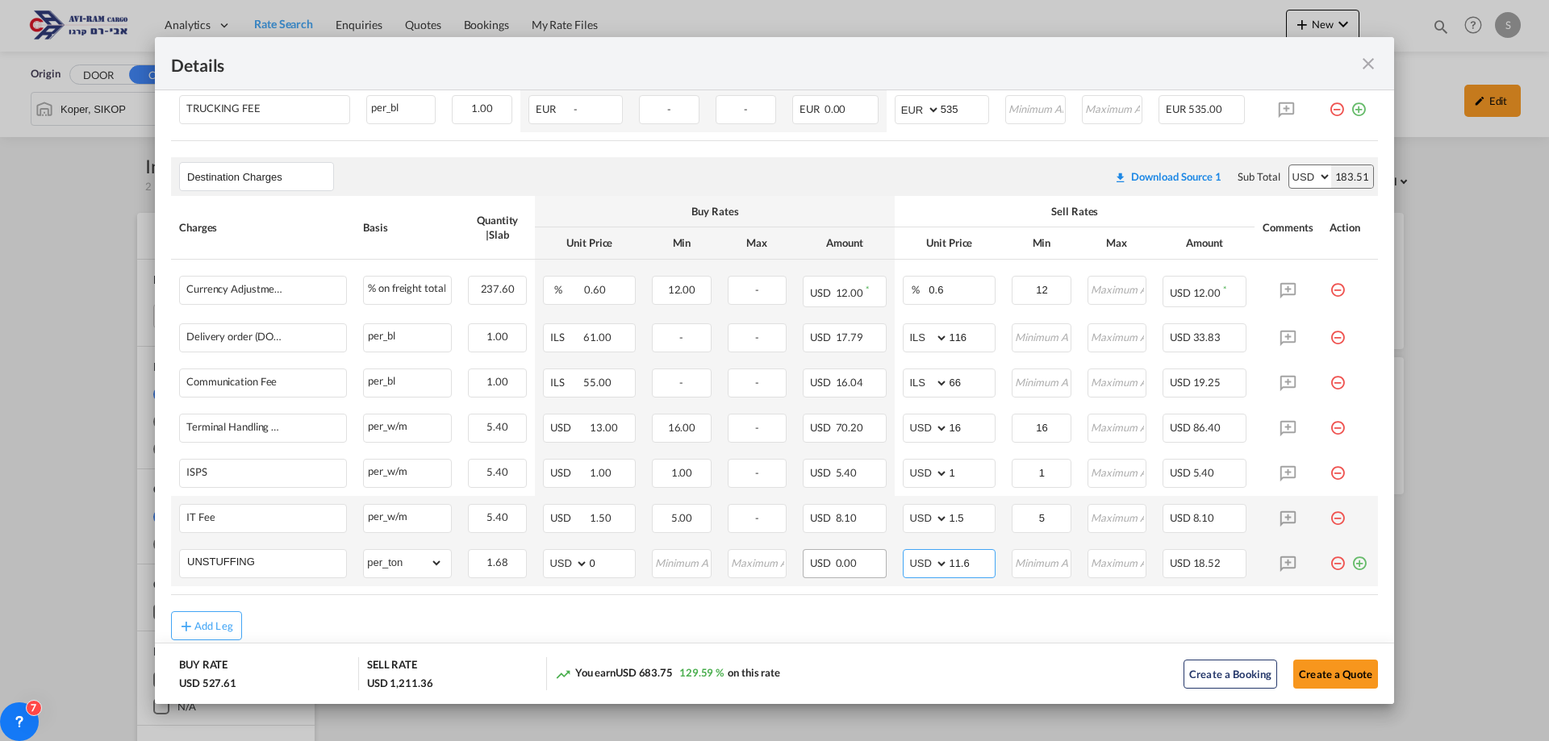
type input "11.6"
type input "12"
click at [1311, 678] on button "Create a Quote" at bounding box center [1335, 674] width 85 height 29
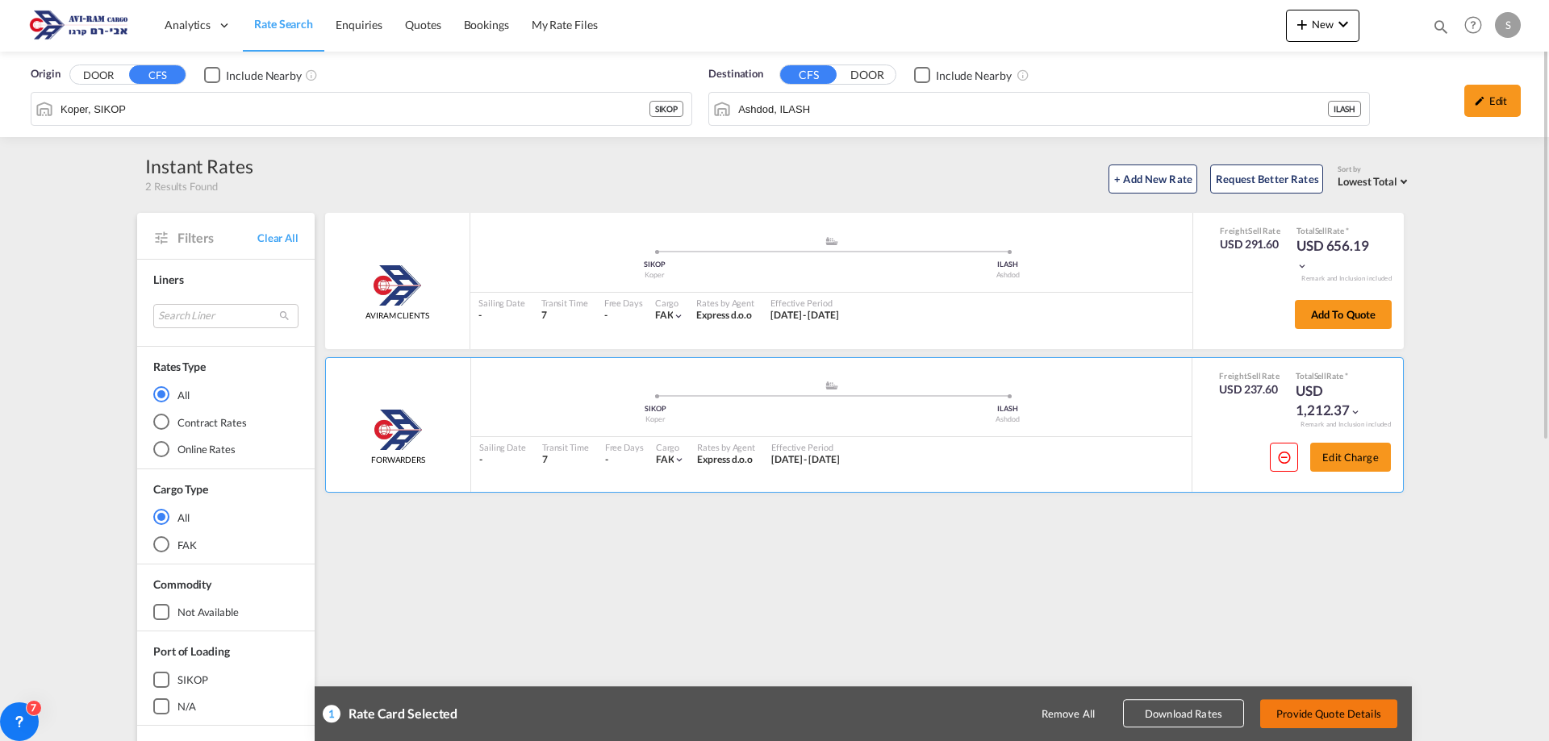
click at [1360, 714] on button "Provide Quote Details" at bounding box center [1328, 713] width 137 height 29
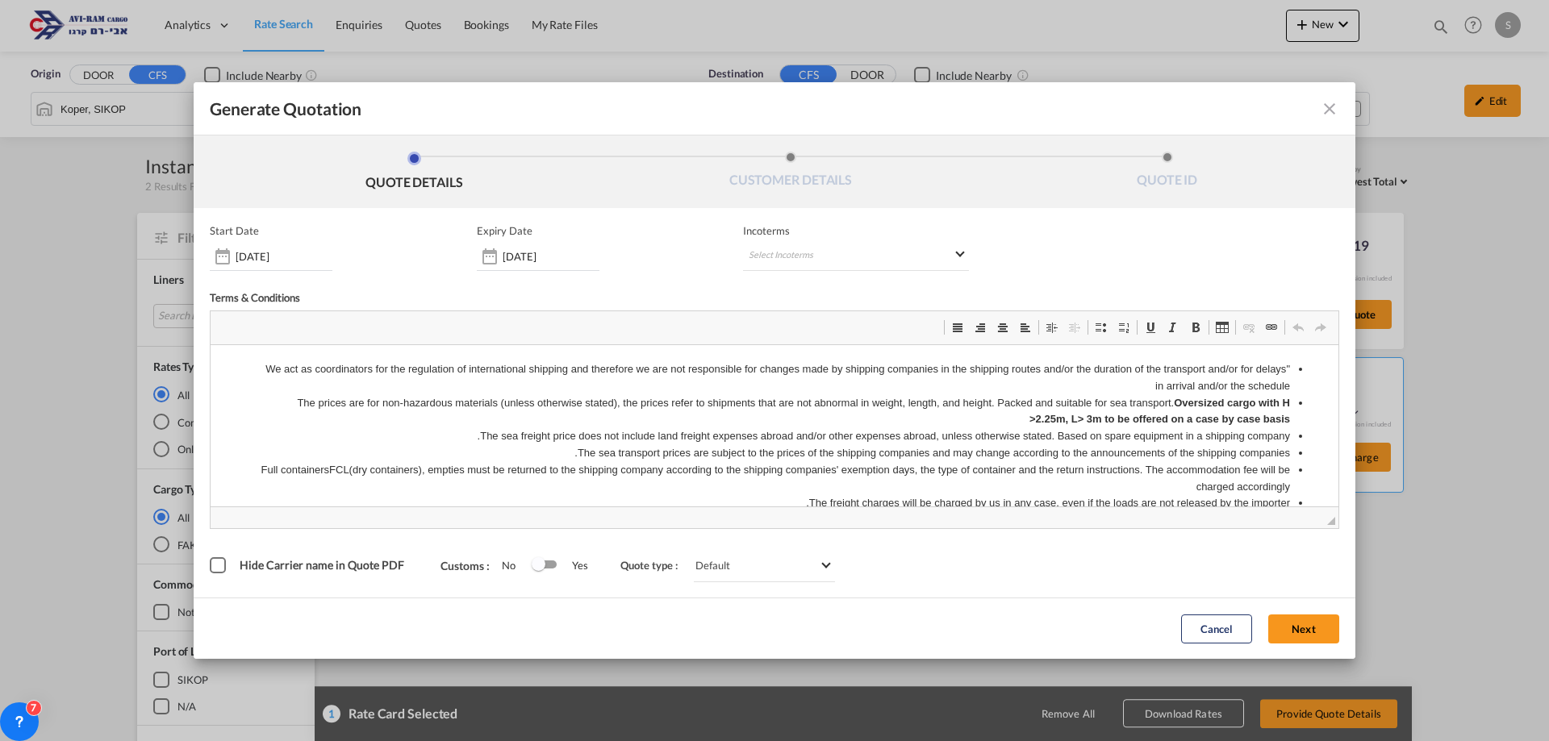
scroll to position [0, 0]
click at [788, 253] on md-select "Select Incoterms CIP - import Carriage and Insurance Paid to CIF - export Cost,…" at bounding box center [856, 256] width 226 height 29
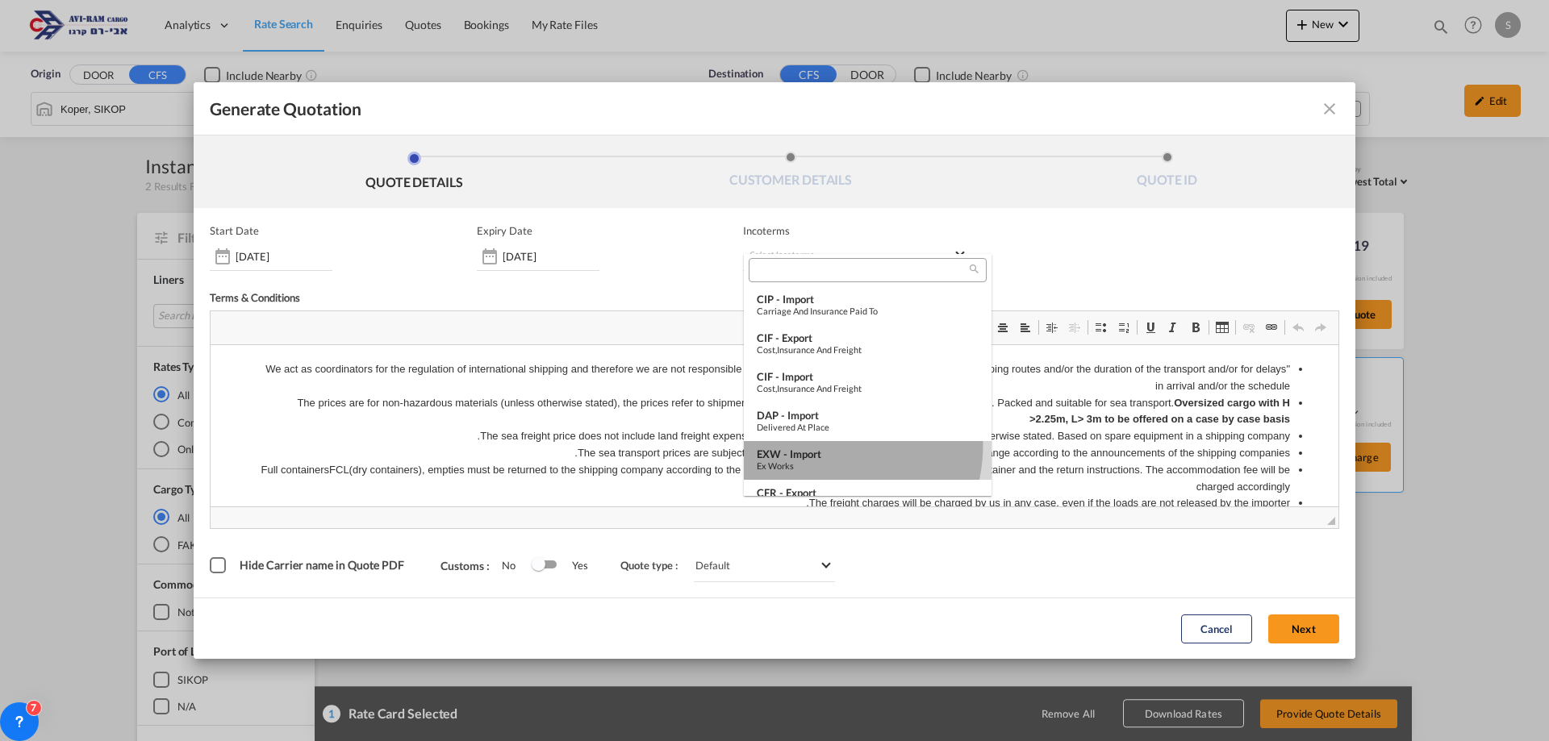
click at [816, 445] on md-option "EXW - import Ex Works" at bounding box center [868, 460] width 248 height 39
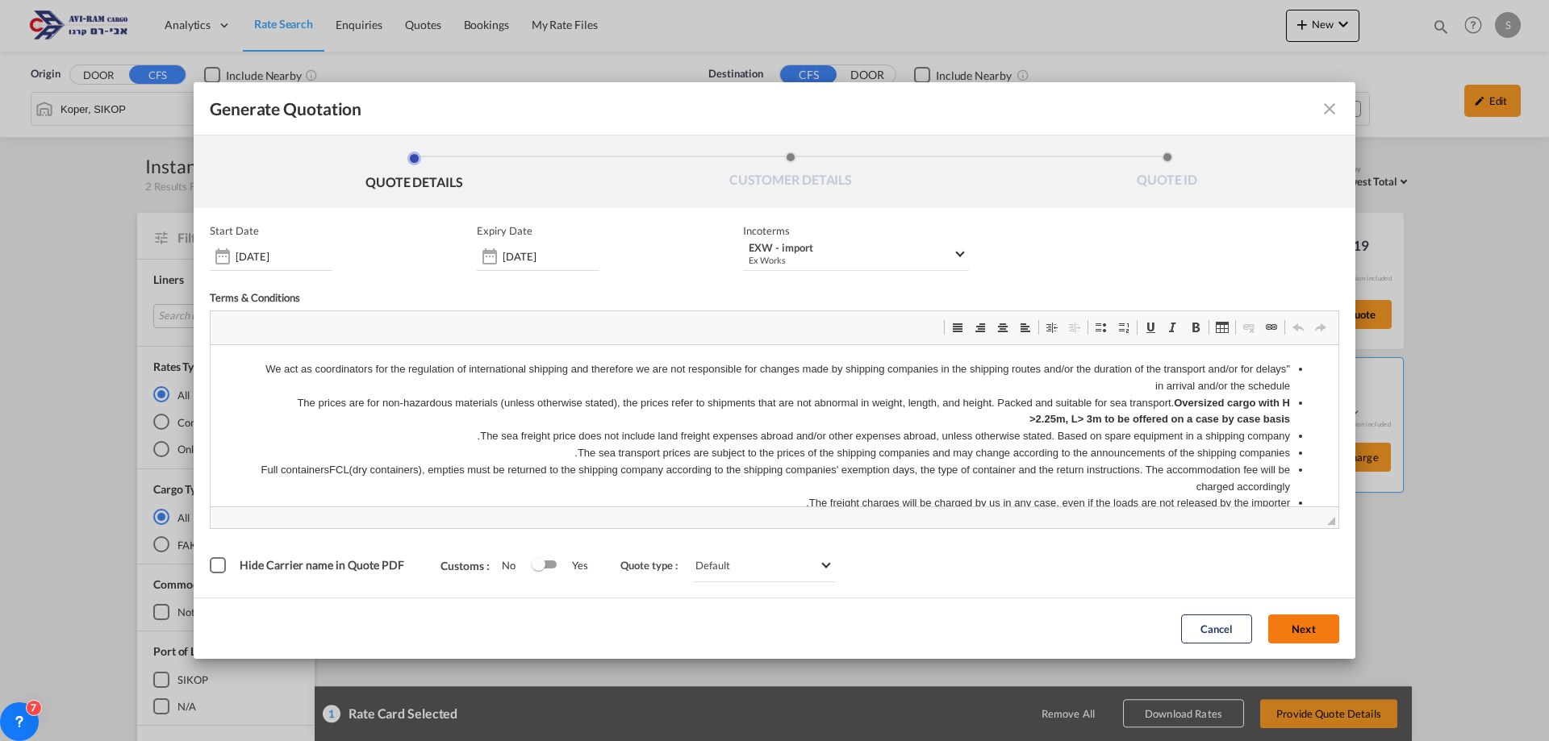
click at [1316, 625] on button "Next" at bounding box center [1303, 629] width 71 height 29
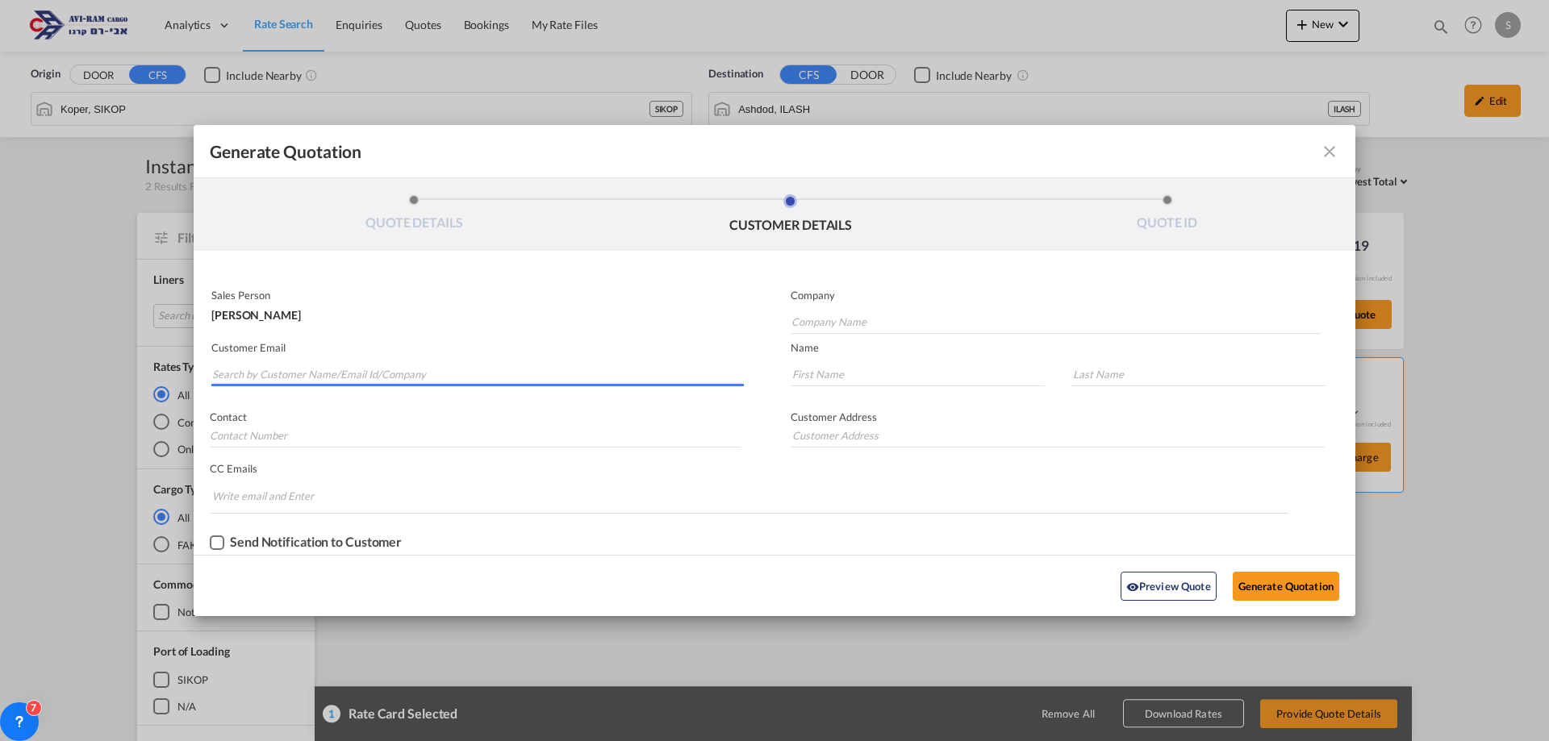
click at [369, 383] on input "Search by Customer Name/Email Id/Company" at bounding box center [478, 374] width 532 height 24
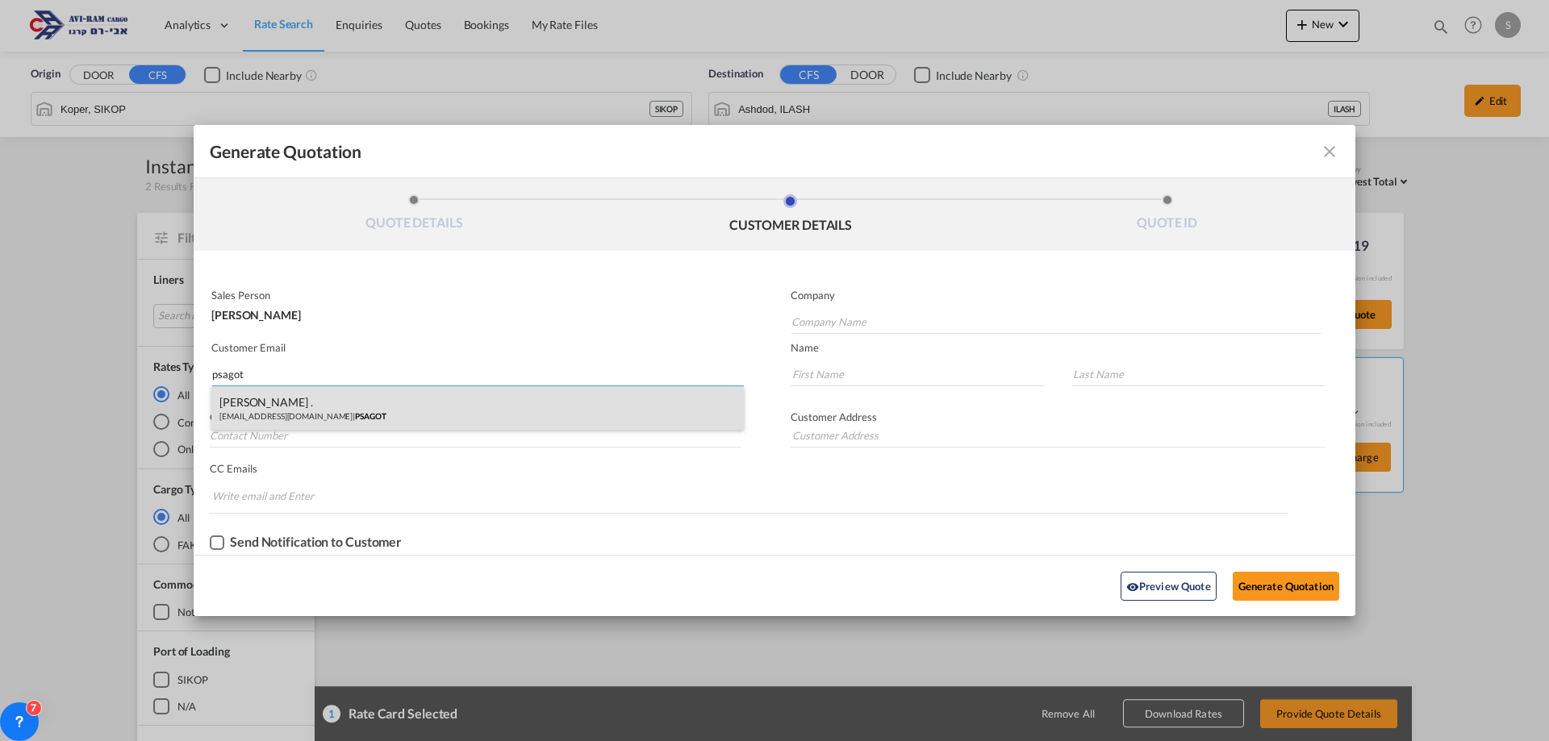
type input "psagot"
click at [340, 407] on div "[PERSON_NAME] . [EMAIL_ADDRESS][DOMAIN_NAME] | PSAGOT" at bounding box center [477, 408] width 532 height 44
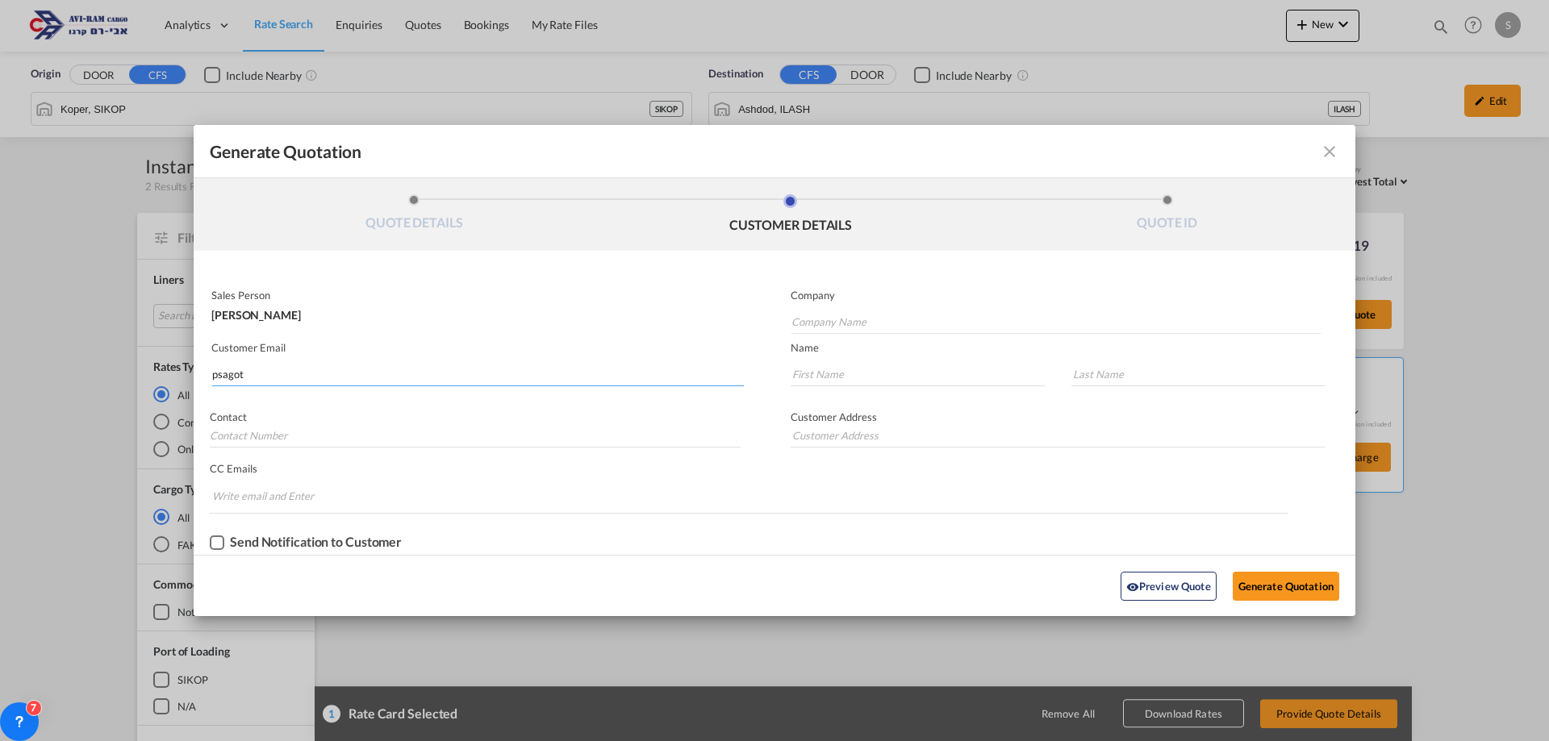
type input "PSAGOT"
type input "[EMAIL_ADDRESS][DOMAIN_NAME]"
type input "[PERSON_NAME]"
type input "."
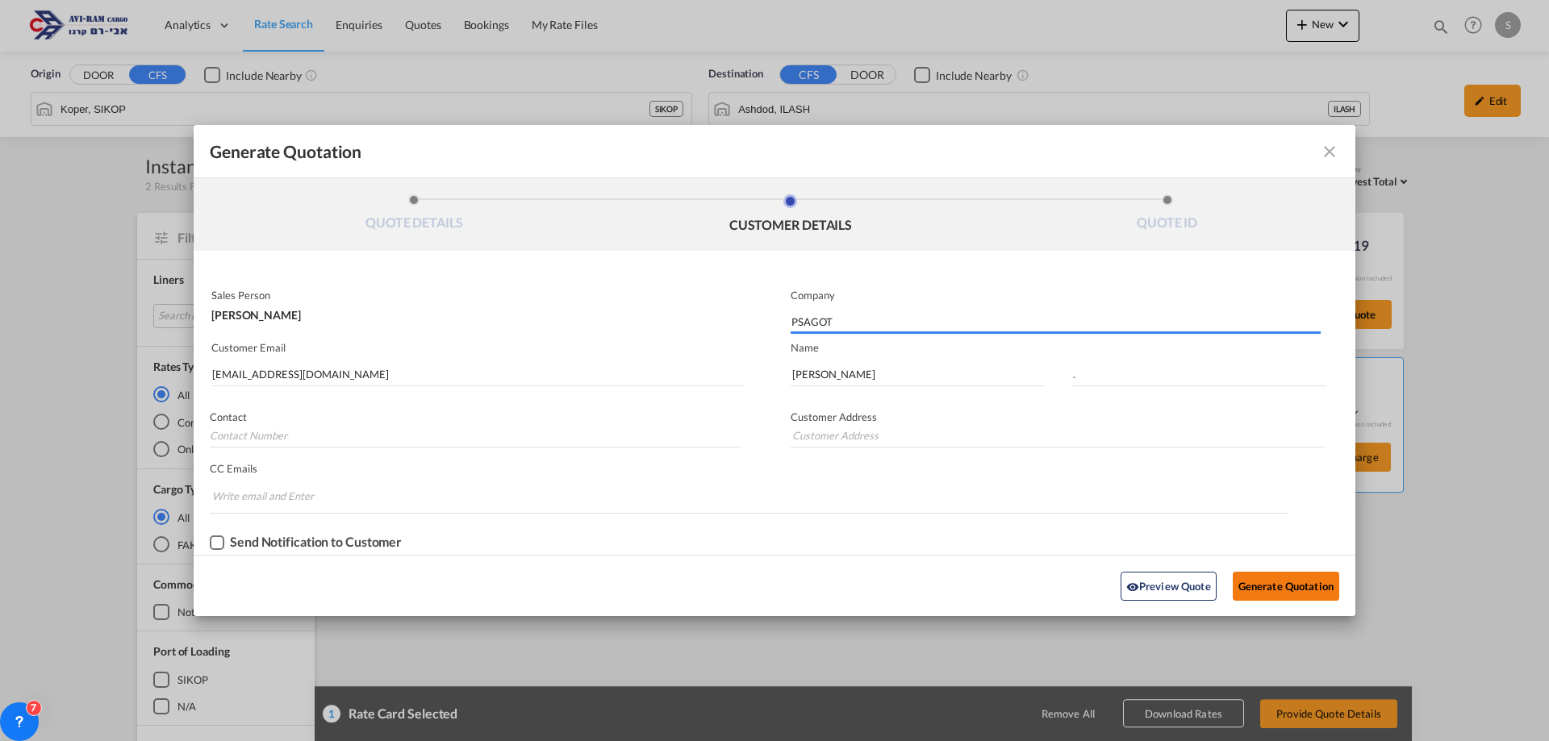
click at [1269, 582] on button "Generate Quotation" at bounding box center [1286, 586] width 106 height 29
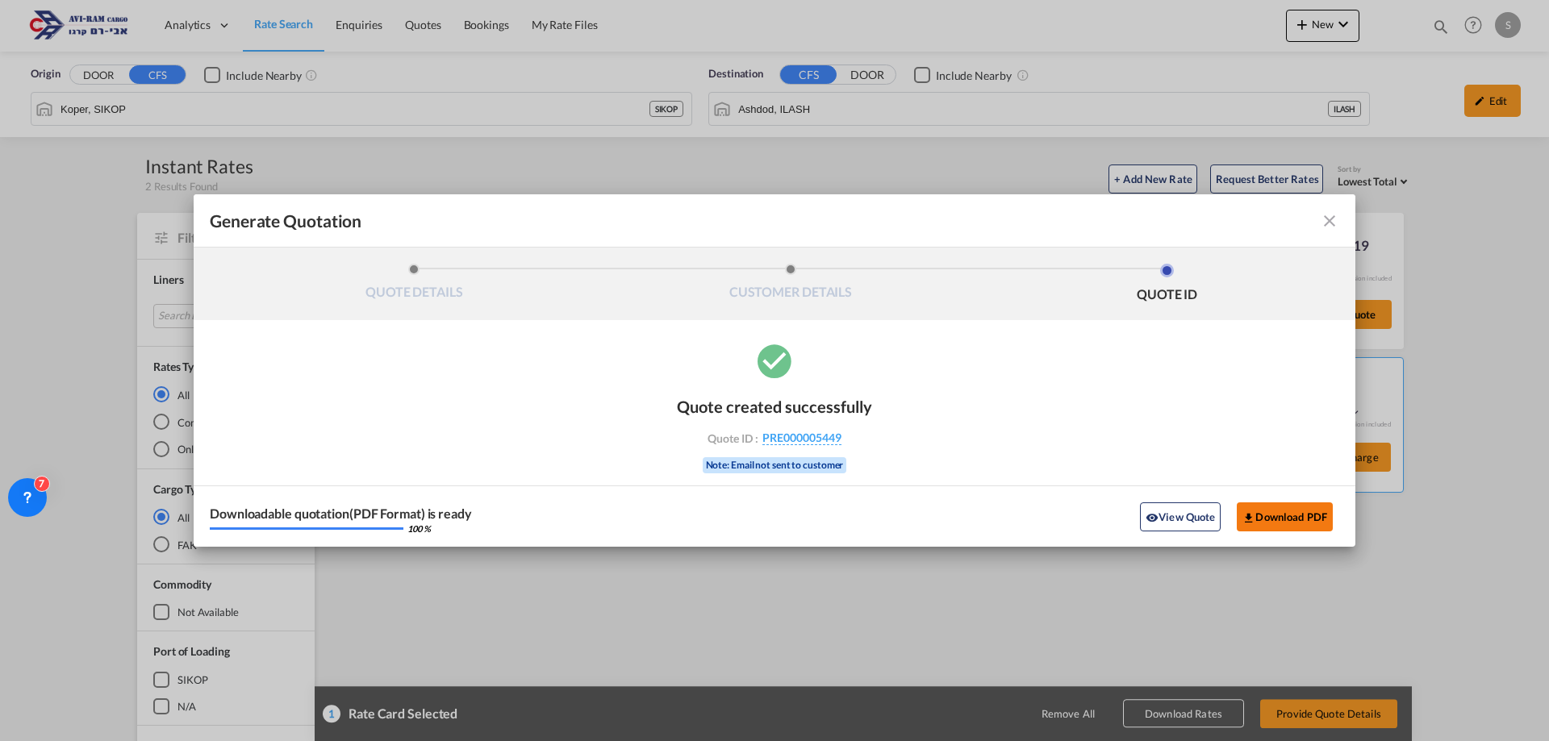
click at [1266, 519] on button "Download PDF" at bounding box center [1285, 517] width 96 height 29
